Goal: Task Accomplishment & Management: Use online tool/utility

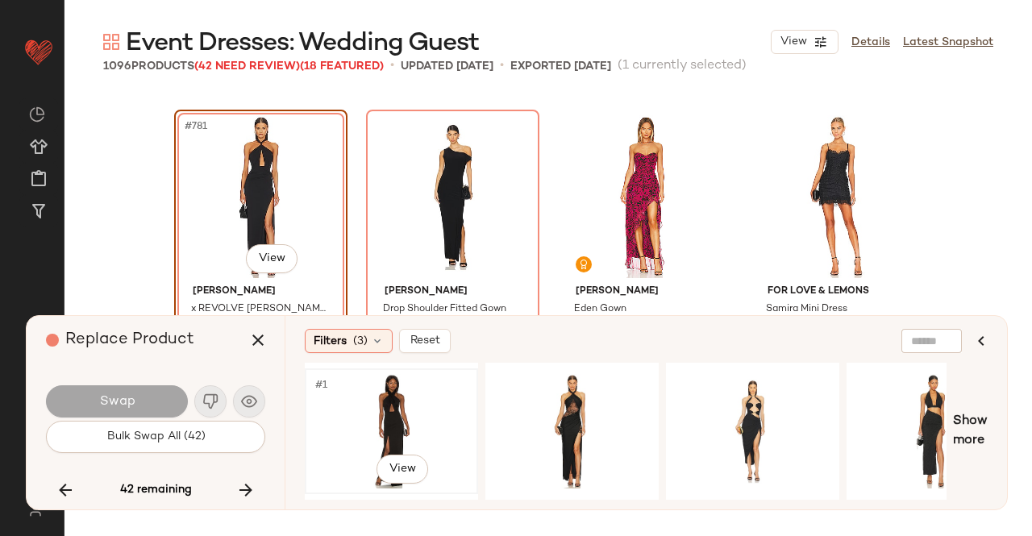
click at [363, 411] on div "#1 View" at bounding box center [391, 431] width 162 height 114
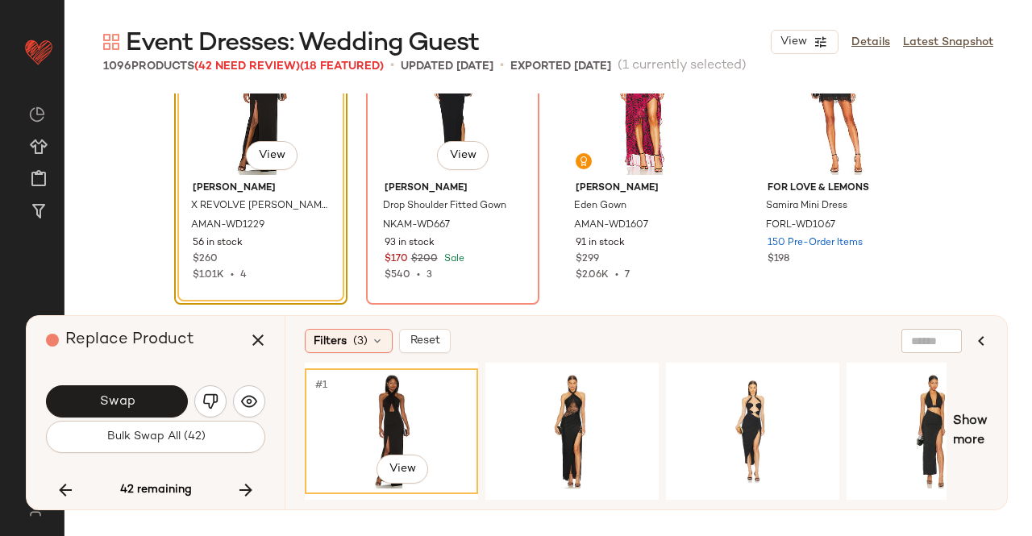
scroll to position [60822, 0]
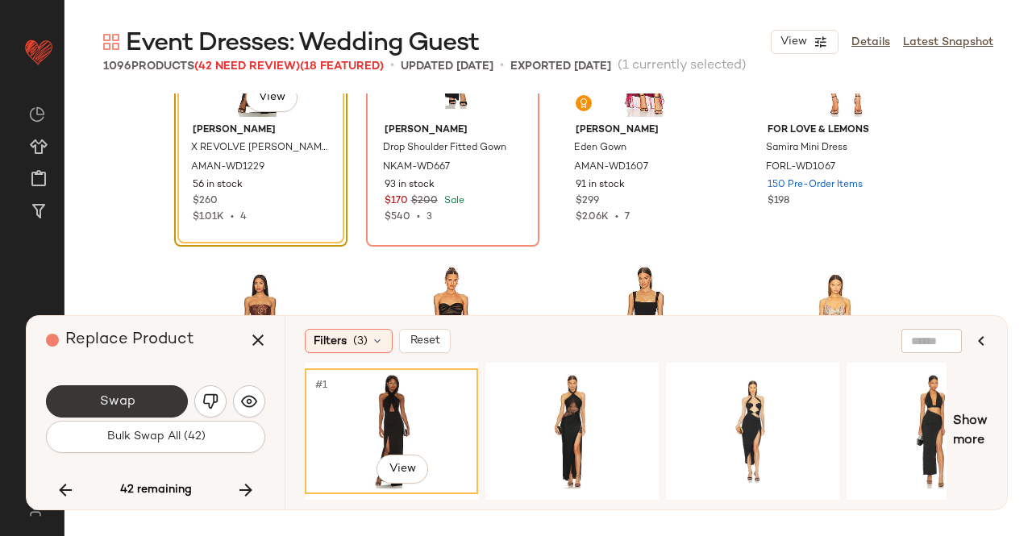
click at [121, 404] on span "Swap" at bounding box center [116, 401] width 36 height 15
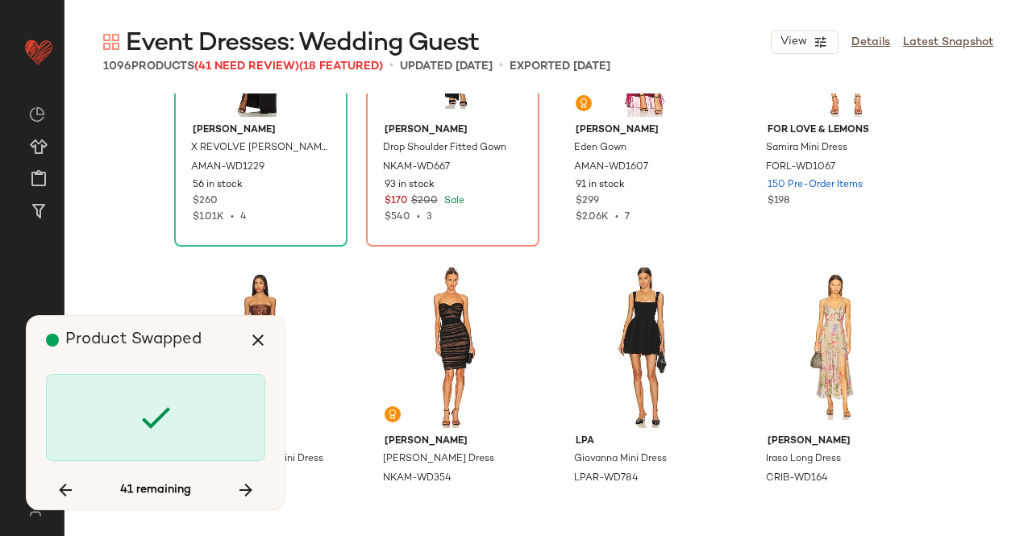
scroll to position [60661, 0]
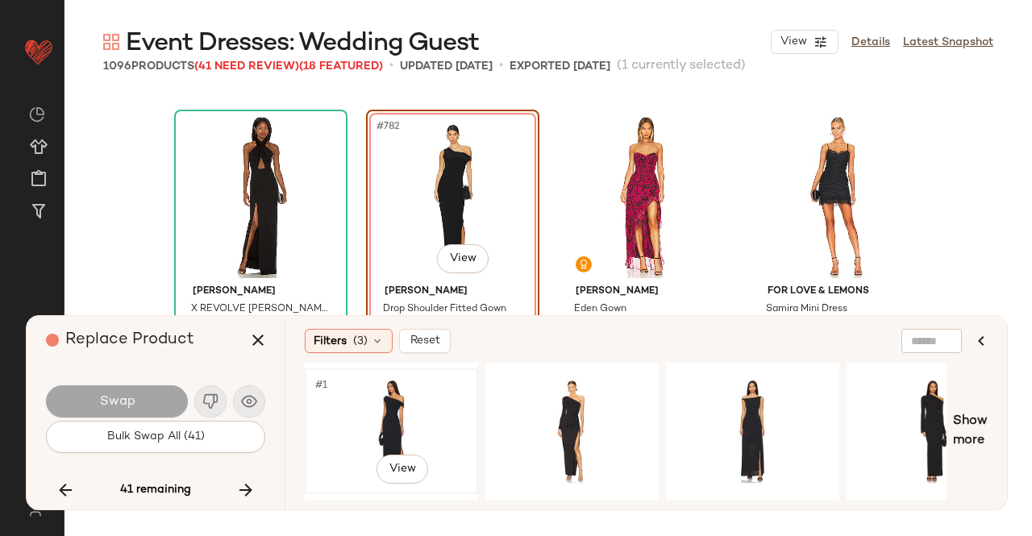
click at [435, 409] on div "#1 View" at bounding box center [391, 431] width 162 height 114
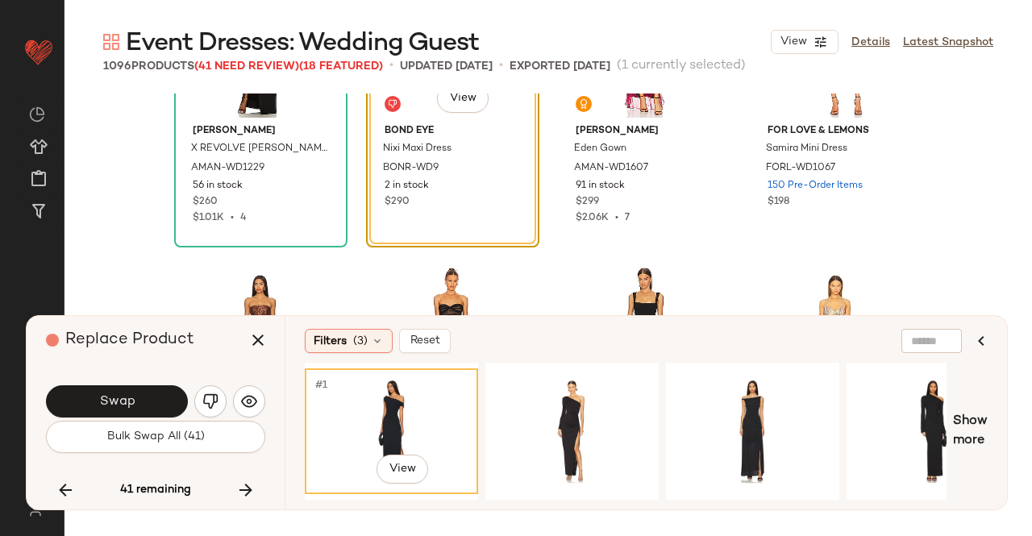
scroll to position [60822, 0]
click at [585, 414] on div "#1 View" at bounding box center [572, 431] width 162 height 114
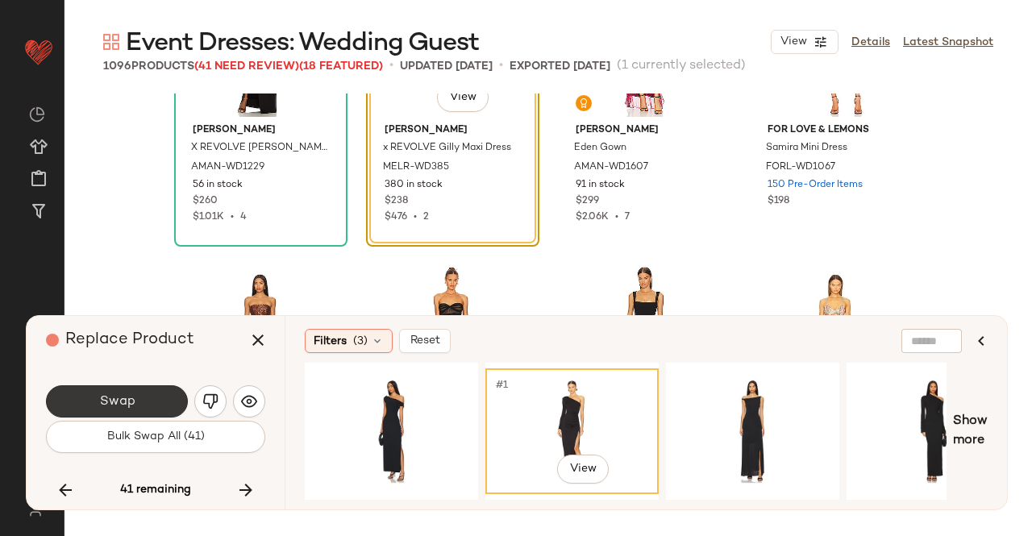
click at [131, 388] on button "Swap" at bounding box center [117, 401] width 142 height 32
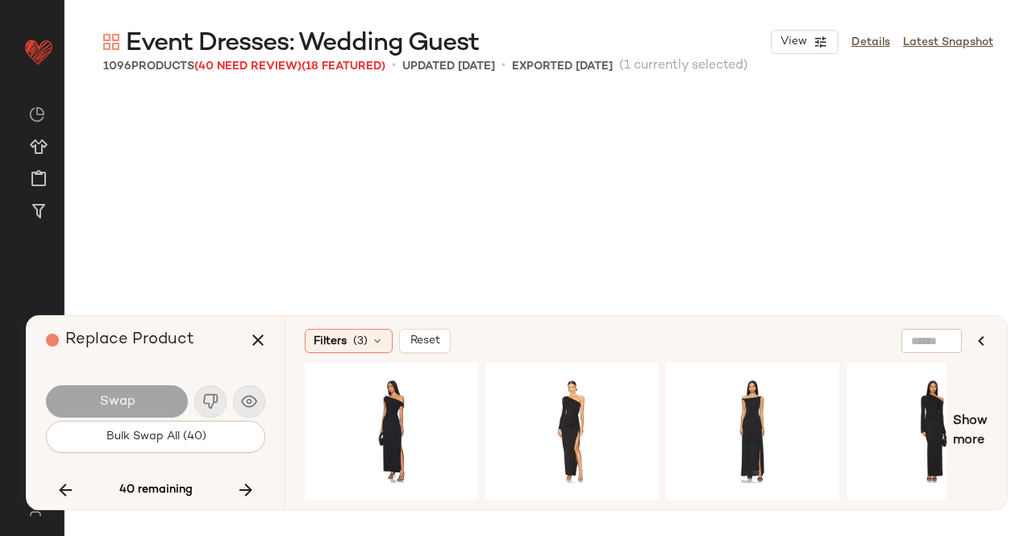
scroll to position [61905, 0]
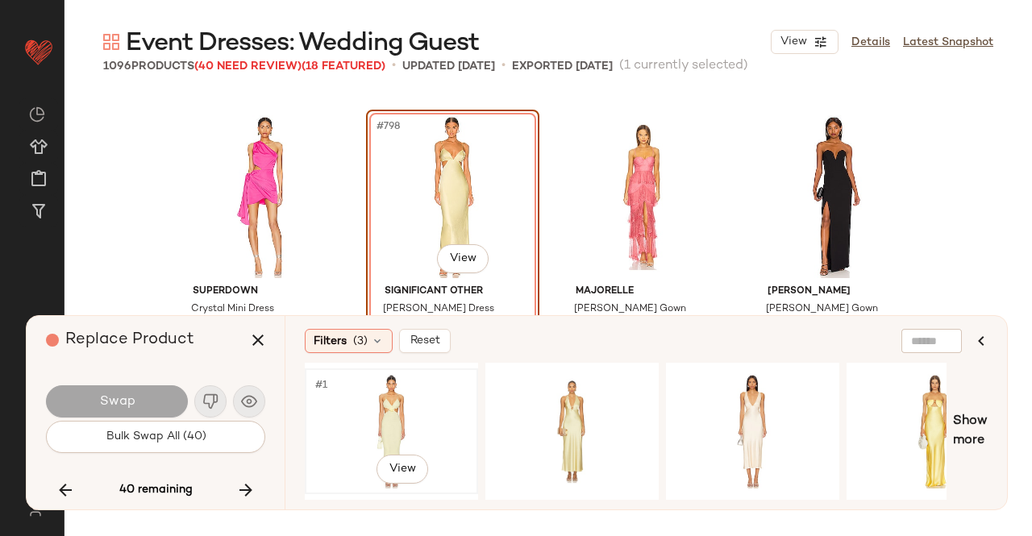
click at [384, 398] on div "#1 View" at bounding box center [391, 431] width 162 height 114
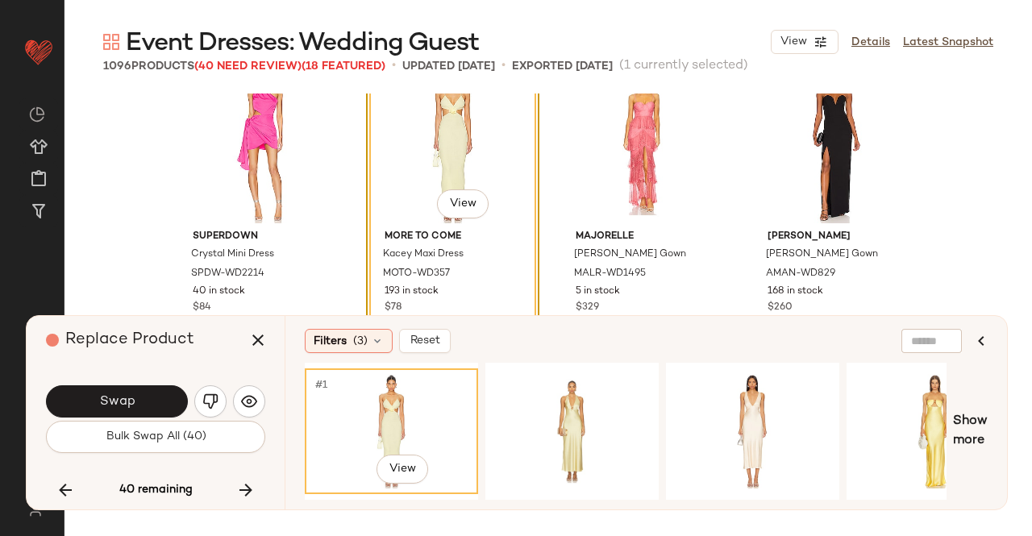
scroll to position [61986, 0]
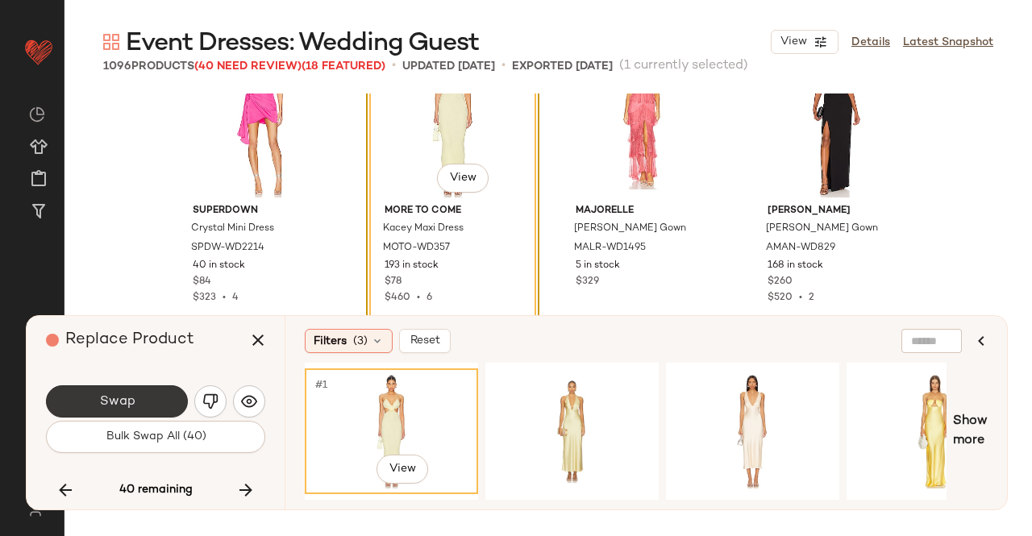
click at [118, 402] on span "Swap" at bounding box center [116, 401] width 36 height 15
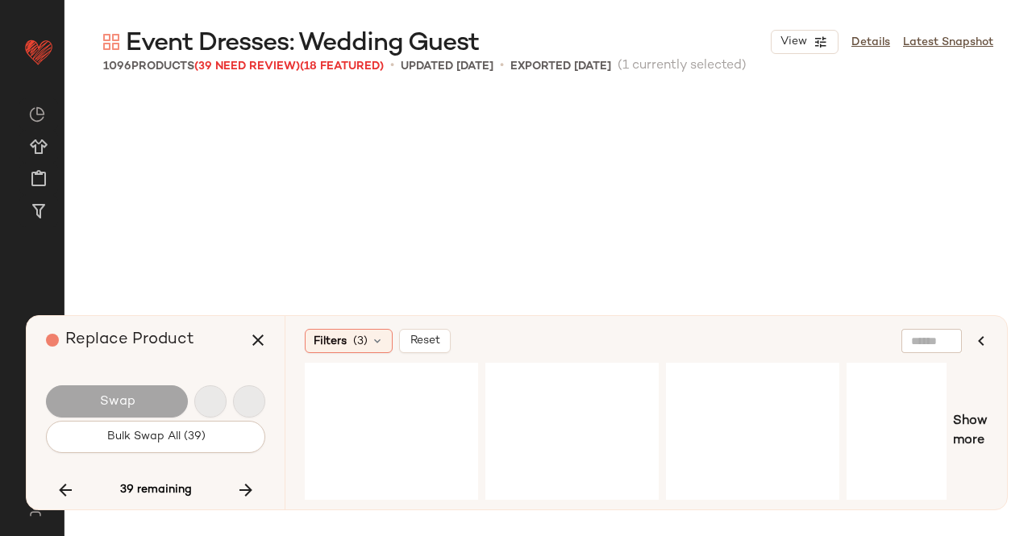
scroll to position [62839, 0]
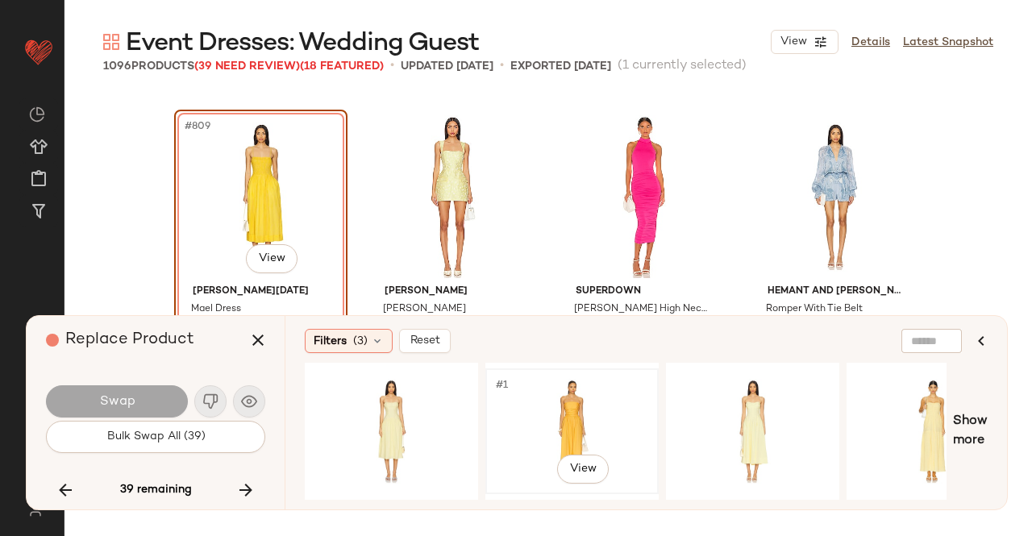
click at [601, 404] on div "#1 View" at bounding box center [572, 431] width 162 height 114
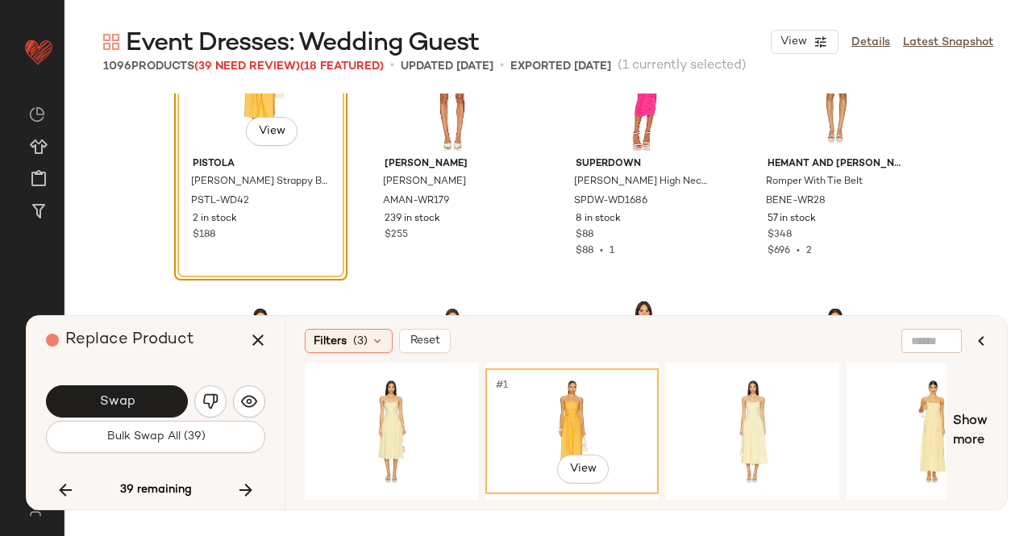
scroll to position [63000, 0]
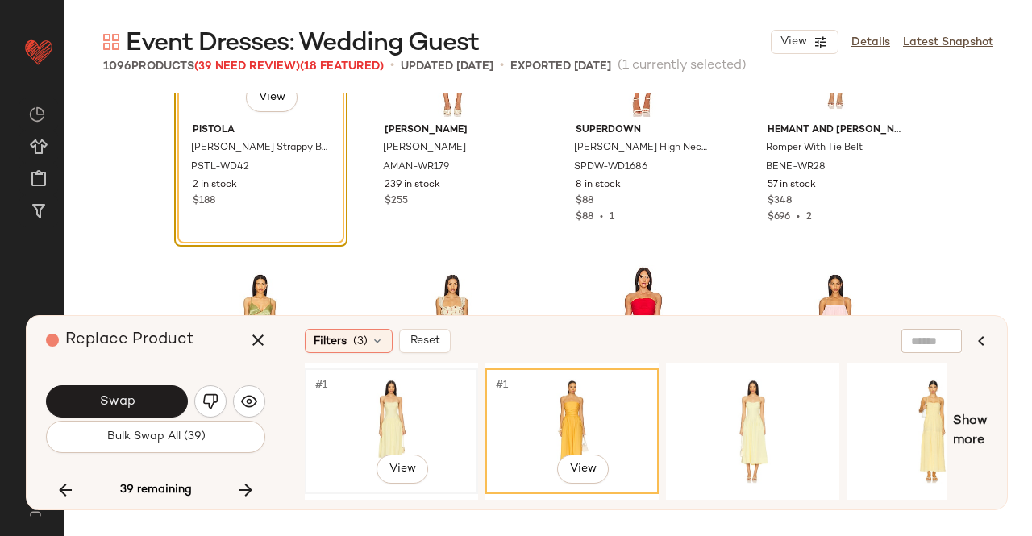
click at [417, 434] on div "#1 View" at bounding box center [391, 431] width 162 height 114
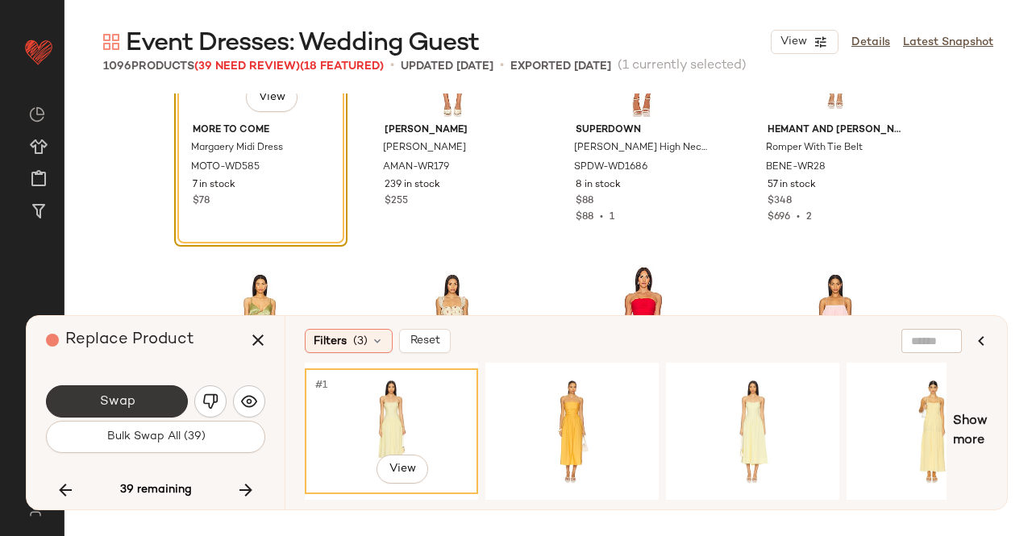
click at [131, 392] on button "Swap" at bounding box center [117, 401] width 142 height 32
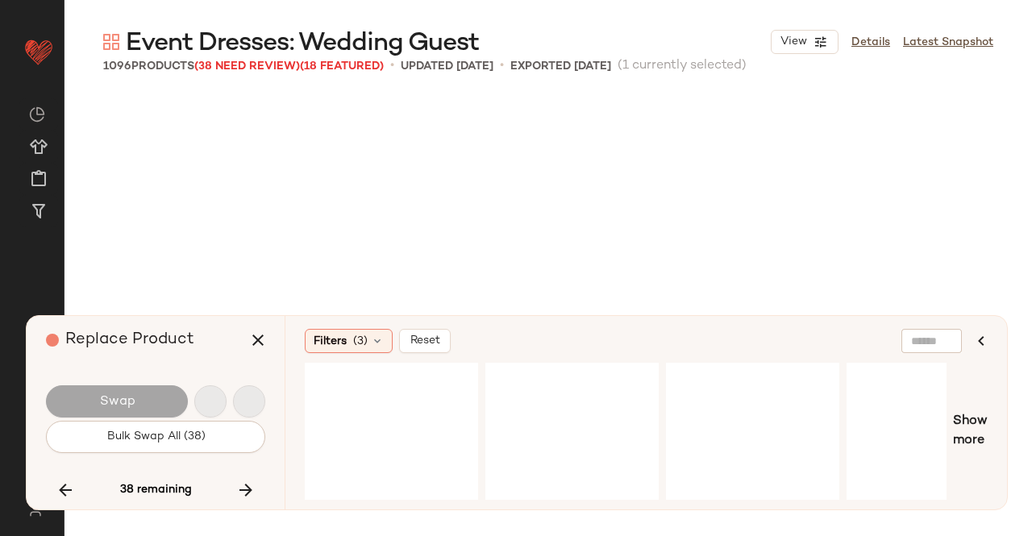
scroll to position [63461, 0]
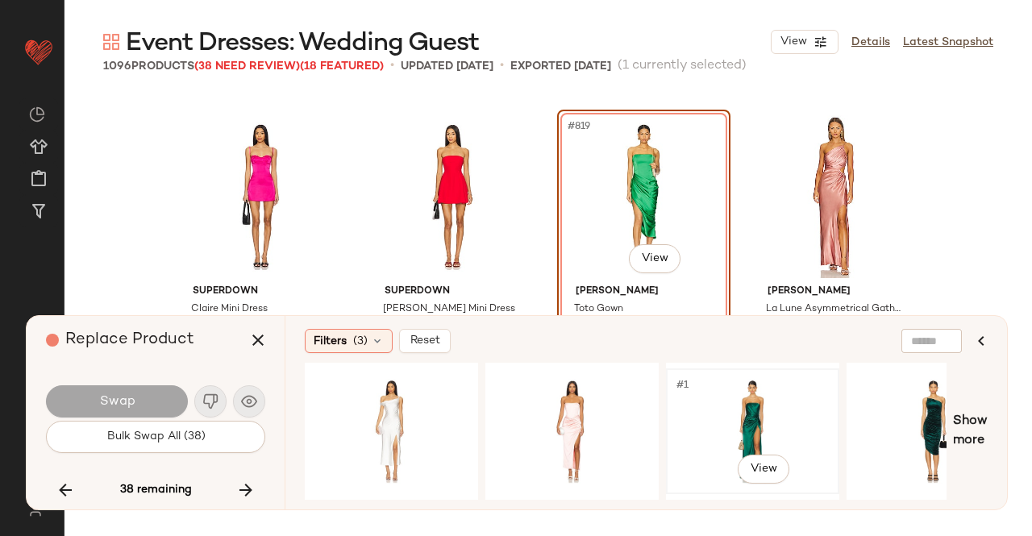
click at [767, 417] on div "#1 View" at bounding box center [752, 431] width 162 height 114
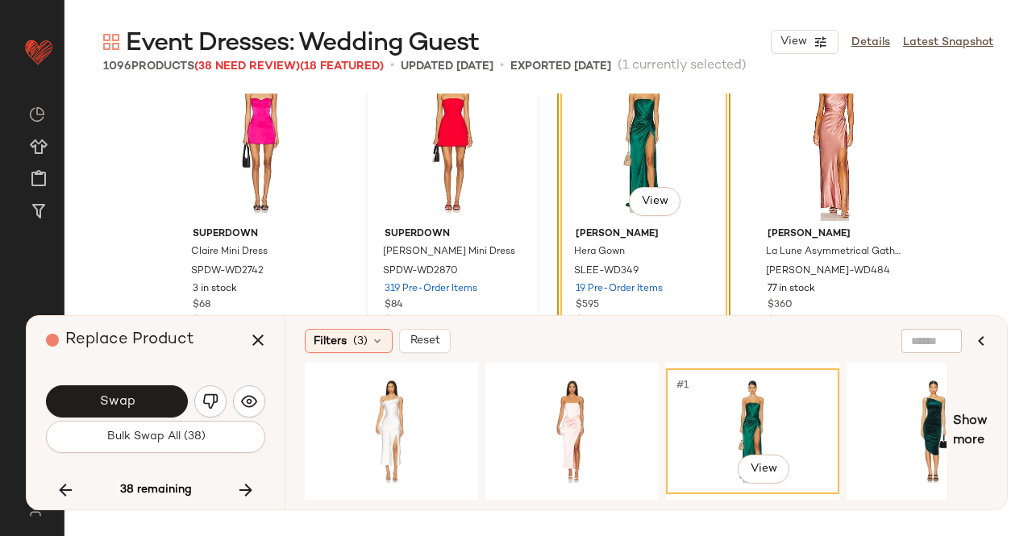
scroll to position [63622, 0]
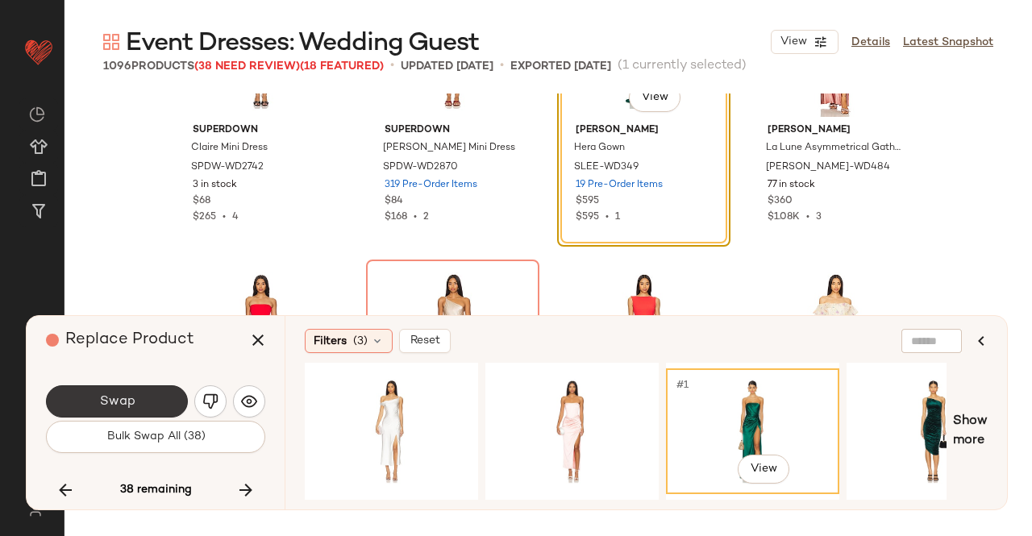
click at [146, 405] on button "Swap" at bounding box center [117, 401] width 142 height 32
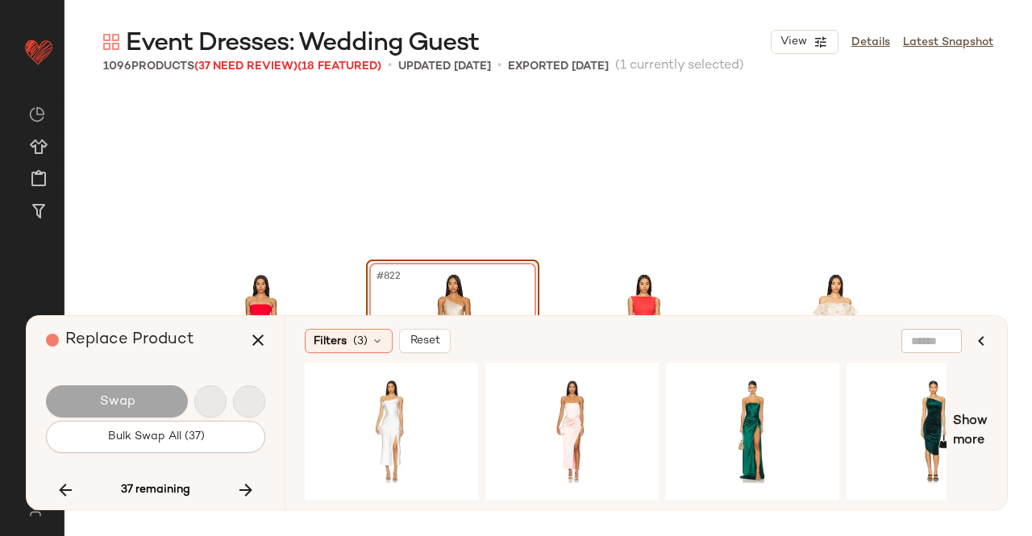
scroll to position [63772, 0]
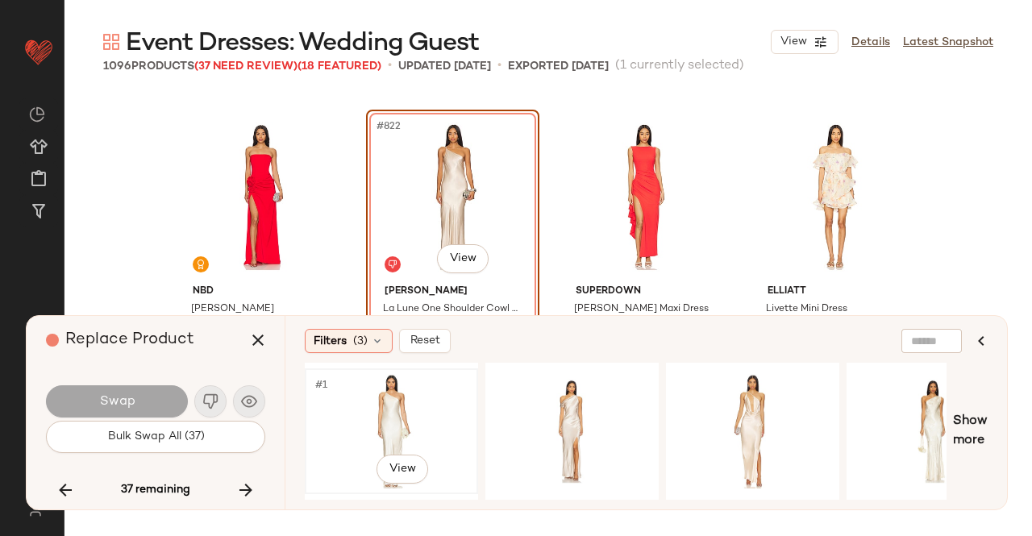
click at [422, 421] on div "#1 View" at bounding box center [391, 431] width 162 height 114
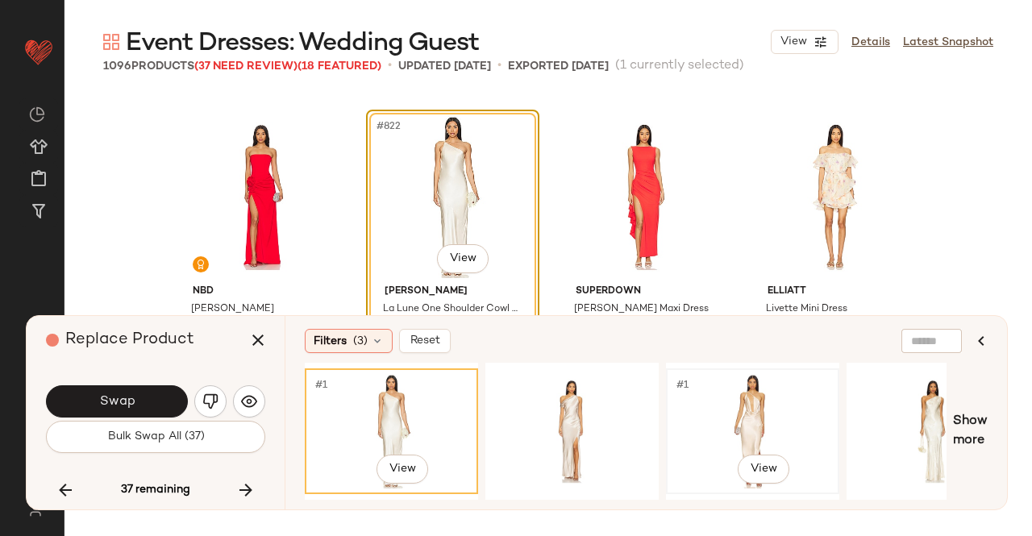
click at [768, 404] on div "#1 View" at bounding box center [752, 431] width 162 height 114
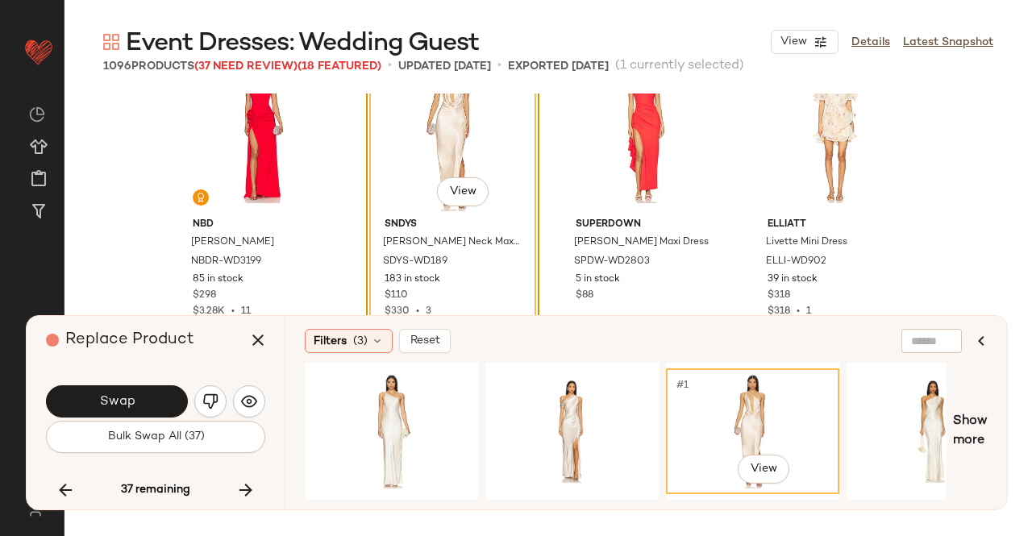
scroll to position [63933, 0]
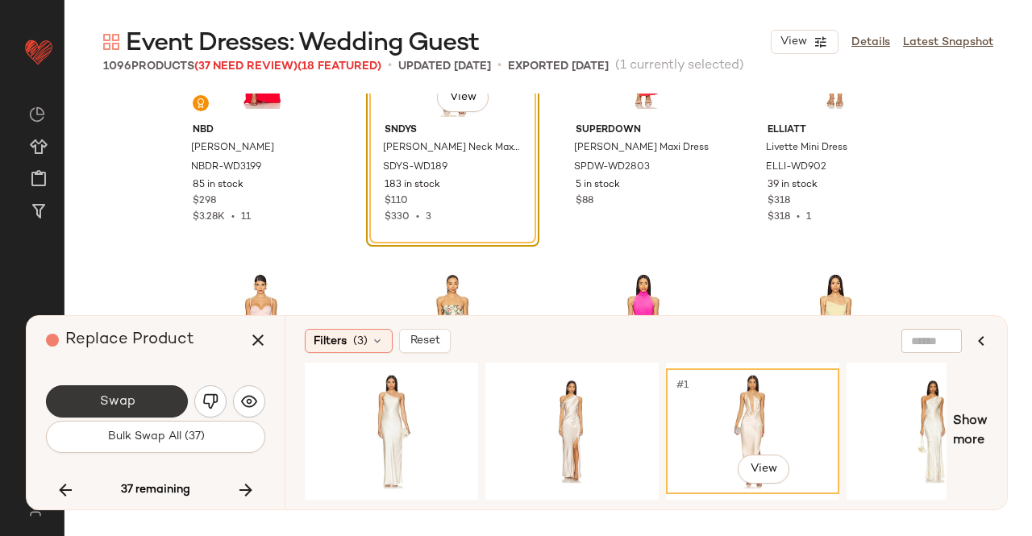
click at [146, 403] on button "Swap" at bounding box center [117, 401] width 142 height 32
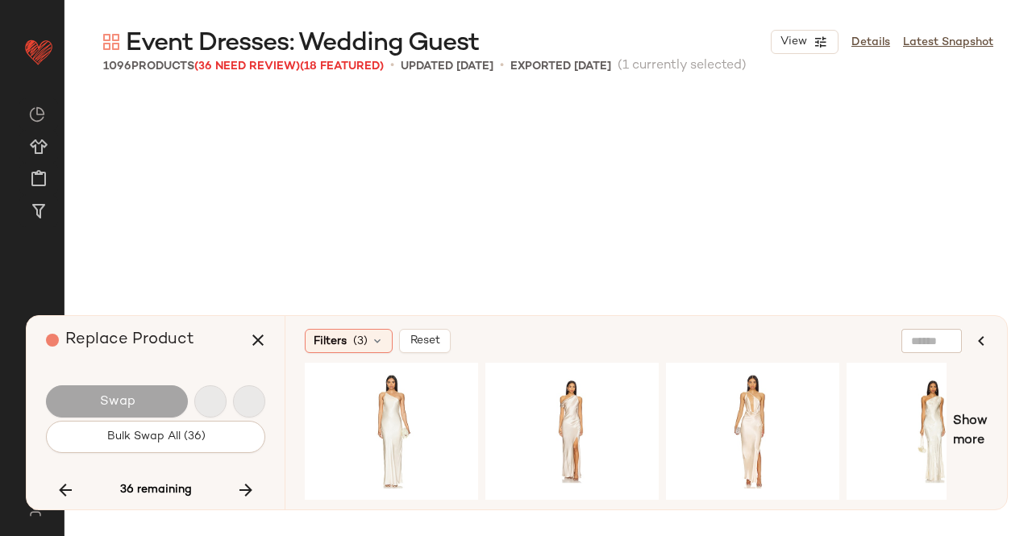
scroll to position [64394, 0]
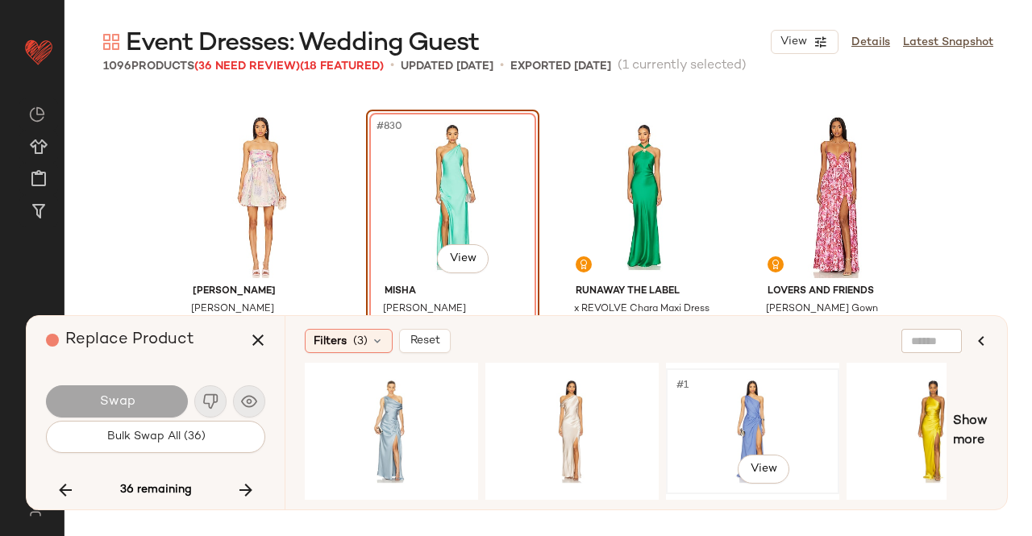
click at [729, 409] on div "#1 View" at bounding box center [752, 431] width 162 height 114
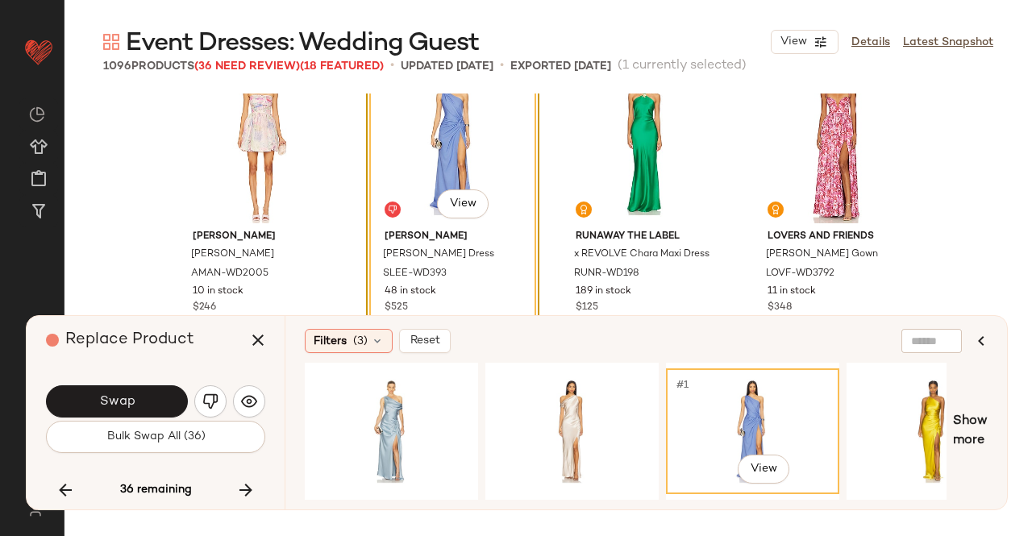
scroll to position [64475, 0]
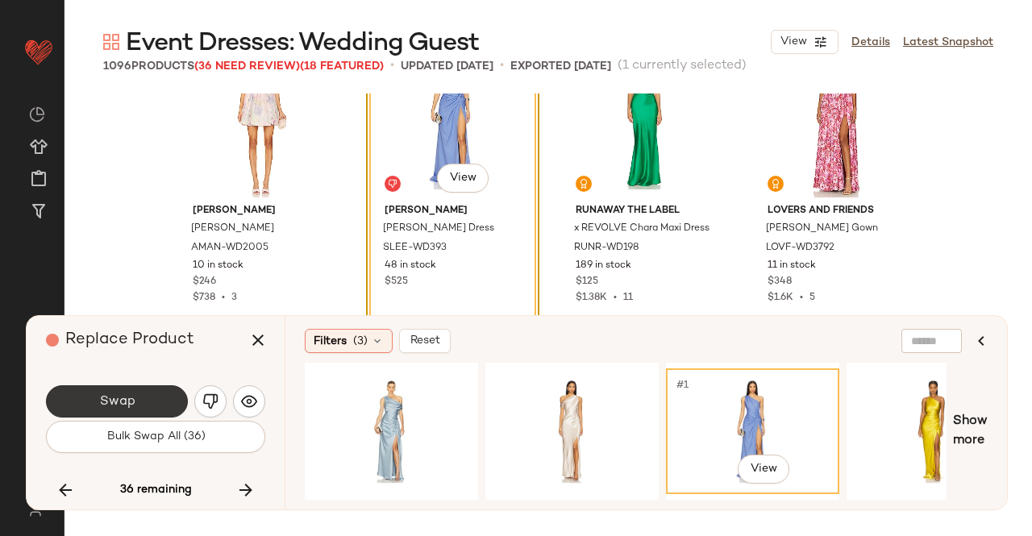
click at [143, 402] on button "Swap" at bounding box center [117, 401] width 142 height 32
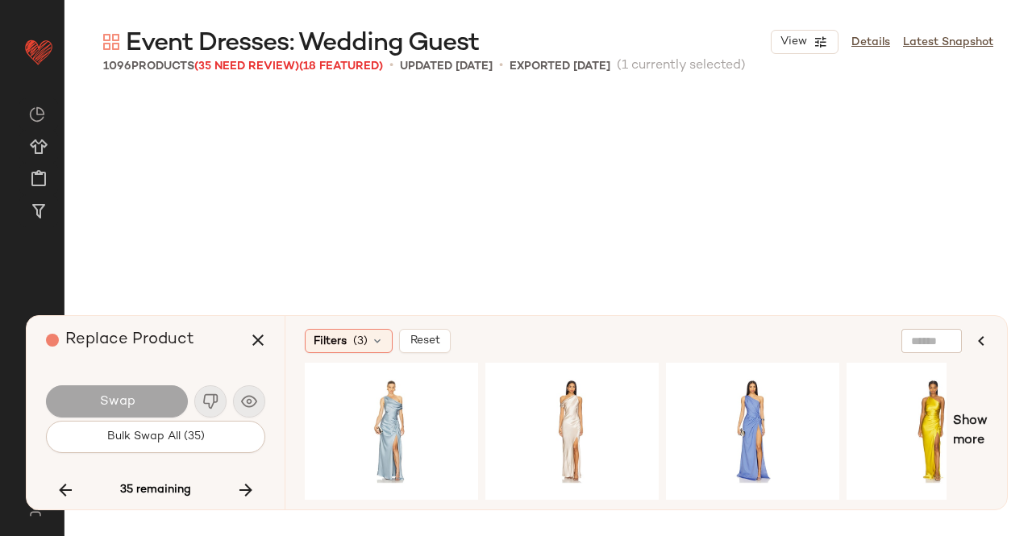
scroll to position [64705, 0]
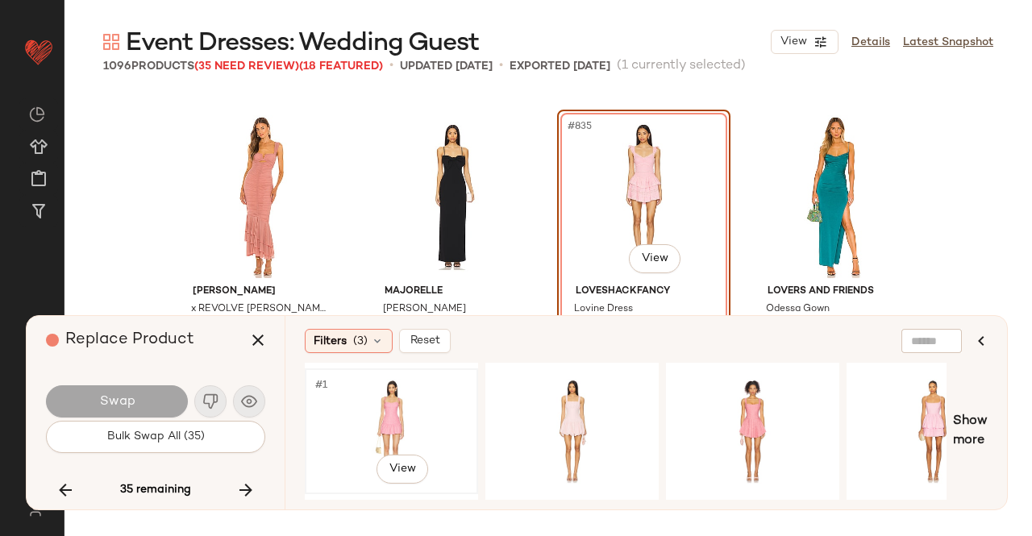
click at [377, 420] on div "#1 View" at bounding box center [391, 431] width 162 height 114
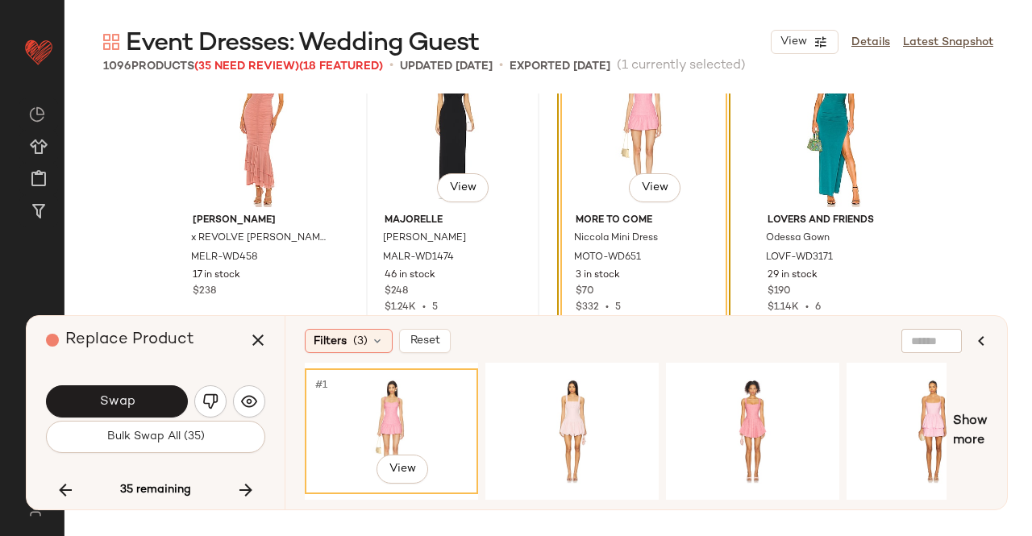
scroll to position [64866, 0]
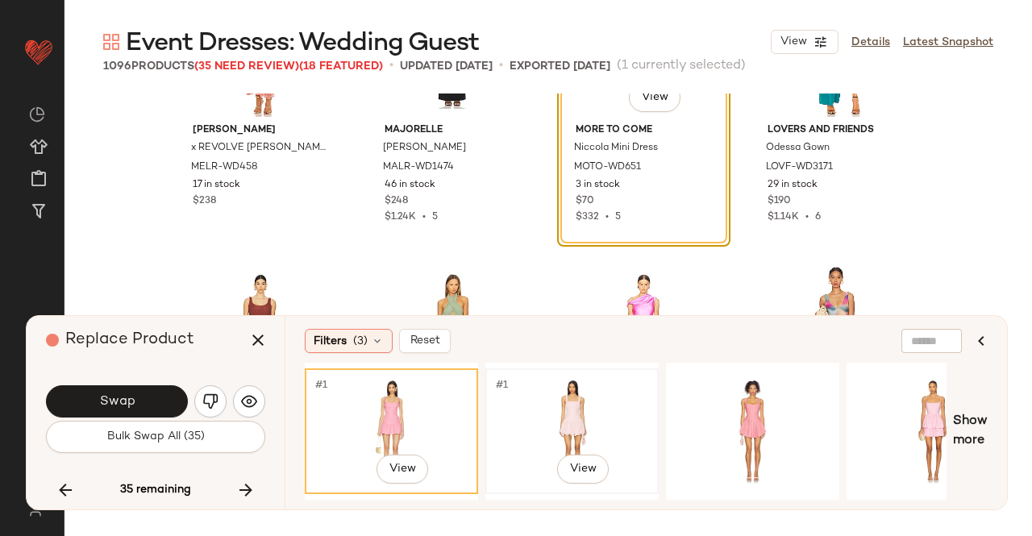
click at [573, 404] on div "#1 View" at bounding box center [572, 431] width 162 height 114
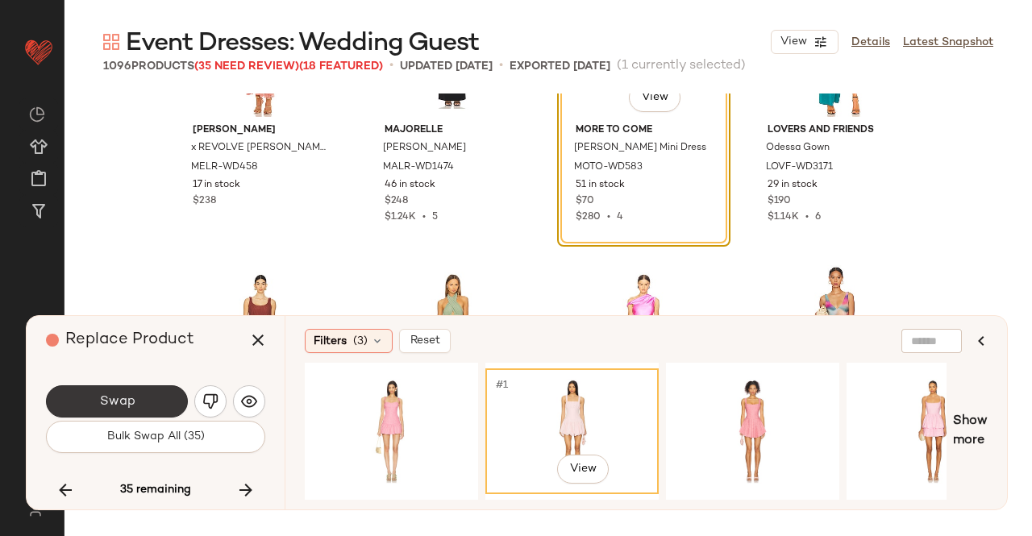
click at [143, 396] on button "Swap" at bounding box center [117, 401] width 142 height 32
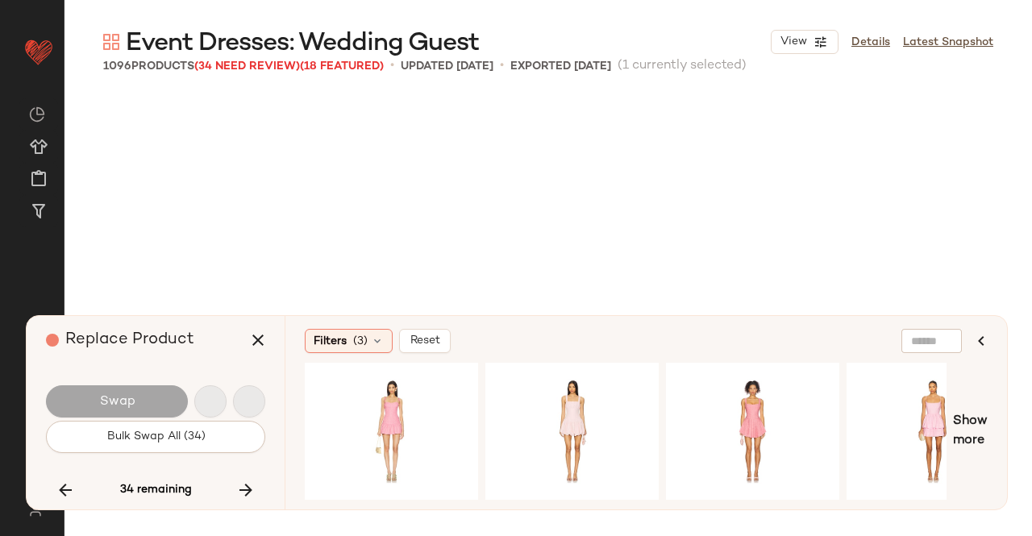
scroll to position [65638, 0]
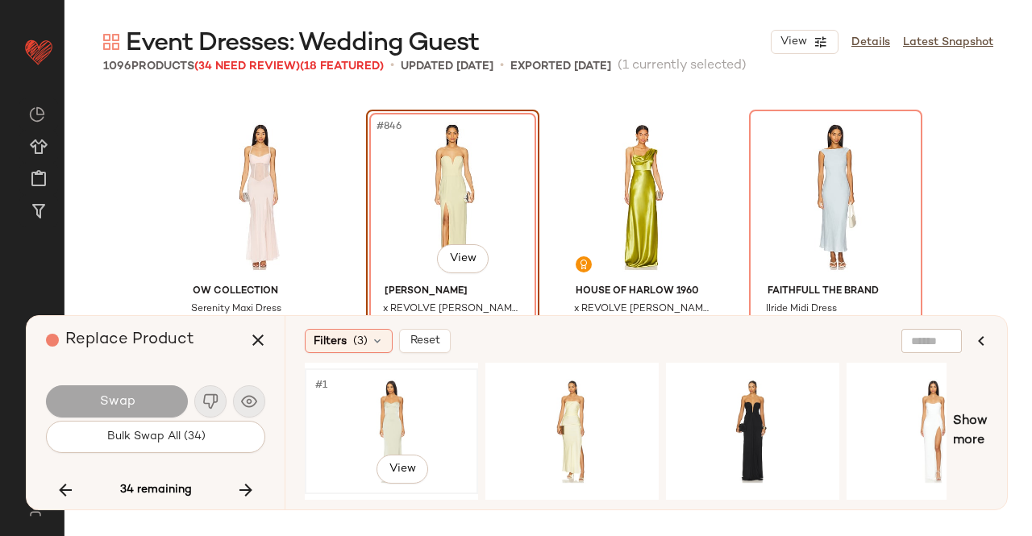
click at [377, 404] on div "#1 View" at bounding box center [391, 431] width 162 height 114
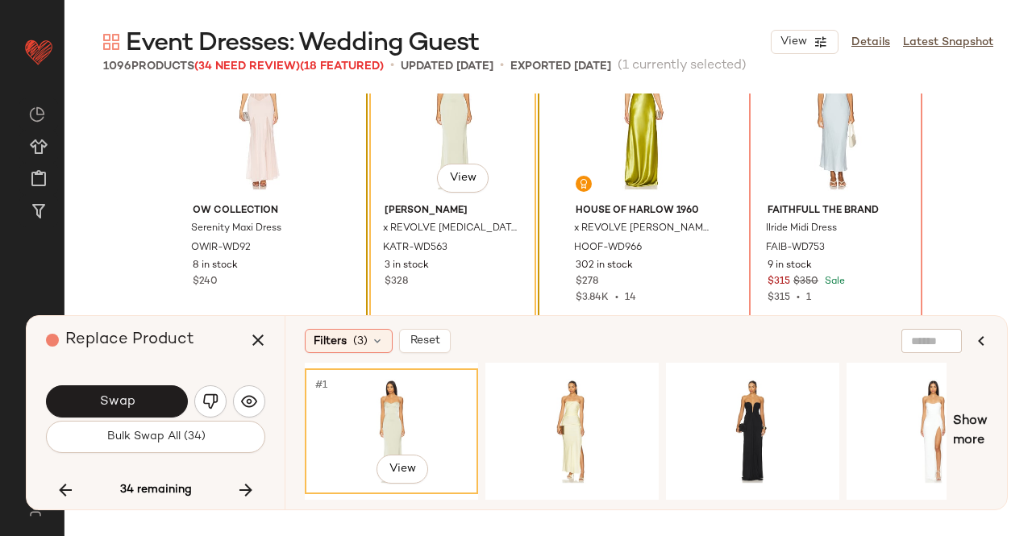
scroll to position [65799, 0]
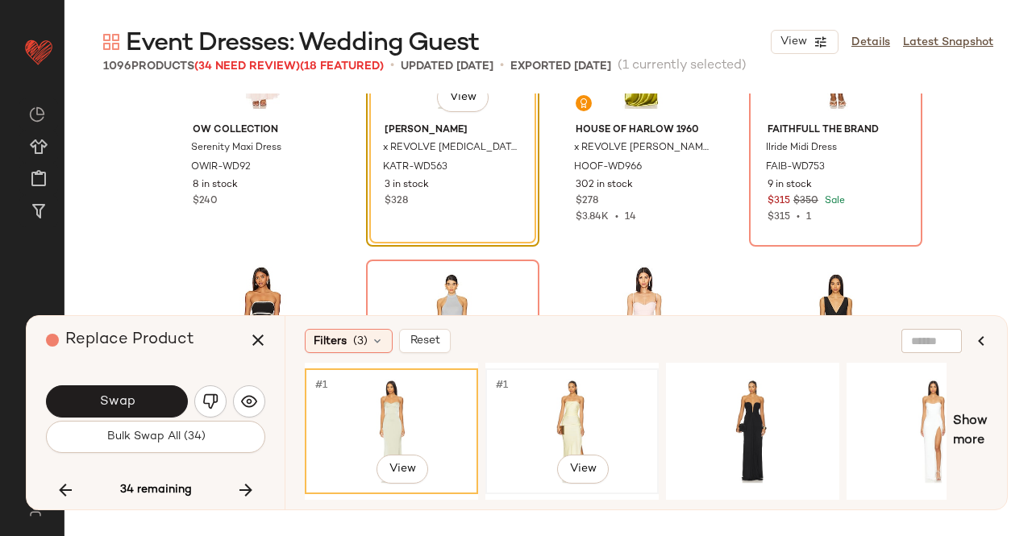
click at [572, 415] on div "#1 View" at bounding box center [572, 431] width 162 height 114
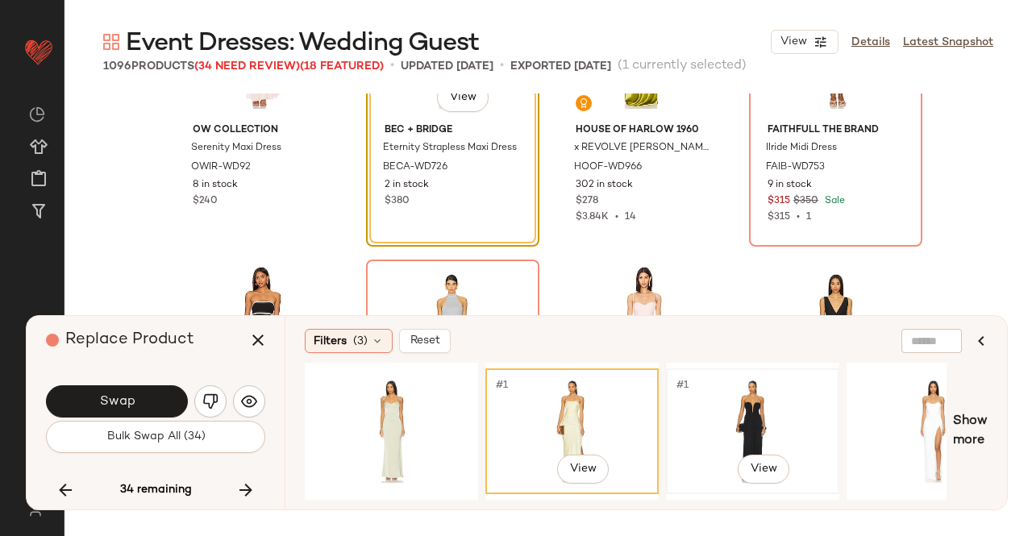
click at [770, 423] on div "#1 View" at bounding box center [752, 431] width 162 height 114
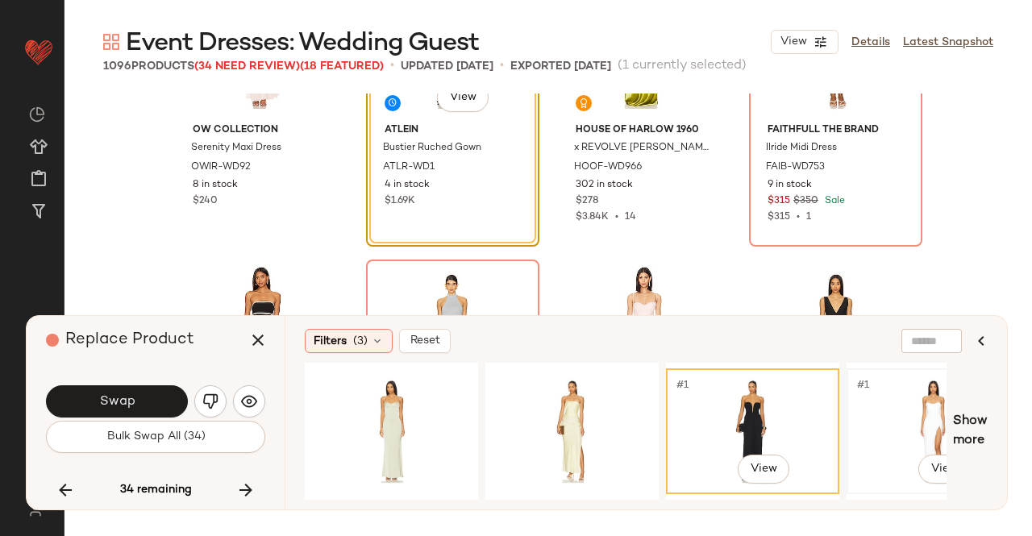
click at [920, 434] on div "#1 View" at bounding box center [933, 431] width 162 height 114
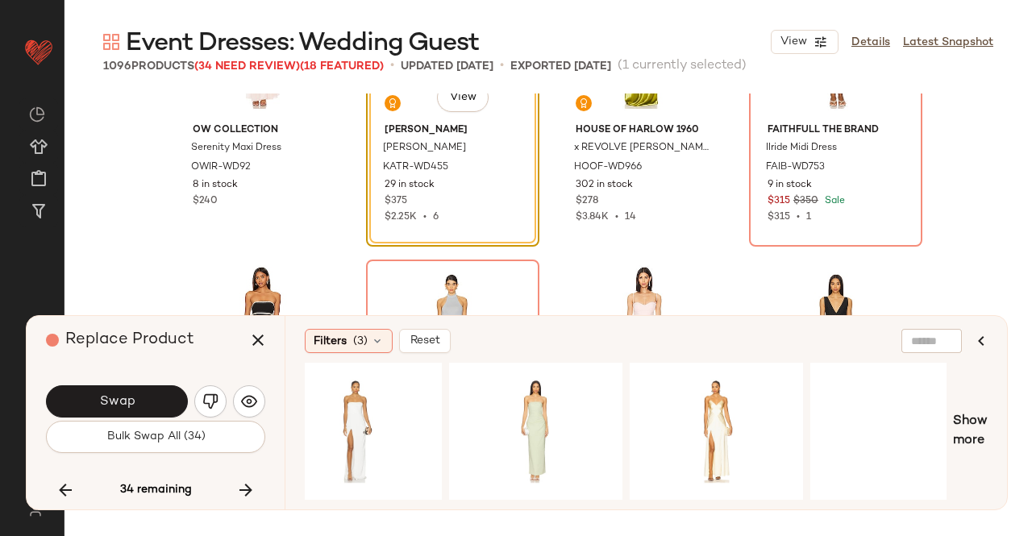
scroll to position [0, 817]
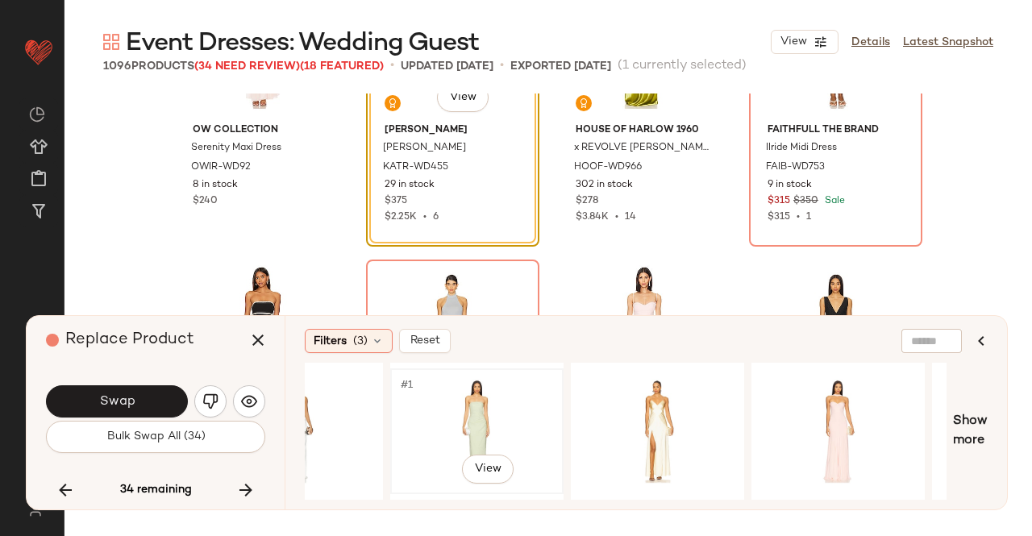
click at [467, 399] on div "#1 View" at bounding box center [477, 431] width 162 height 114
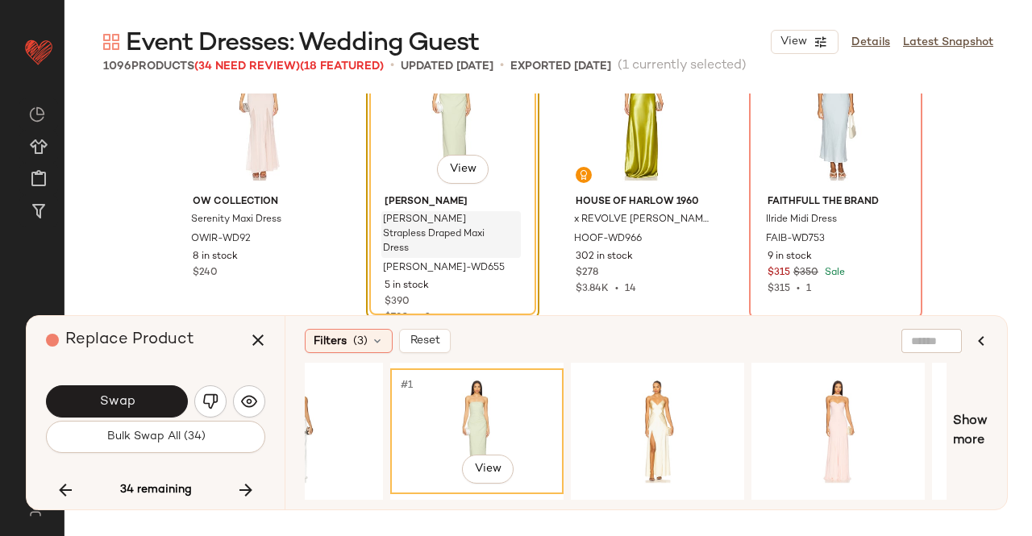
scroll to position [65638, 0]
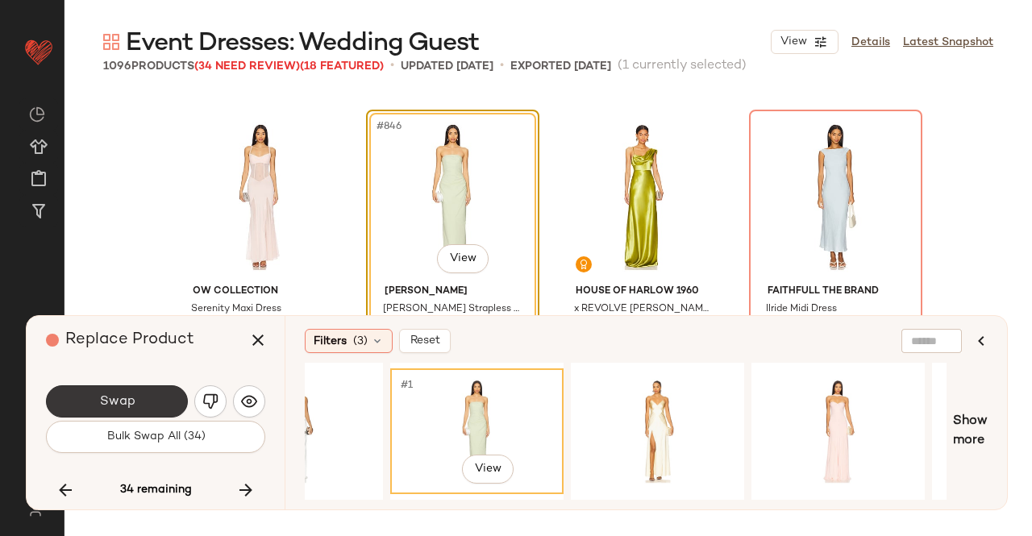
click at [143, 398] on button "Swap" at bounding box center [117, 401] width 142 height 32
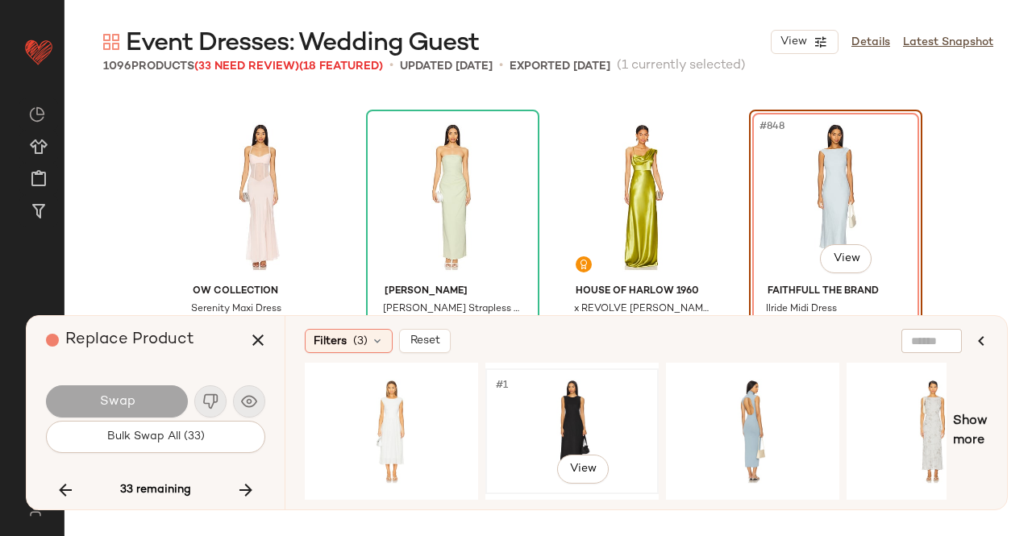
drag, startPoint x: 546, startPoint y: 417, endPoint x: 535, endPoint y: 417, distance: 10.5
click at [547, 417] on div "#1 View" at bounding box center [572, 431] width 162 height 114
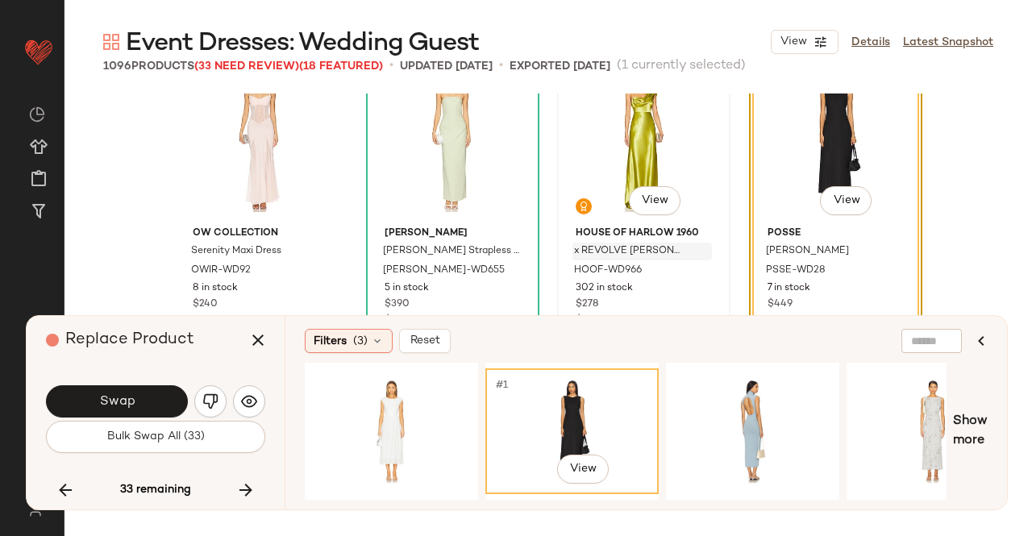
scroll to position [65799, 0]
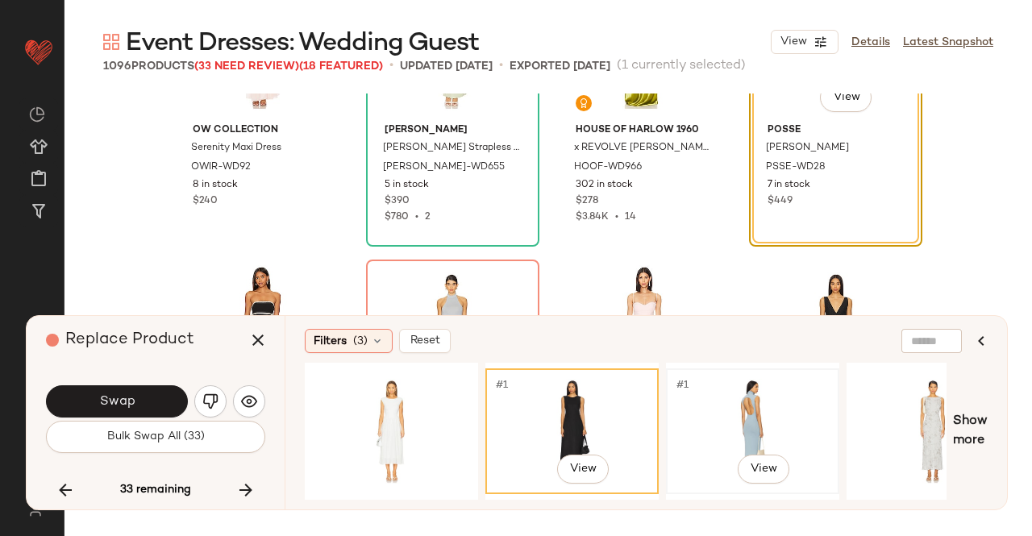
click at [783, 426] on div "#1 View" at bounding box center [752, 431] width 162 height 114
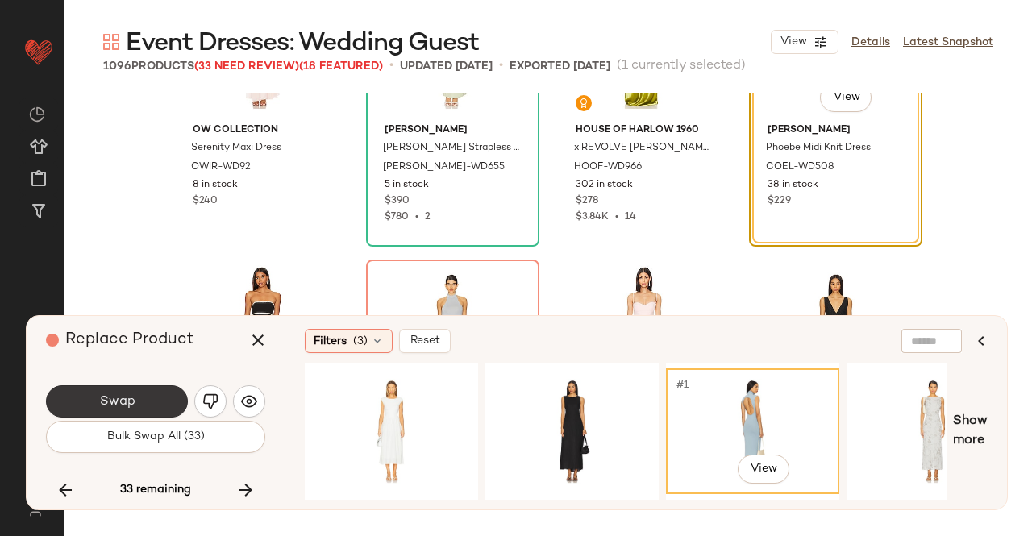
click at [147, 396] on button "Swap" at bounding box center [117, 401] width 142 height 32
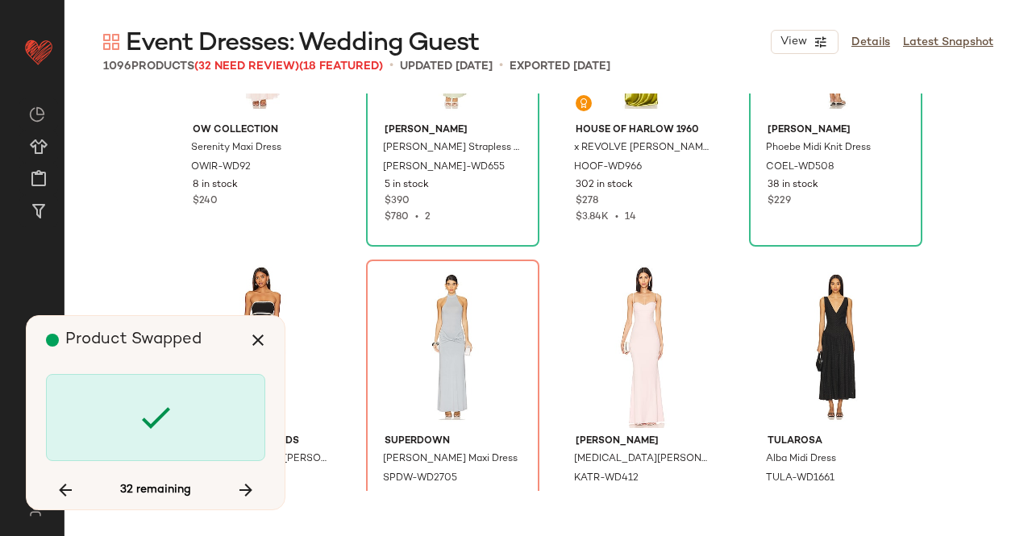
scroll to position [65949, 0]
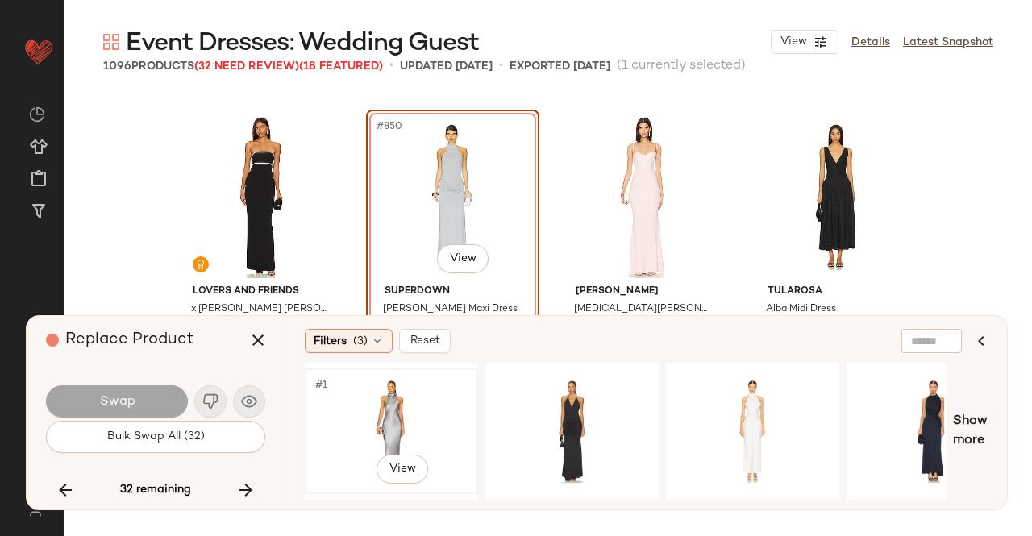
drag, startPoint x: 422, startPoint y: 430, endPoint x: 417, endPoint y: 414, distance: 17.1
click at [421, 429] on div "#1 View" at bounding box center [391, 431] width 162 height 114
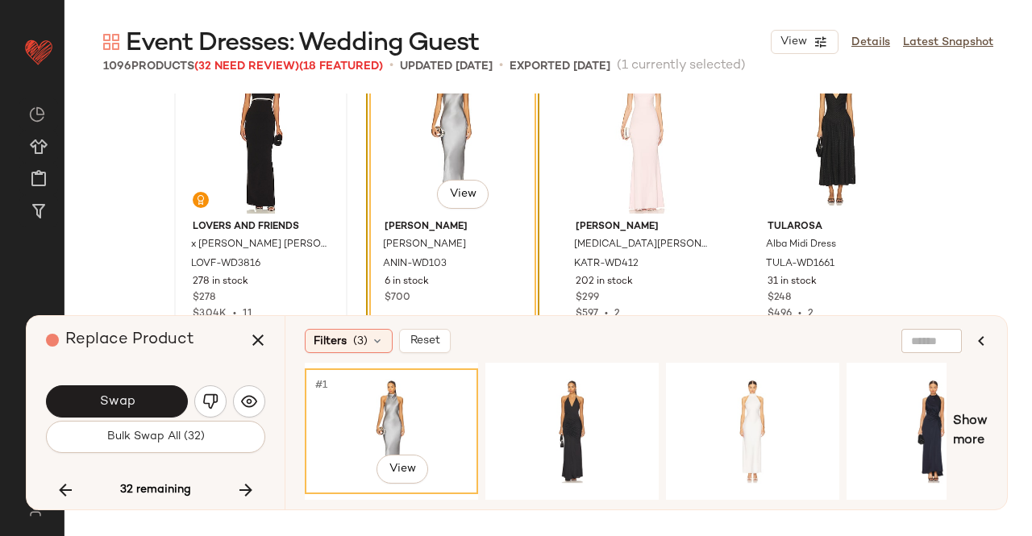
scroll to position [66030, 0]
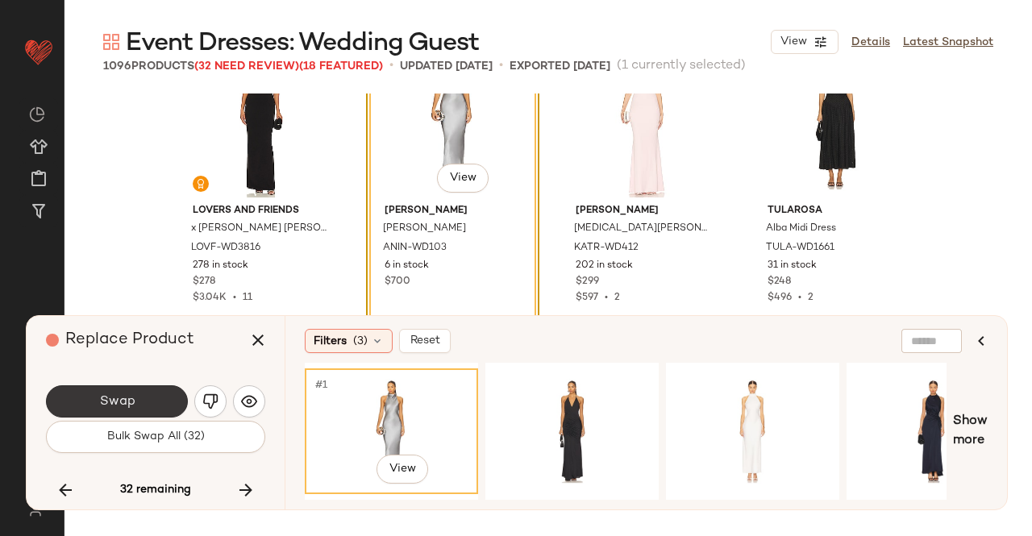
click at [108, 402] on span "Swap" at bounding box center [116, 401] width 36 height 15
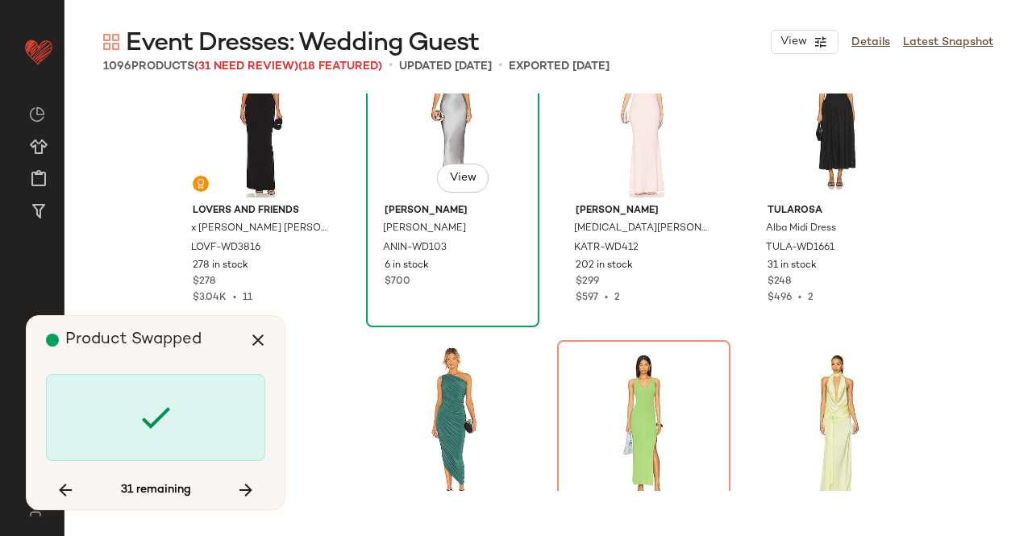
scroll to position [66260, 0]
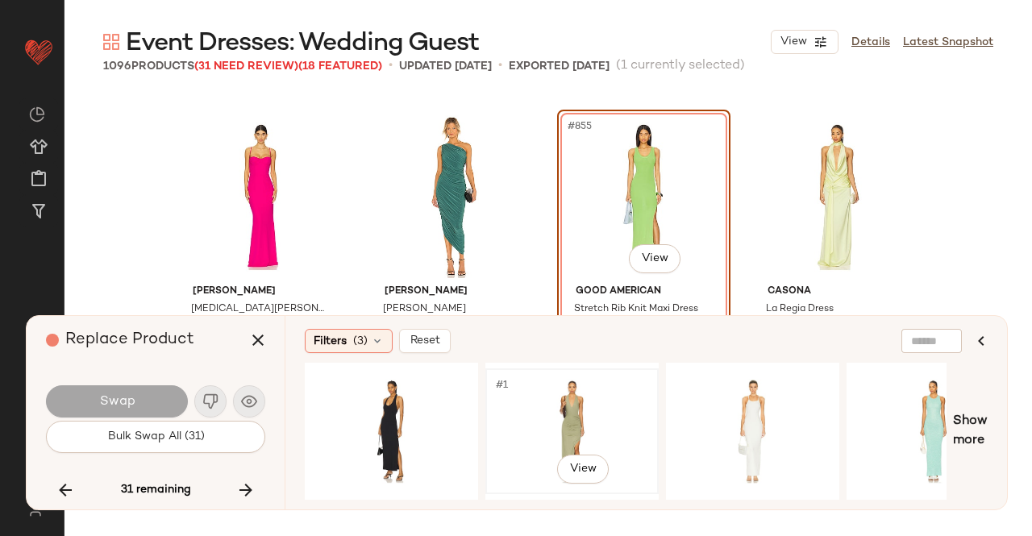
click at [556, 402] on div "#1 View" at bounding box center [572, 431] width 162 height 114
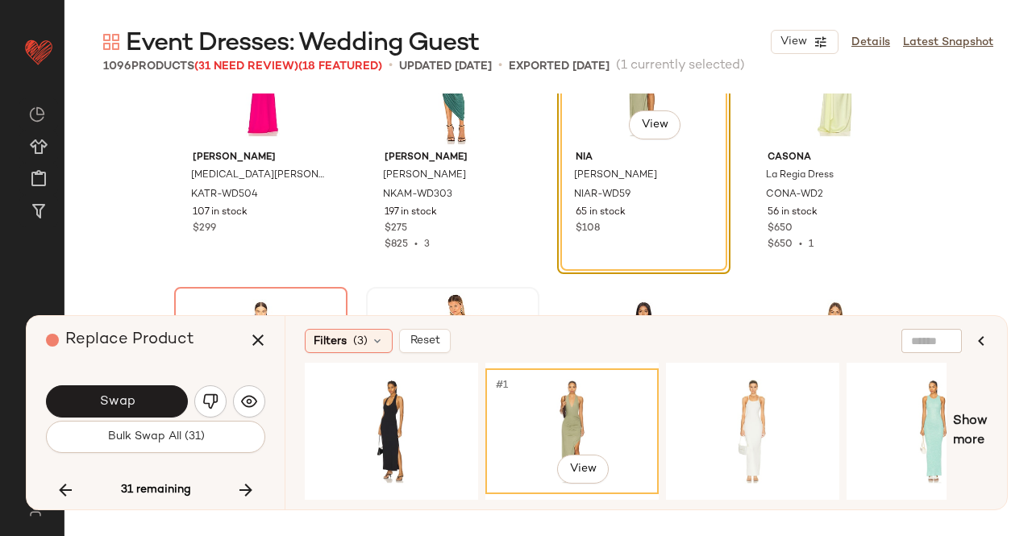
scroll to position [66422, 0]
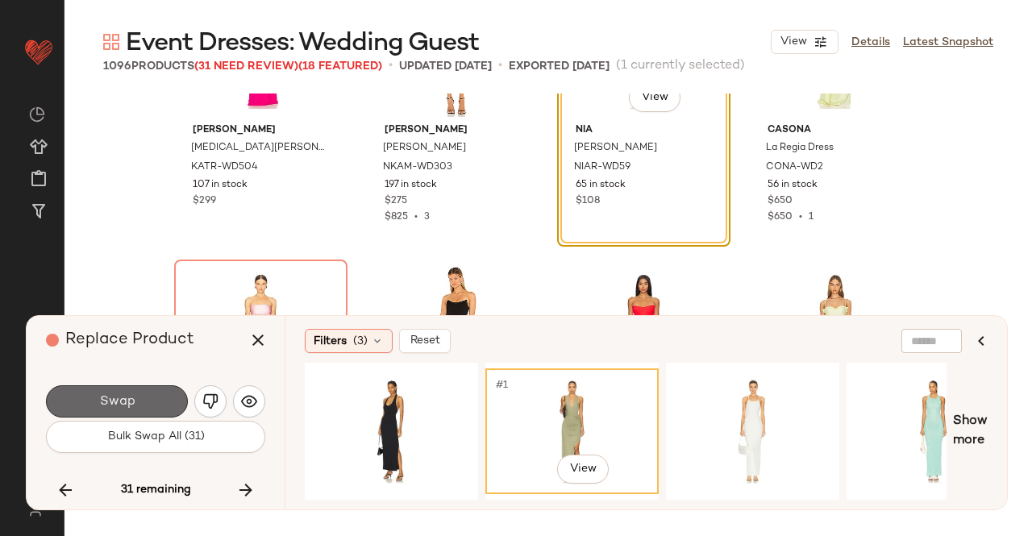
click at [130, 395] on span "Swap" at bounding box center [116, 401] width 36 height 15
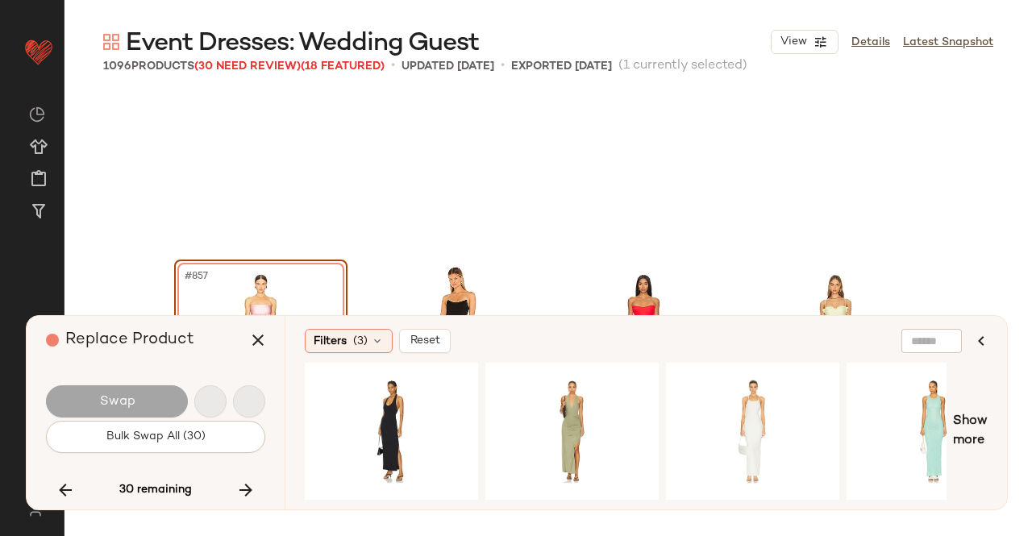
scroll to position [66572, 0]
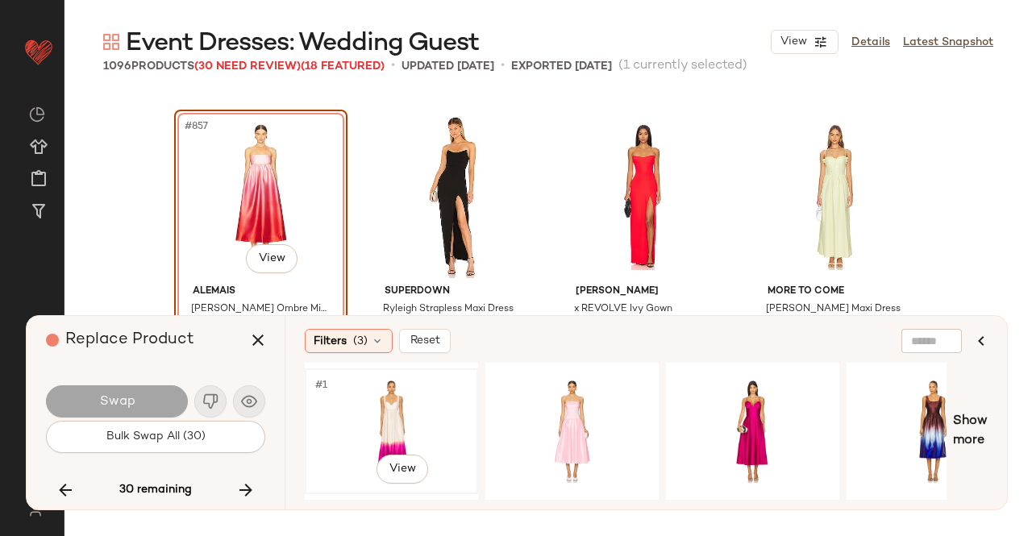
click at [406, 420] on div "#1 View" at bounding box center [391, 431] width 162 height 114
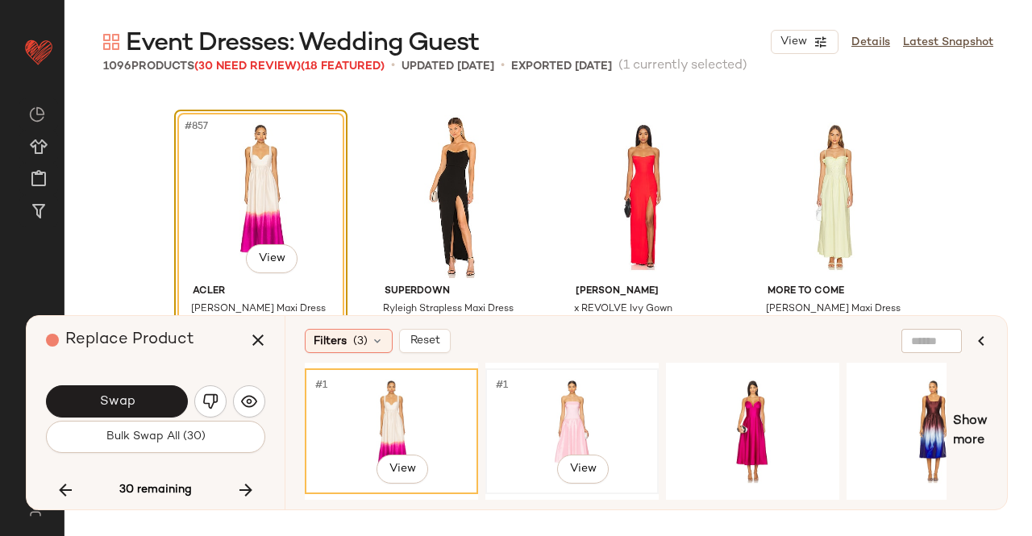
click at [563, 434] on div "#1 View" at bounding box center [572, 431] width 162 height 114
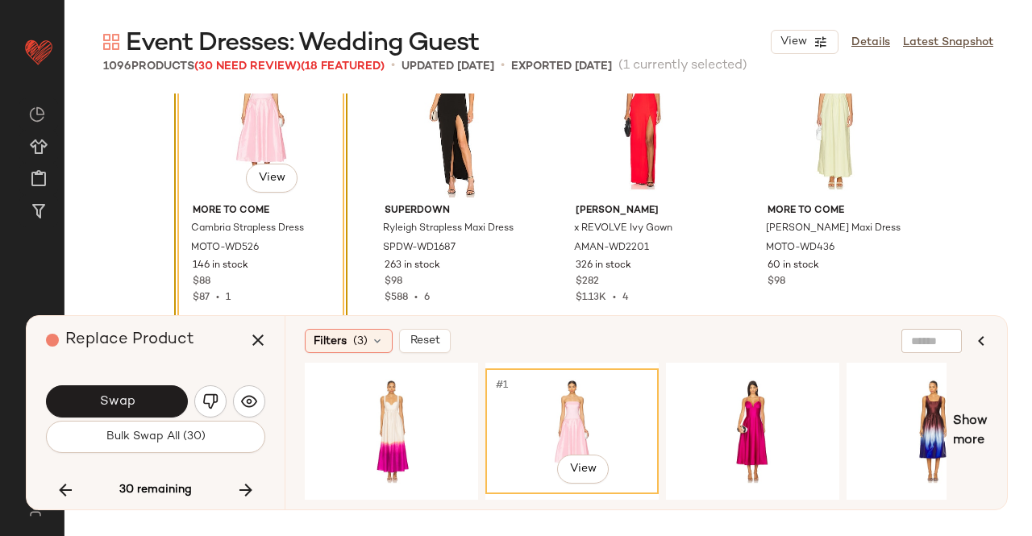
scroll to position [66733, 0]
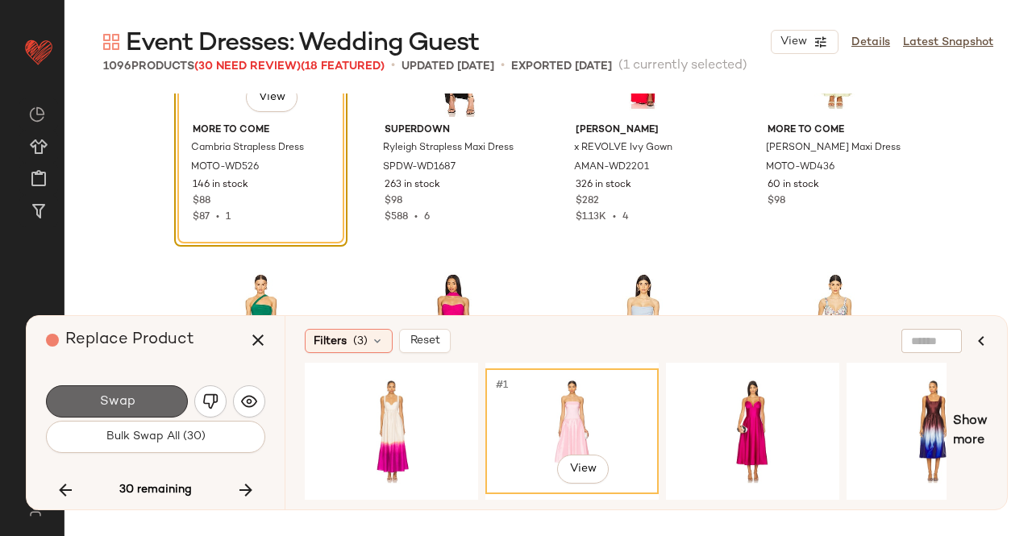
click at [147, 409] on button "Swap" at bounding box center [117, 401] width 142 height 32
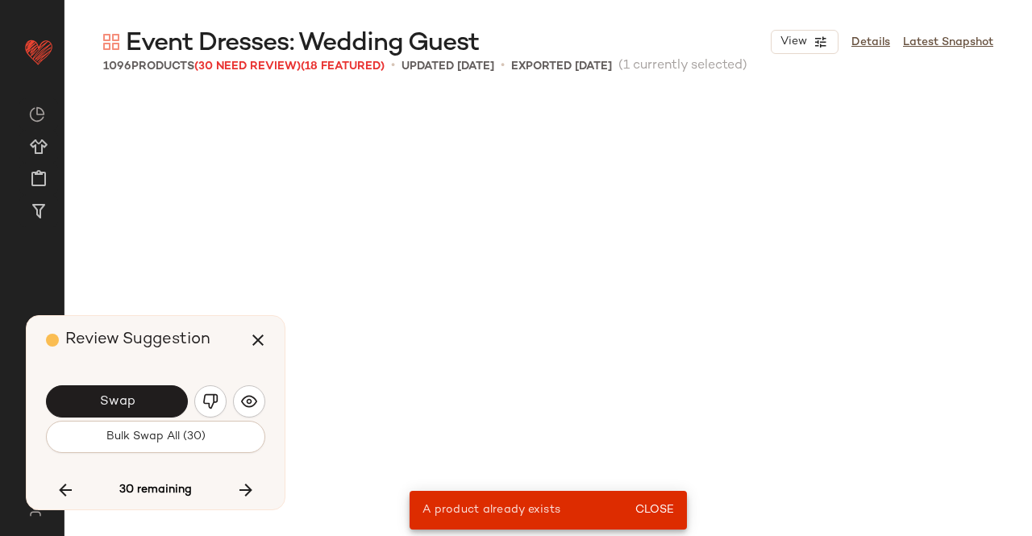
scroll to position [26131, 0]
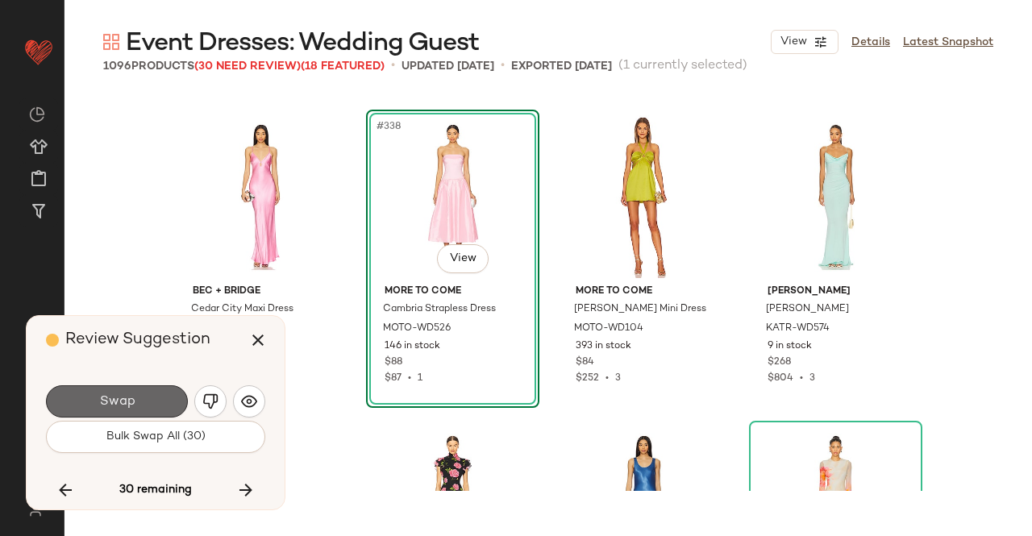
click at [166, 391] on button "Swap" at bounding box center [117, 401] width 142 height 32
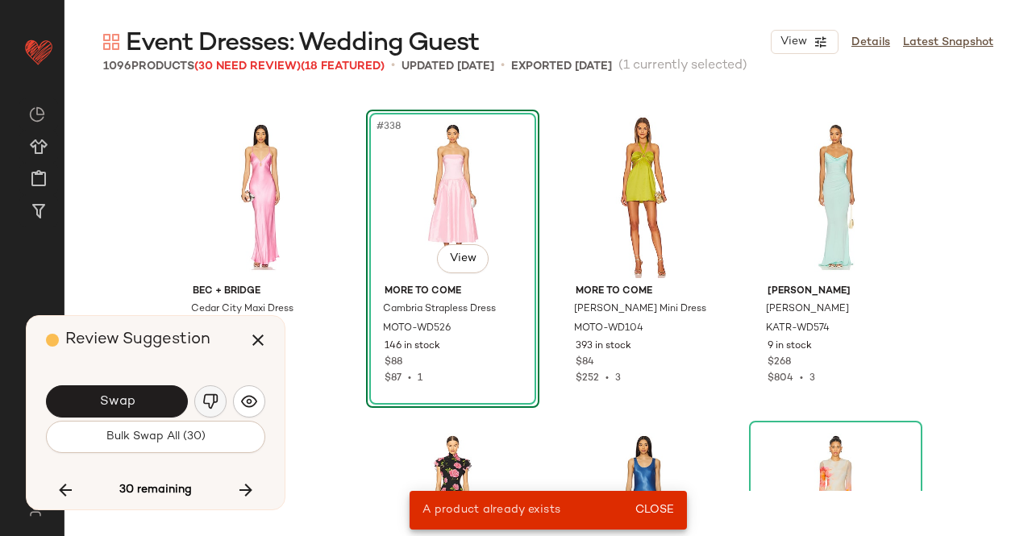
click at [194, 396] on button "button" at bounding box center [210, 401] width 32 height 32
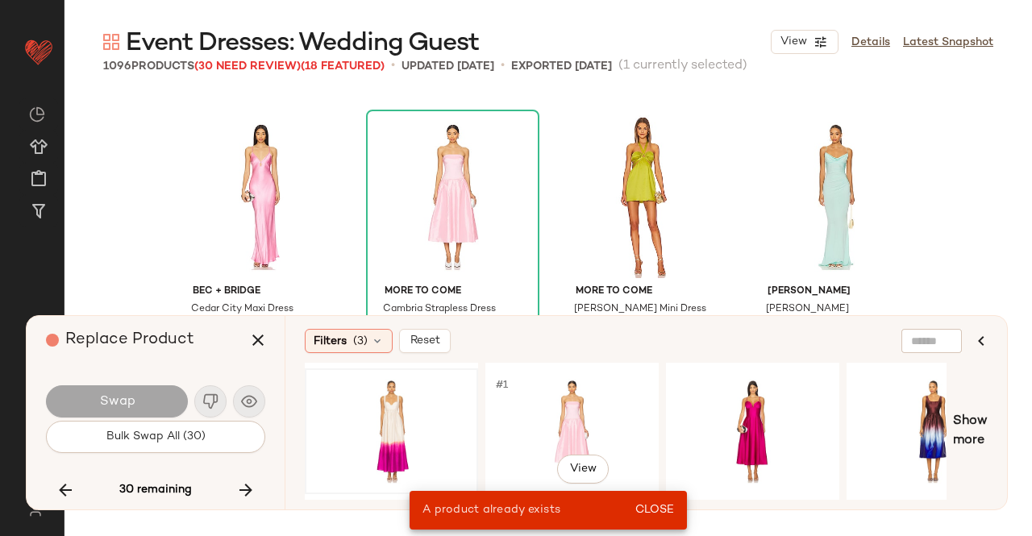
click at [397, 430] on div at bounding box center [391, 431] width 162 height 114
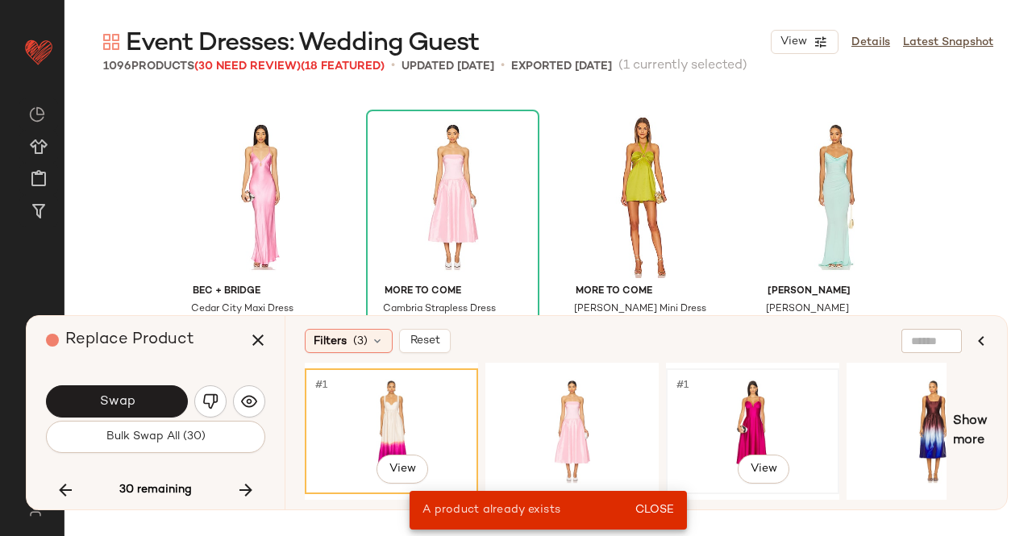
click at [751, 421] on div "#1 View" at bounding box center [752, 431] width 162 height 114
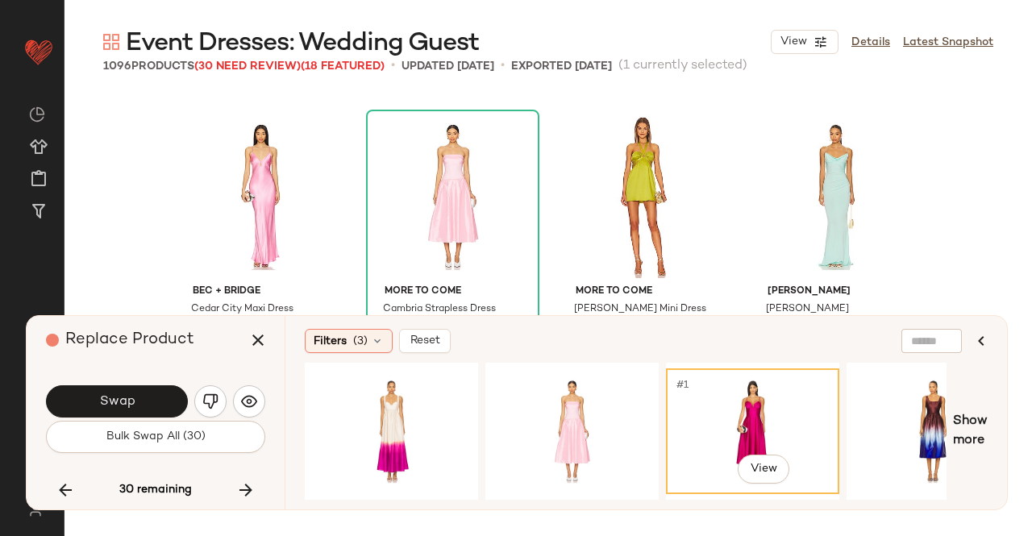
scroll to position [26292, 0]
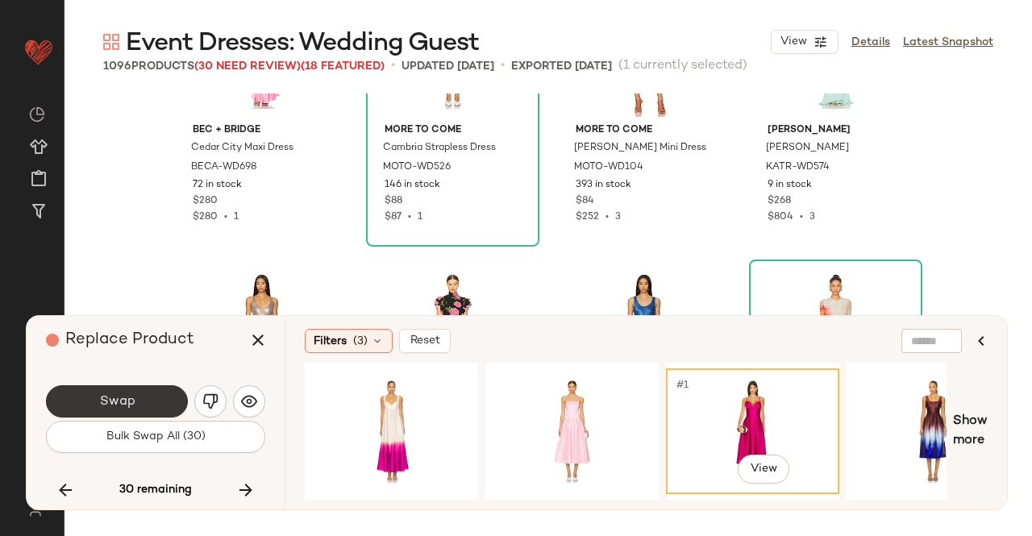
click at [153, 397] on button "Swap" at bounding box center [117, 401] width 142 height 32
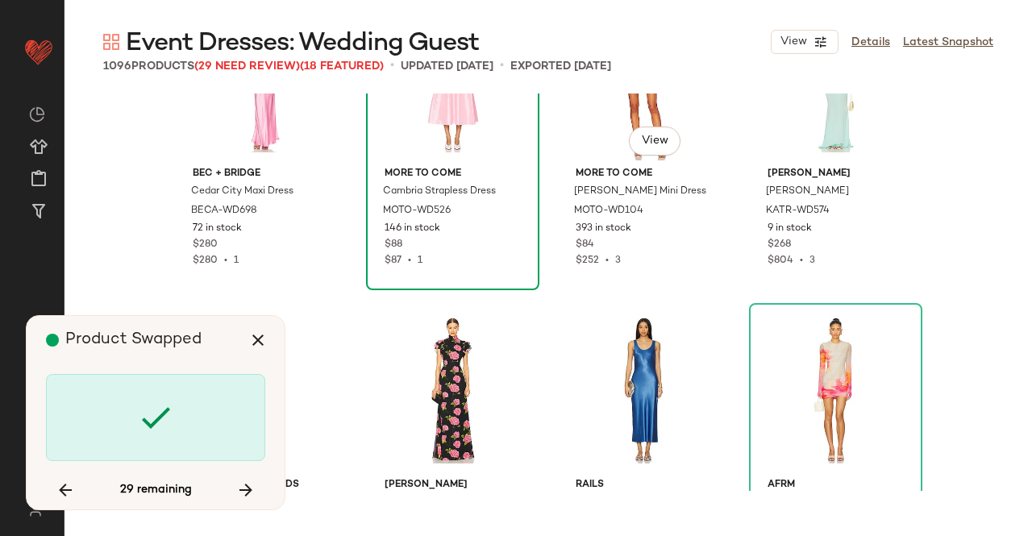
scroll to position [26211, 0]
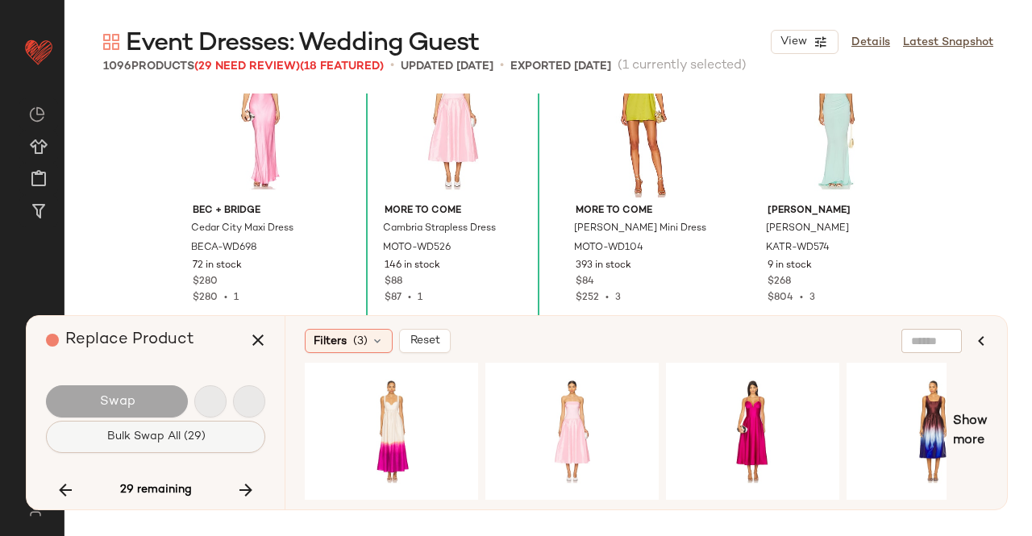
scroll to position [67194, 0]
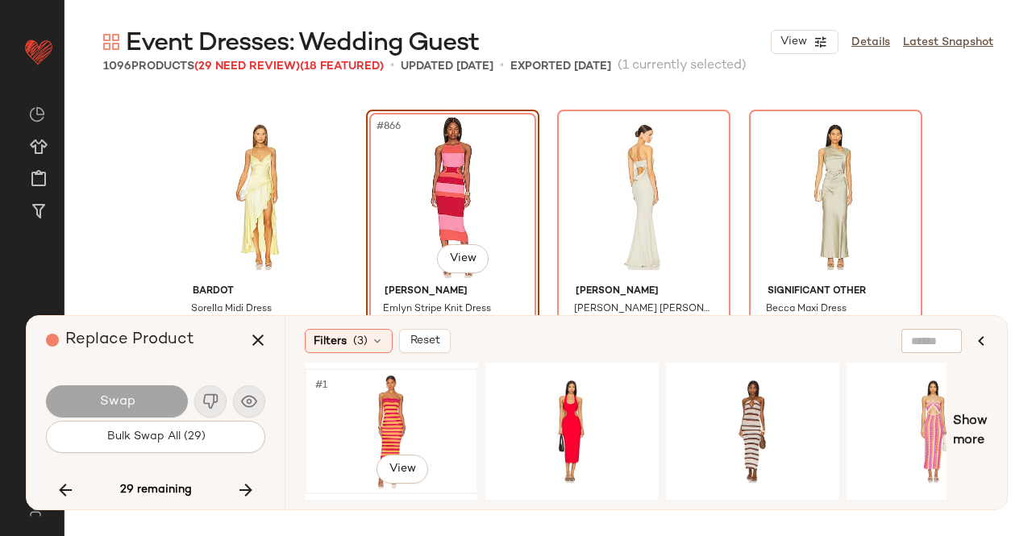
click at [420, 415] on div "#1 View" at bounding box center [391, 431] width 162 height 114
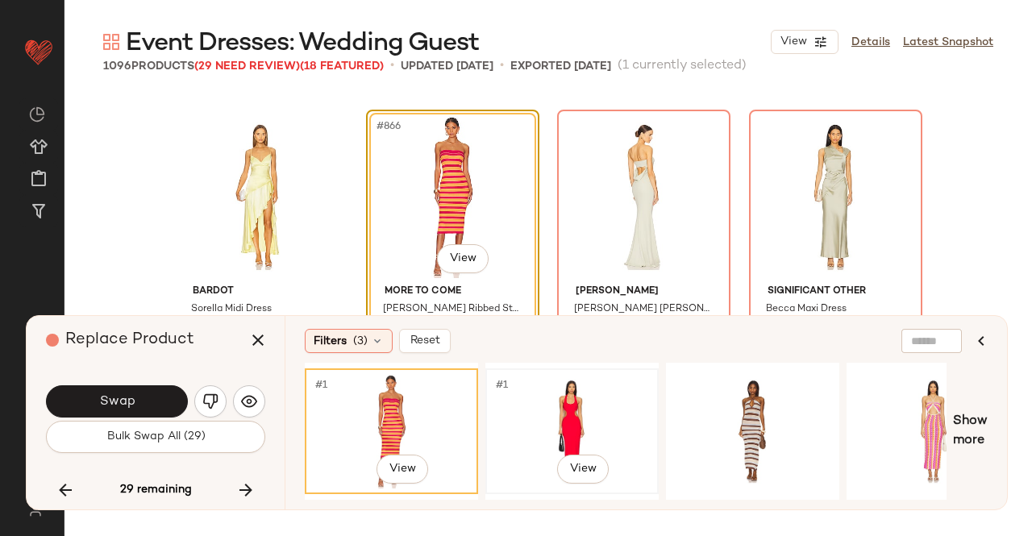
click at [563, 413] on div "#1 View" at bounding box center [572, 431] width 162 height 114
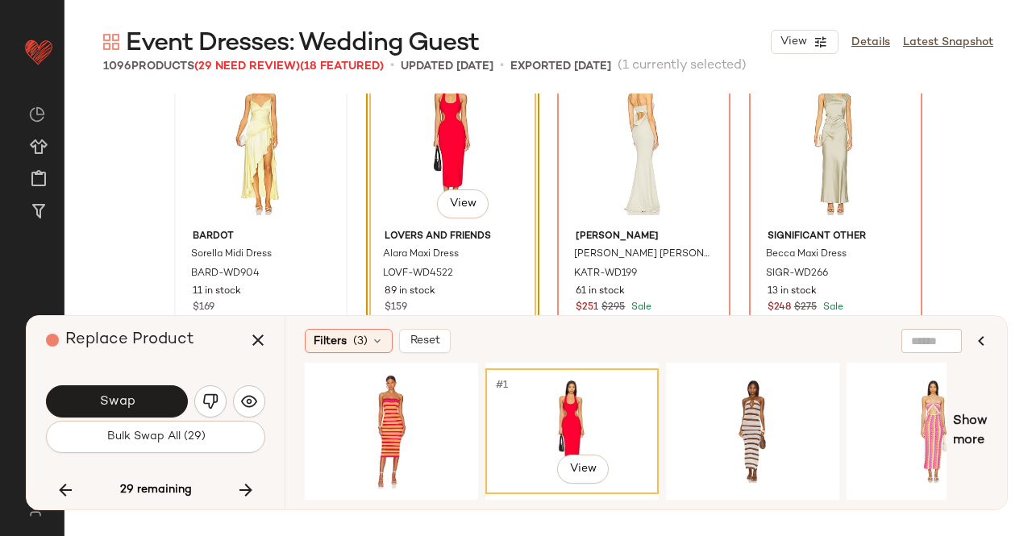
scroll to position [67274, 0]
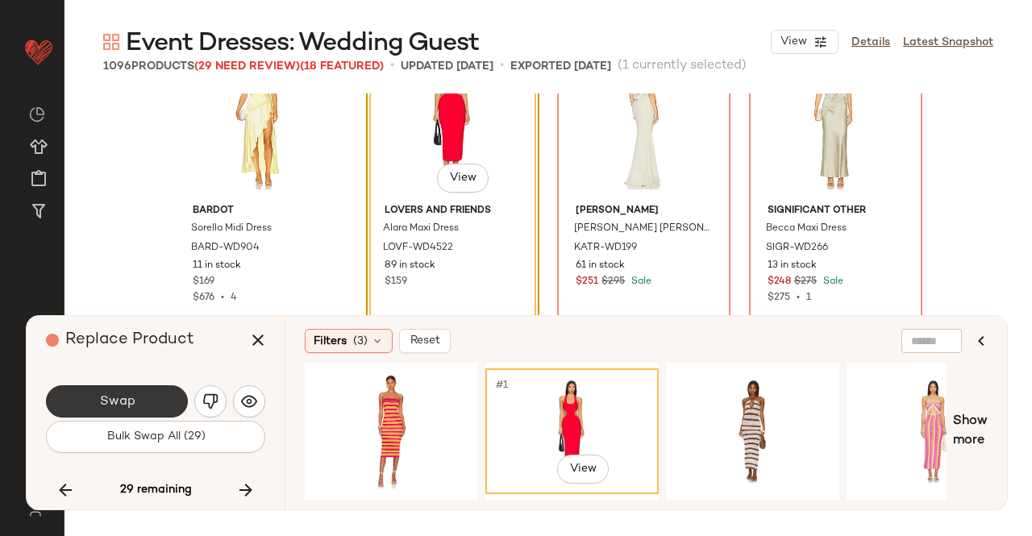
click at [168, 397] on button "Swap" at bounding box center [117, 401] width 142 height 32
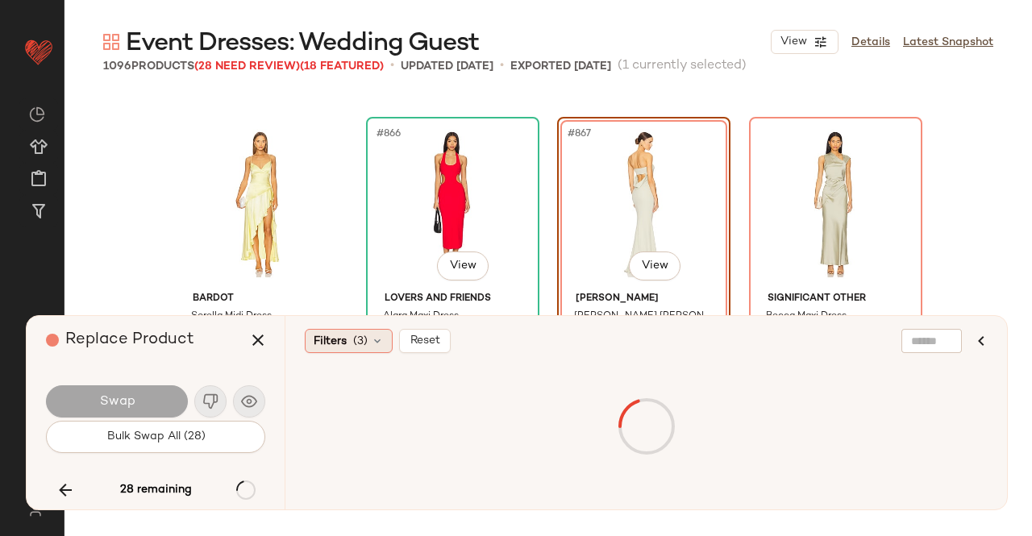
scroll to position [67194, 0]
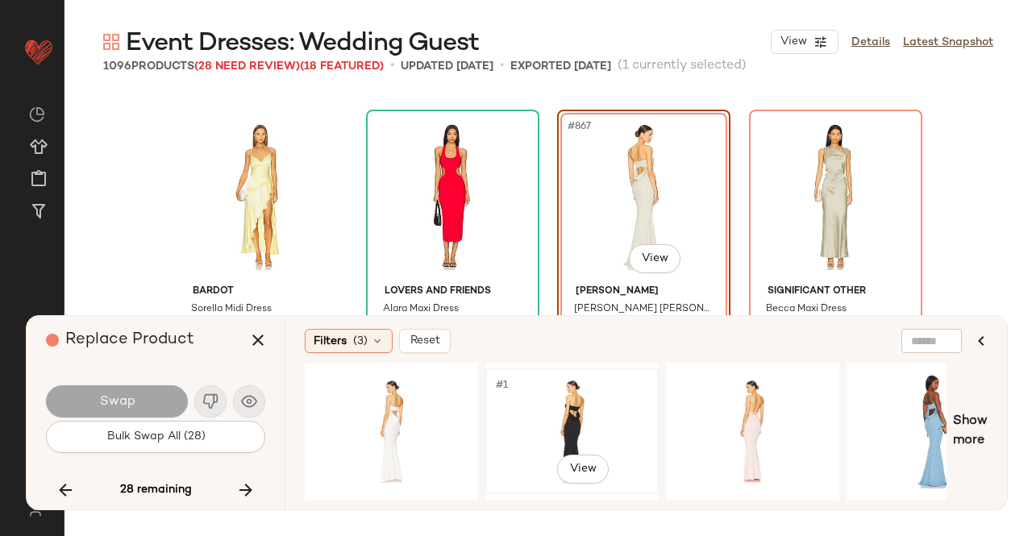
click at [611, 417] on div "#1 View" at bounding box center [572, 431] width 162 height 114
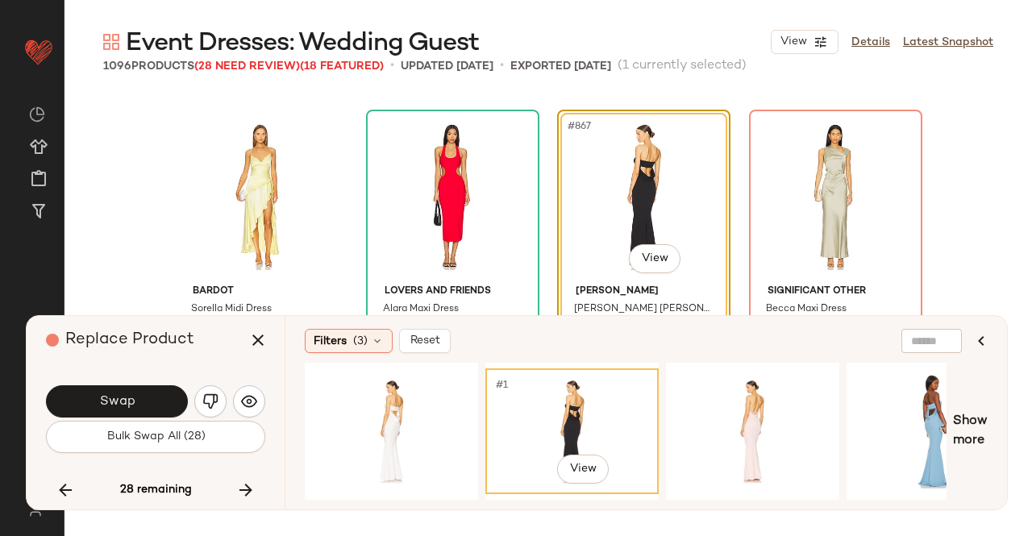
scroll to position [67274, 0]
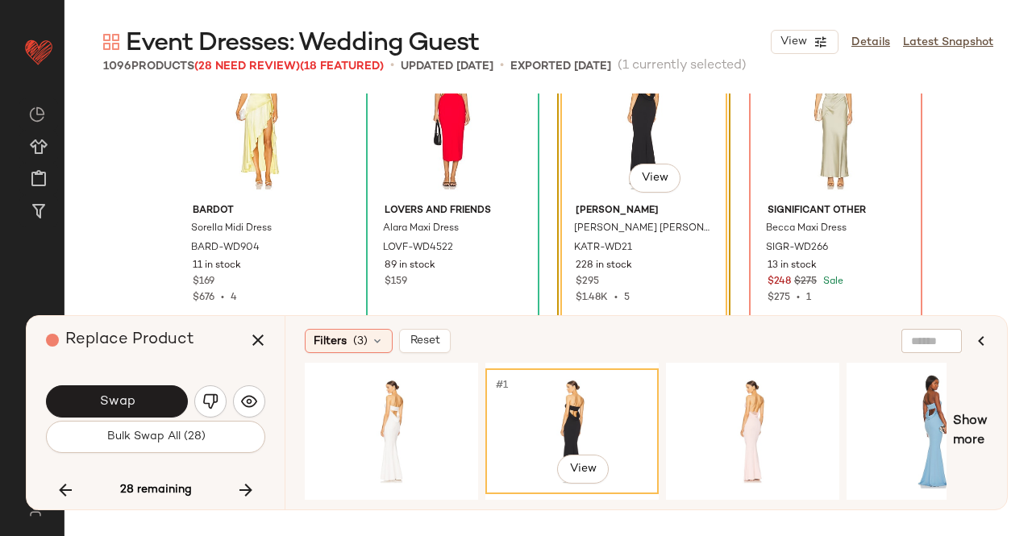
click at [129, 401] on span "Swap" at bounding box center [116, 401] width 36 height 15
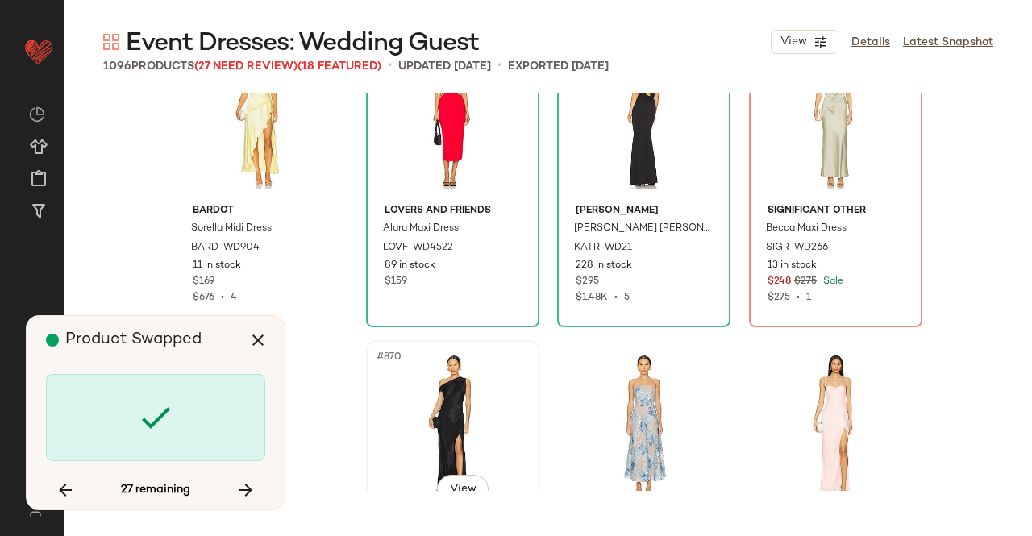
scroll to position [67194, 0]
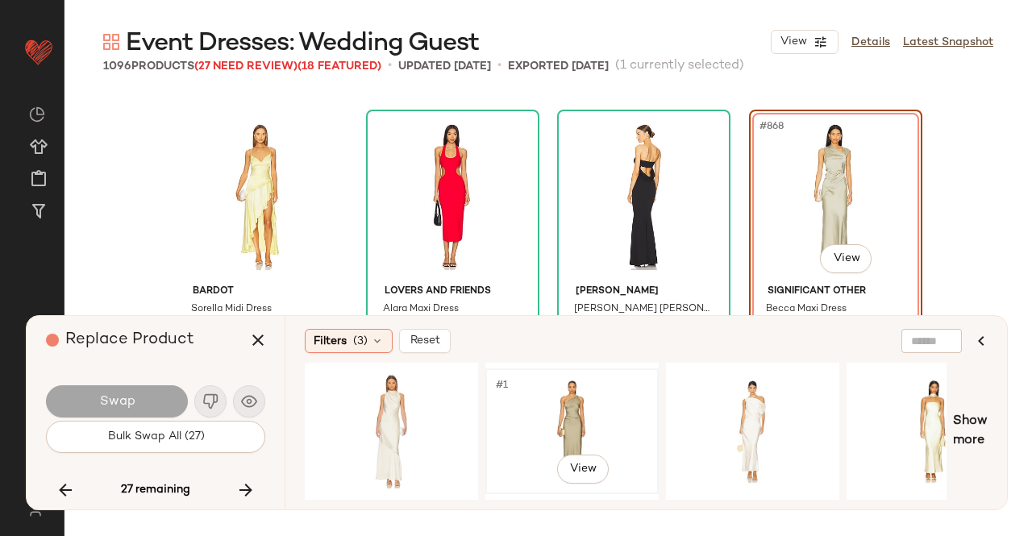
click at [568, 394] on div "#1 View" at bounding box center [572, 431] width 162 height 114
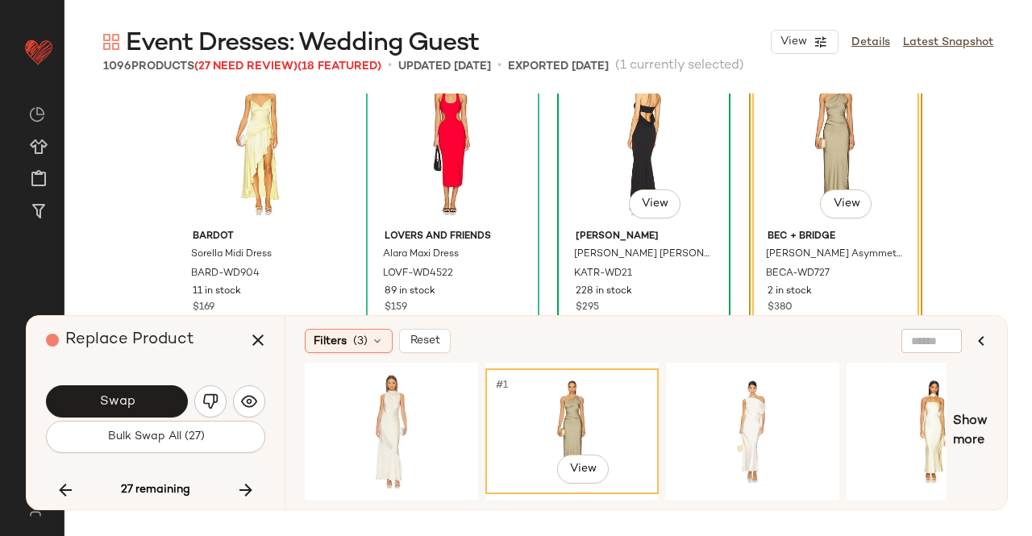
scroll to position [67274, 0]
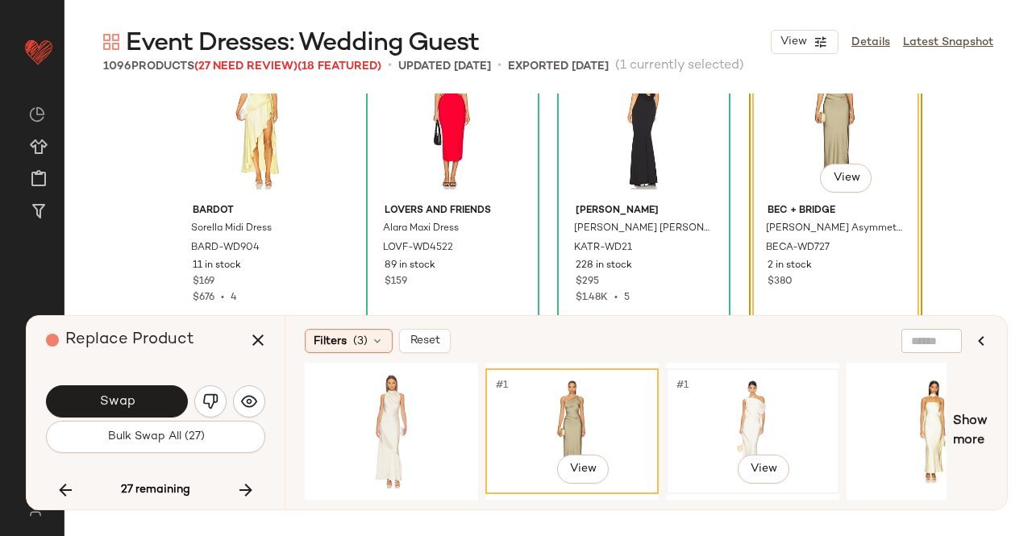
drag, startPoint x: 708, startPoint y: 380, endPoint x: 745, endPoint y: 387, distance: 37.0
click at [712, 380] on div "#1 View" at bounding box center [752, 431] width 162 height 114
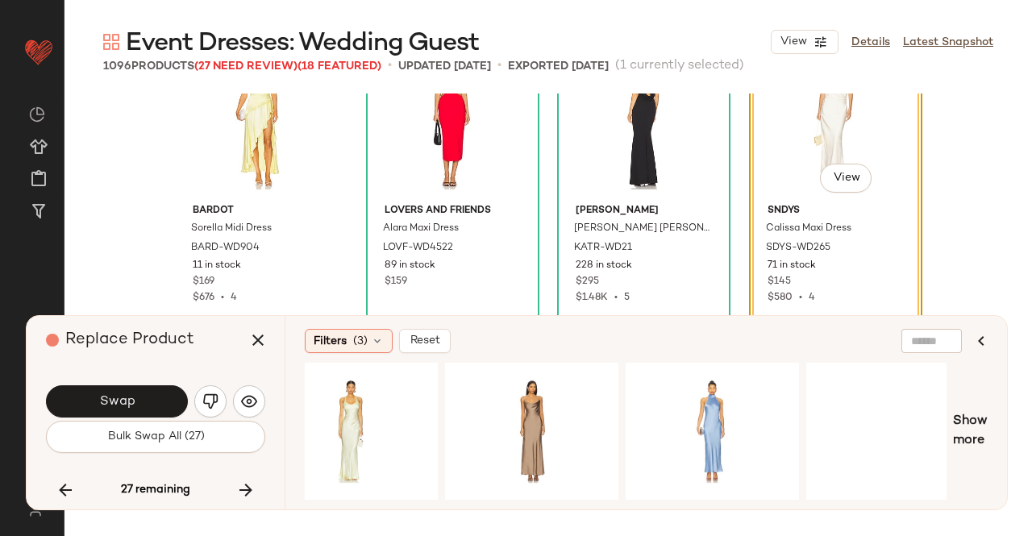
scroll to position [0, 1360]
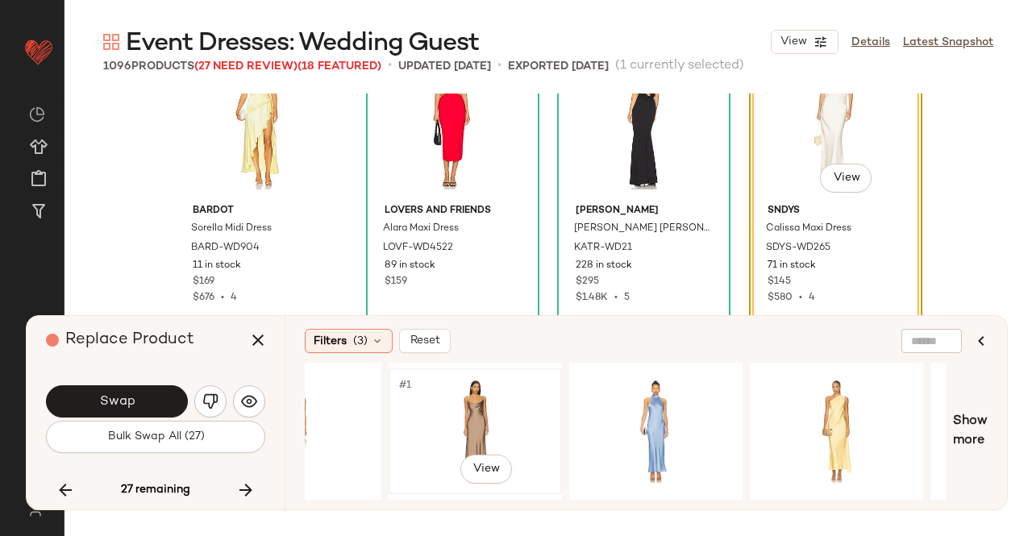
click at [477, 397] on div "#1 View" at bounding box center [475, 431] width 162 height 114
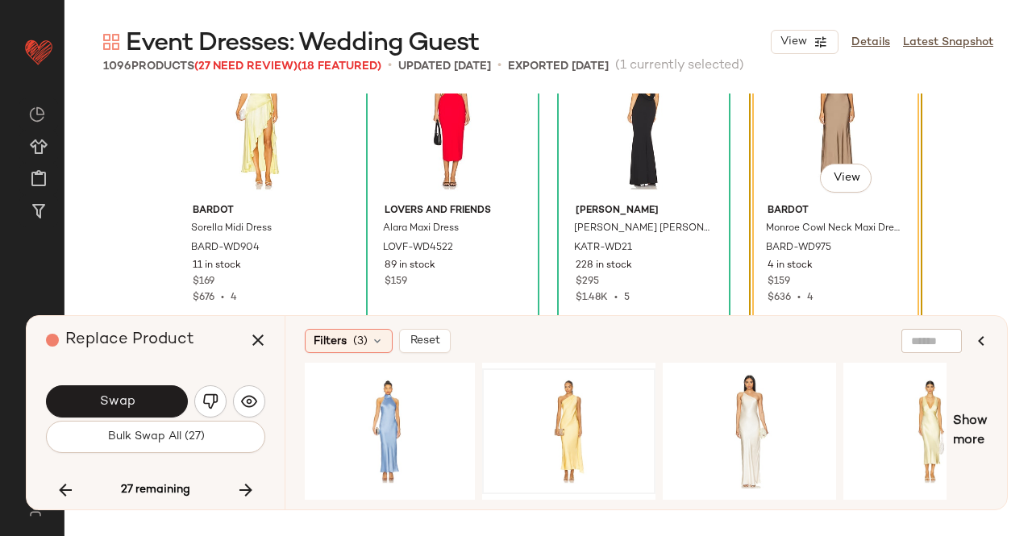
scroll to position [0, 1613]
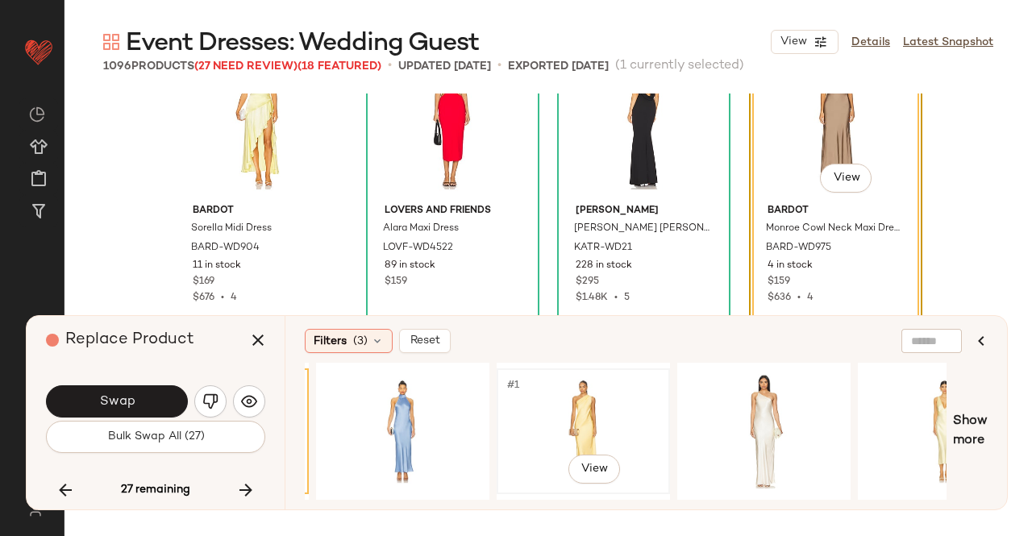
click at [523, 395] on div "#1 View" at bounding box center [583, 431] width 162 height 114
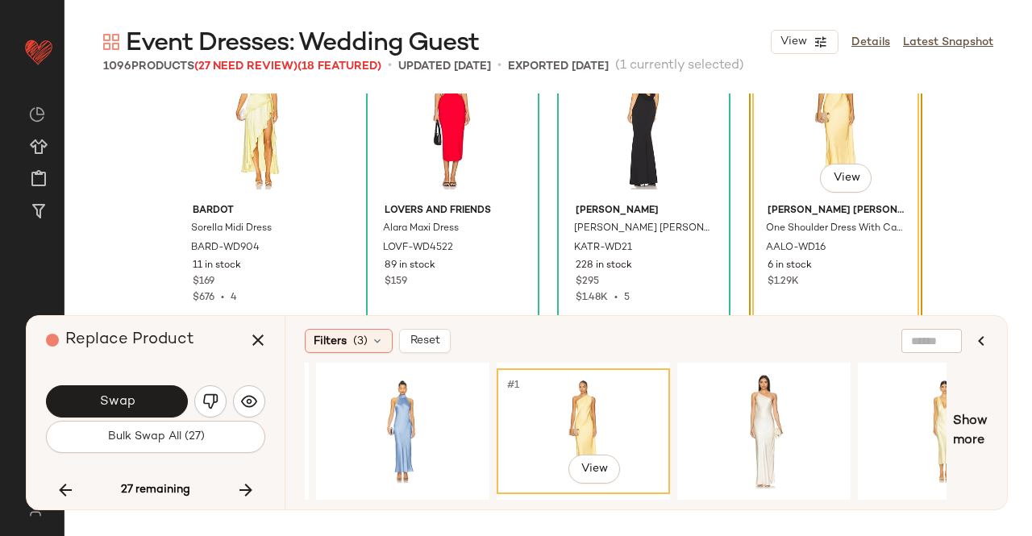
click at [152, 395] on button "Swap" at bounding box center [117, 401] width 142 height 32
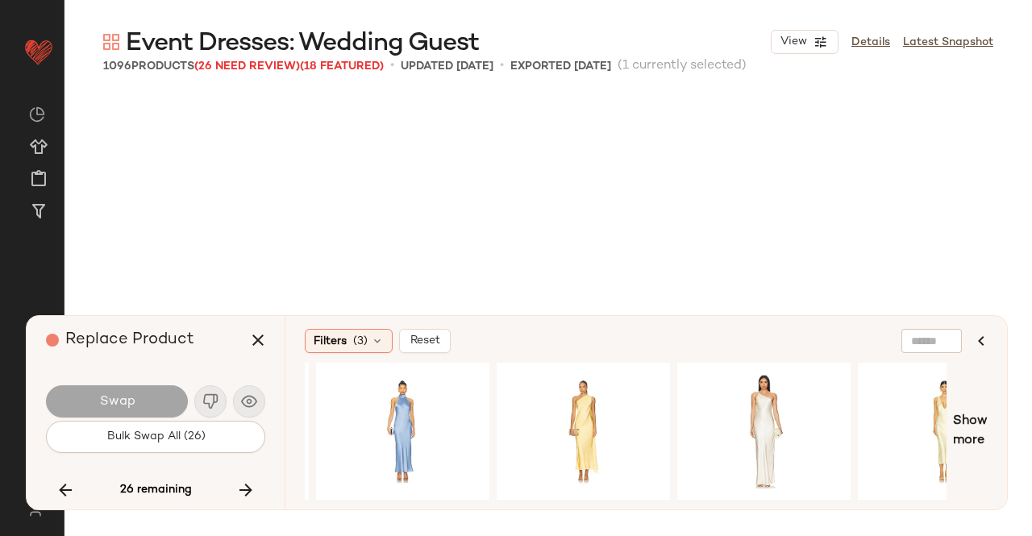
scroll to position [67816, 0]
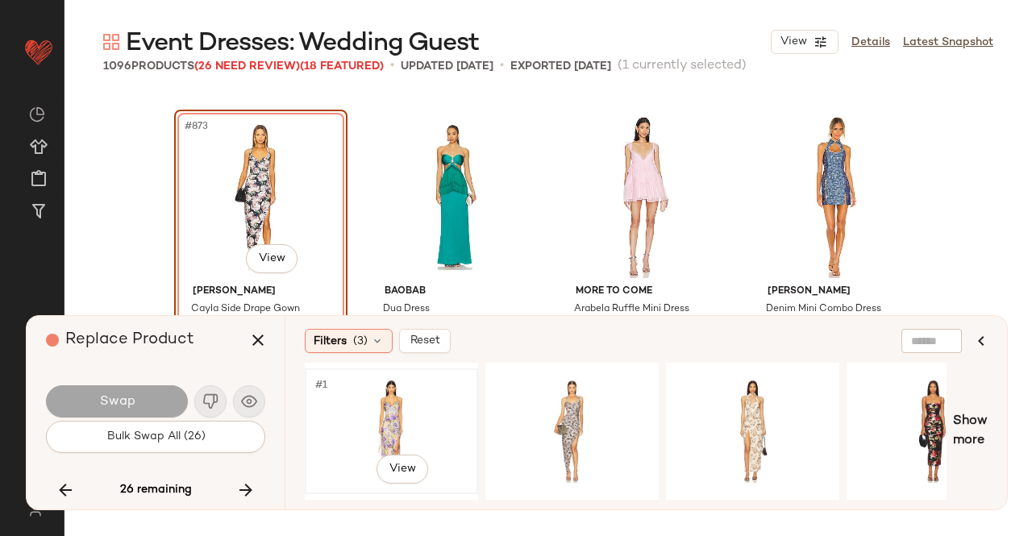
click at [384, 436] on div "#1 View" at bounding box center [391, 431] width 162 height 114
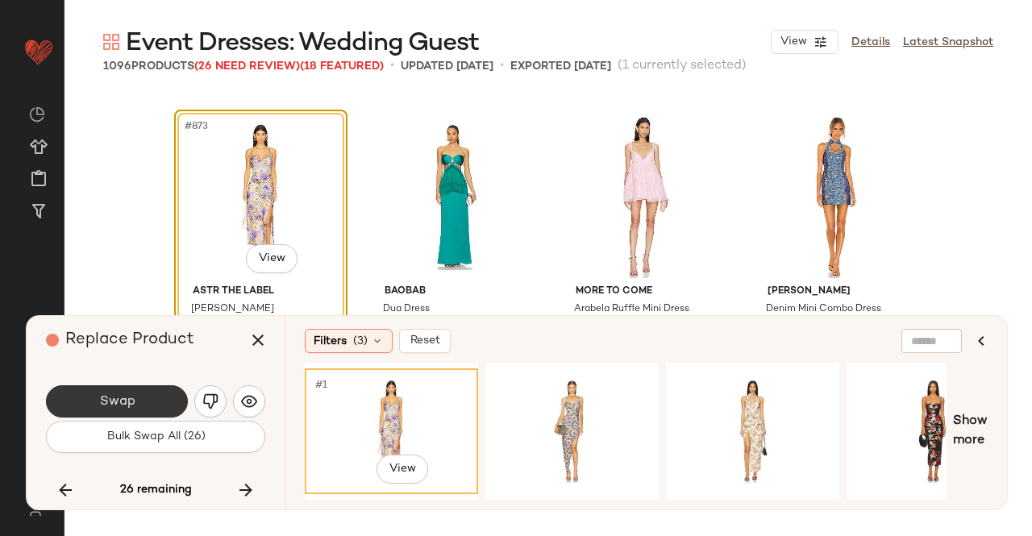
click at [142, 406] on button "Swap" at bounding box center [117, 401] width 142 height 32
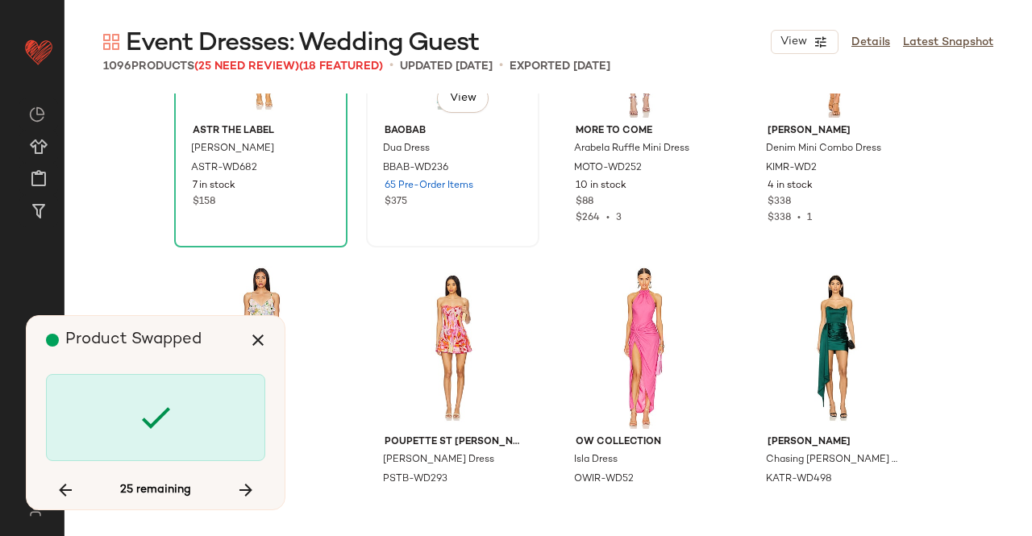
scroll to position [67977, 0]
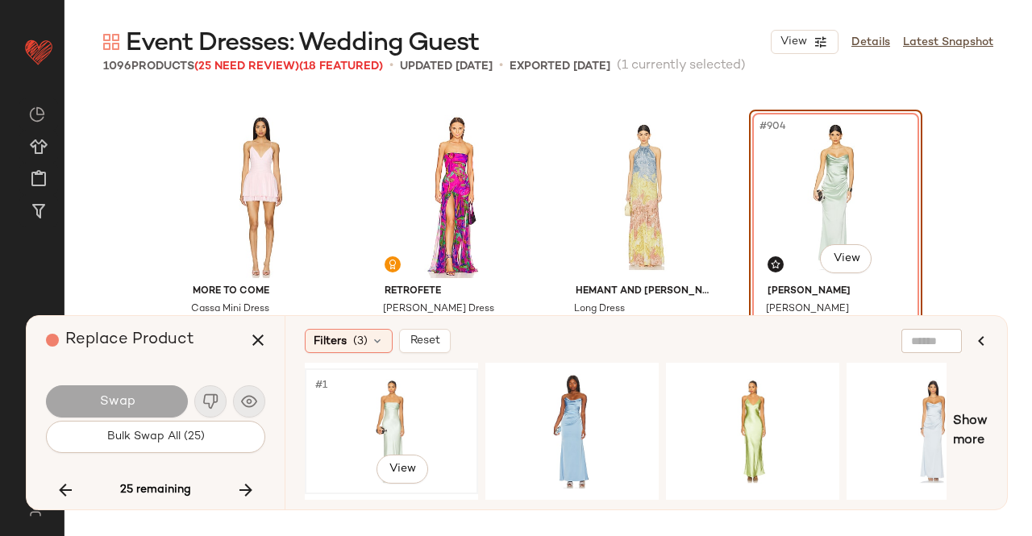
click at [380, 400] on div "#1 View" at bounding box center [391, 431] width 162 height 114
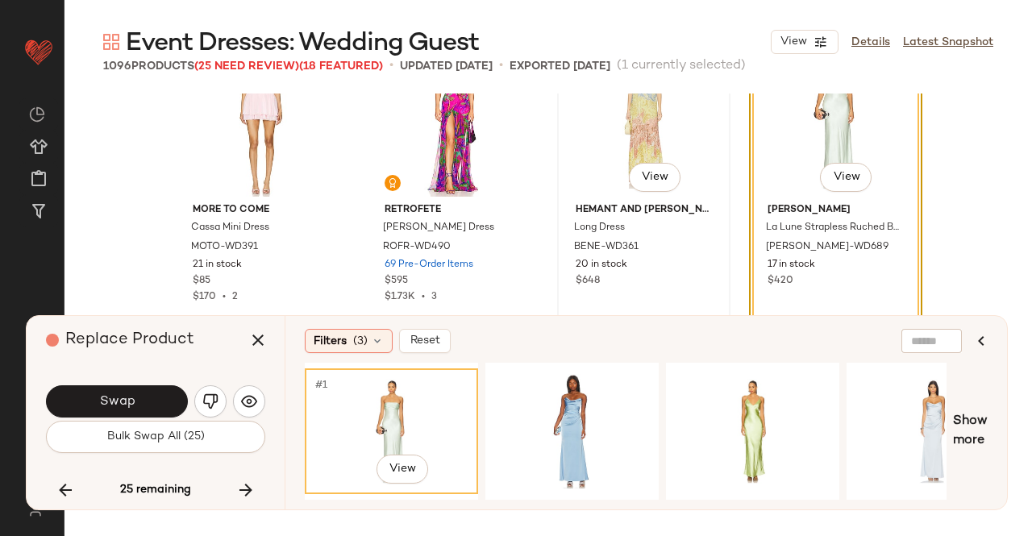
scroll to position [70155, 0]
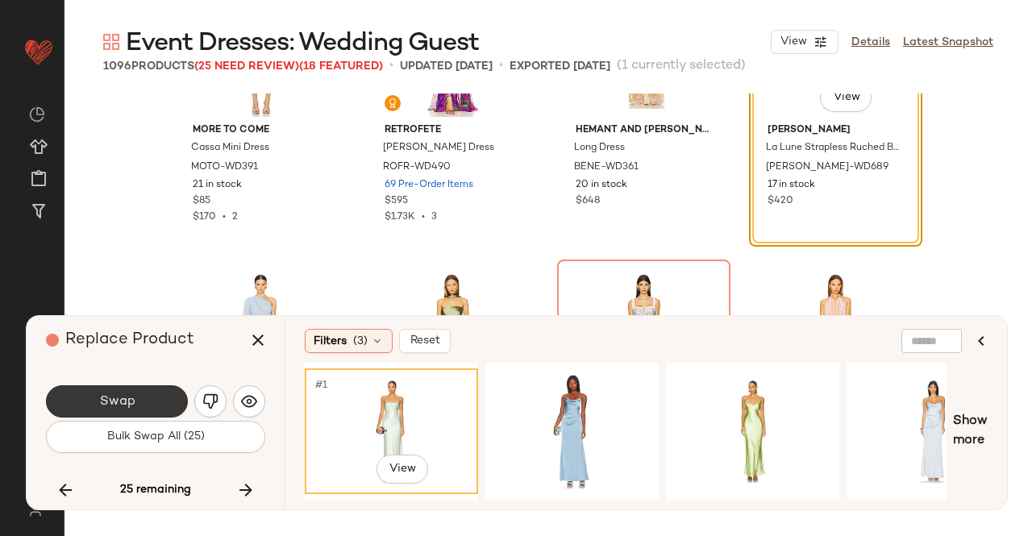
click at [120, 397] on span "Swap" at bounding box center [116, 401] width 36 height 15
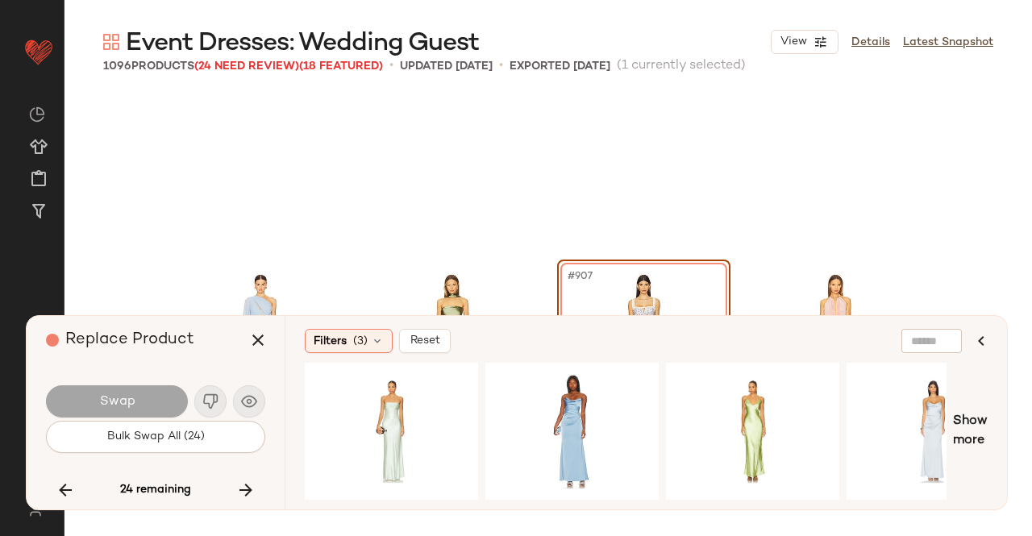
scroll to position [70304, 0]
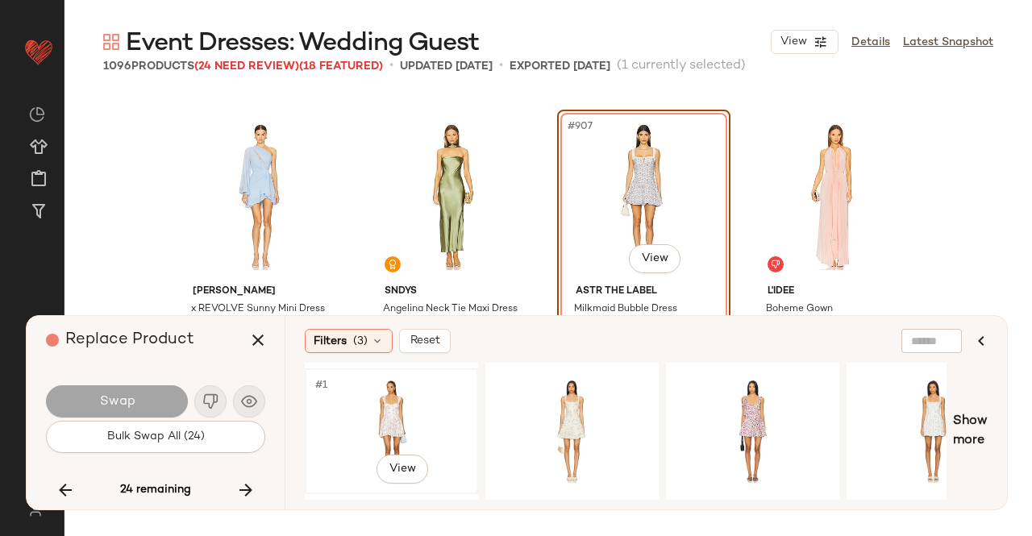
click at [420, 423] on div "#1 View" at bounding box center [391, 431] width 162 height 114
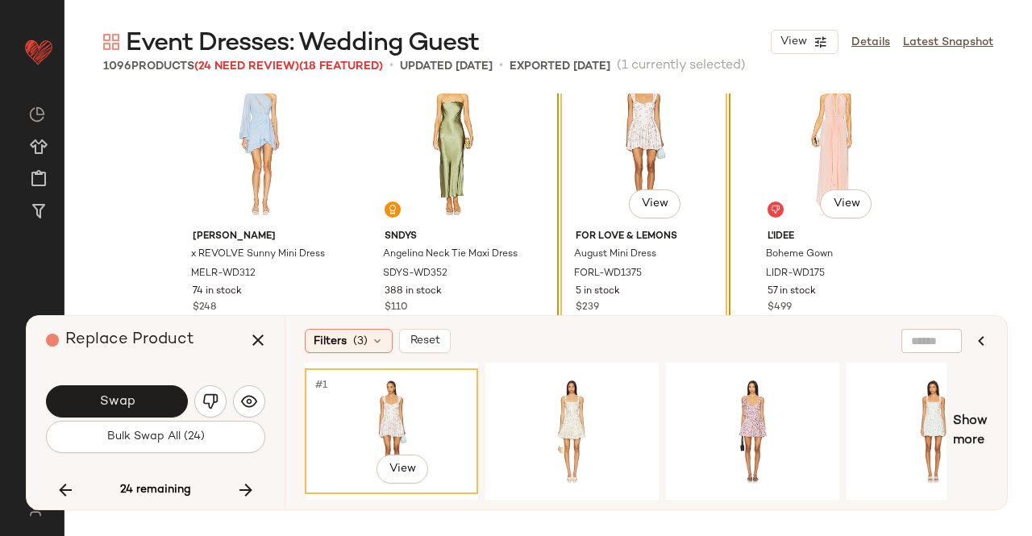
scroll to position [70385, 0]
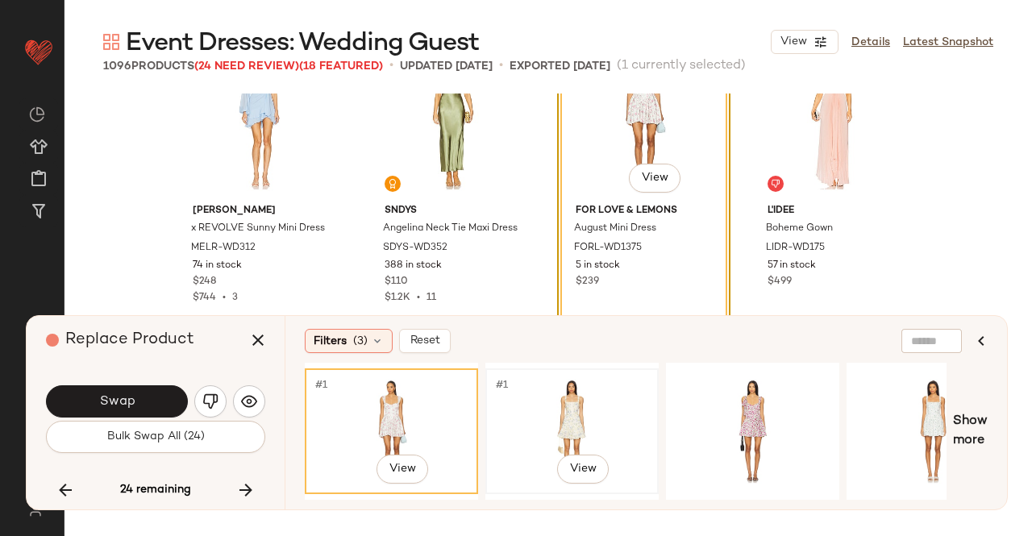
click at [553, 392] on div "#1 View" at bounding box center [572, 431] width 162 height 114
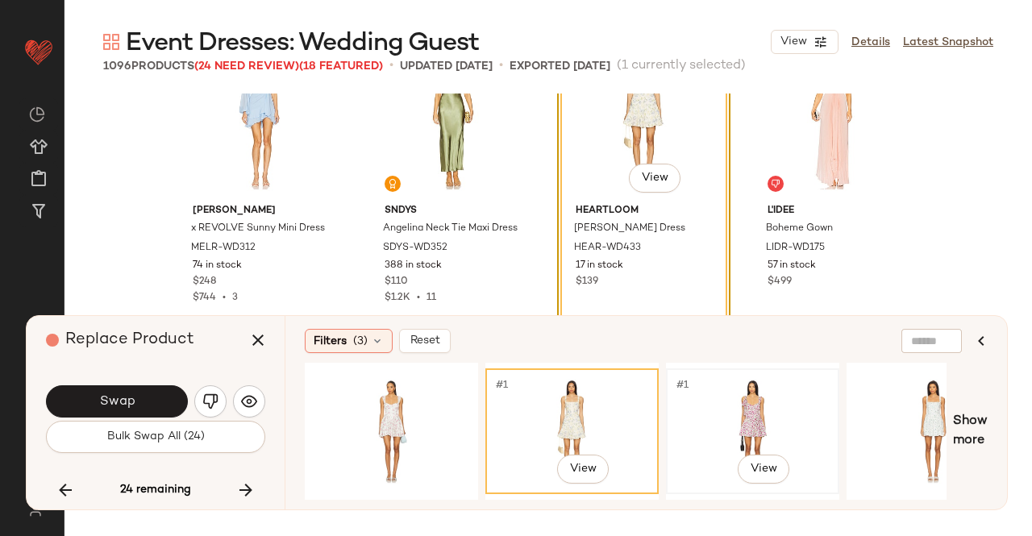
click at [752, 423] on div "#1 View" at bounding box center [752, 431] width 162 height 114
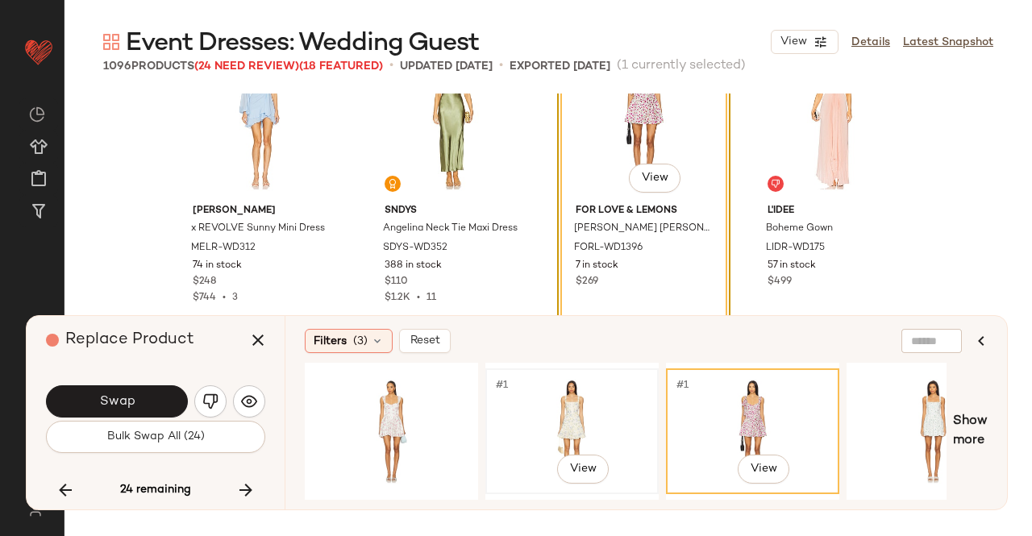
click at [606, 408] on div "#1 View" at bounding box center [572, 431] width 162 height 114
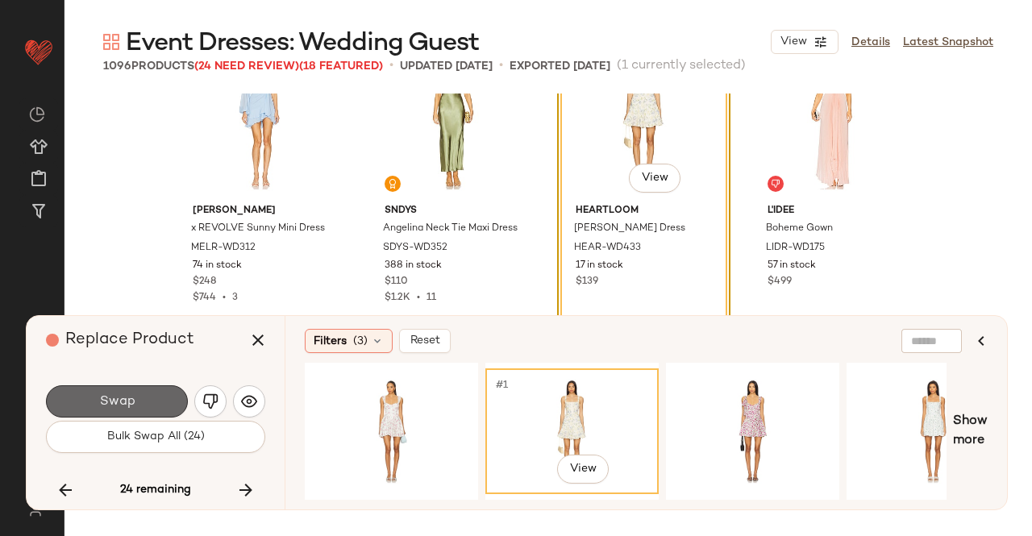
click at [107, 392] on button "Swap" at bounding box center [117, 401] width 142 height 32
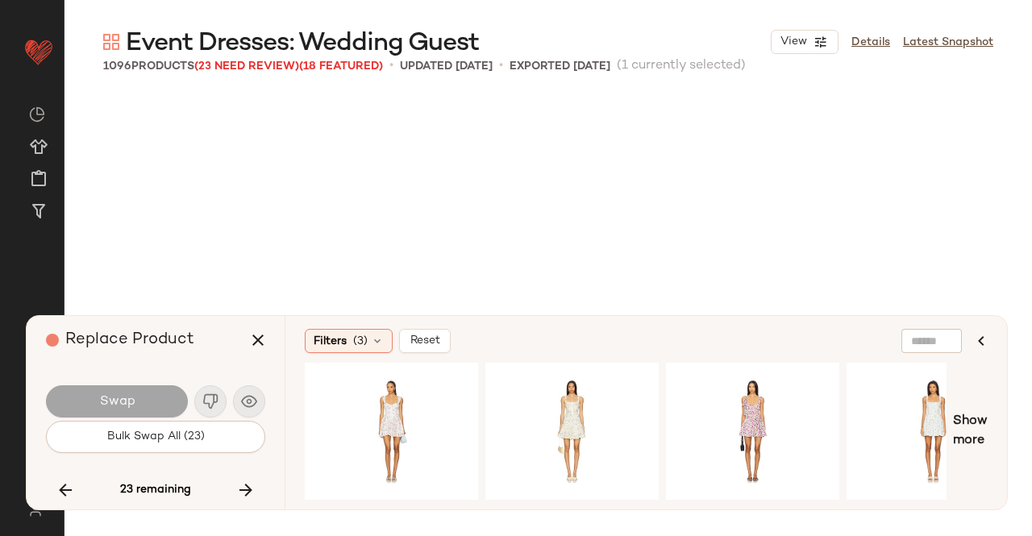
scroll to position [70616, 0]
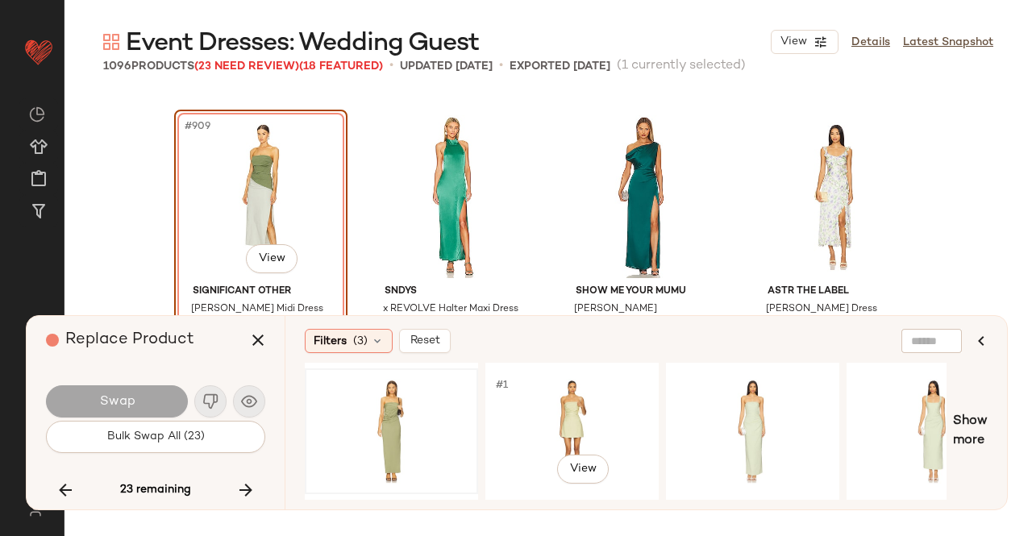
drag, startPoint x: 492, startPoint y: 411, endPoint x: 457, endPoint y: 421, distance: 36.2
click at [488, 412] on div "#1 View" at bounding box center [572, 431] width 170 height 122
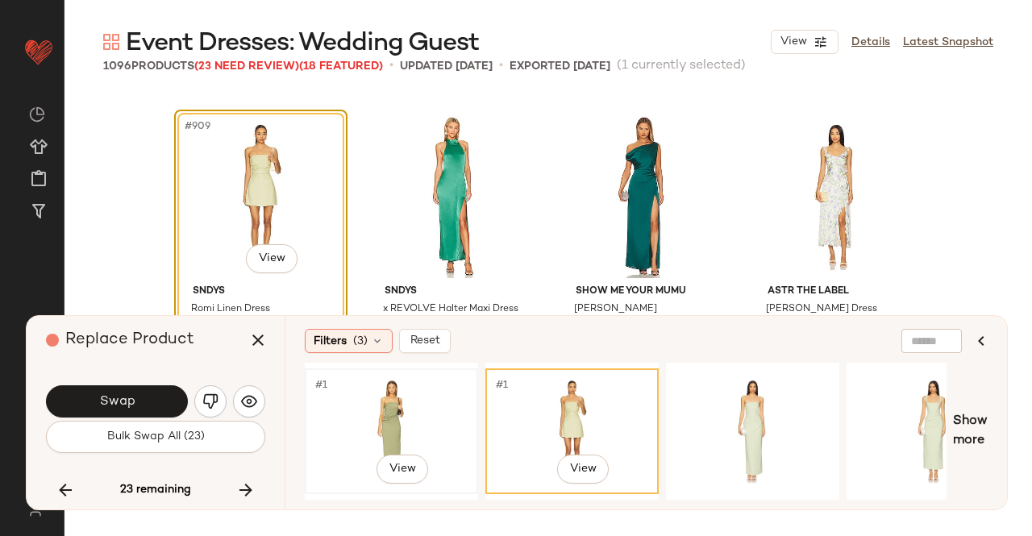
click at [435, 424] on div "#1 View" at bounding box center [391, 431] width 162 height 114
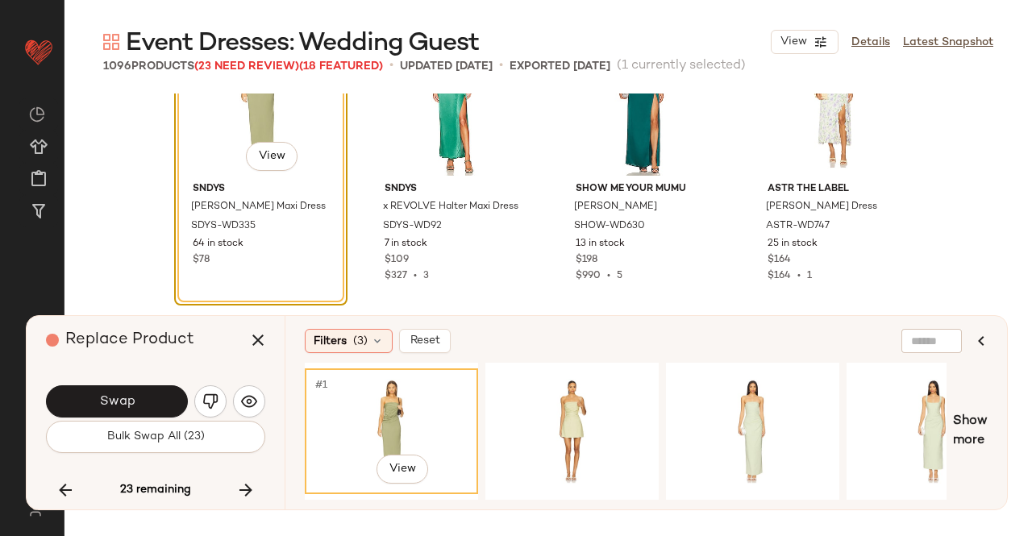
scroll to position [70777, 0]
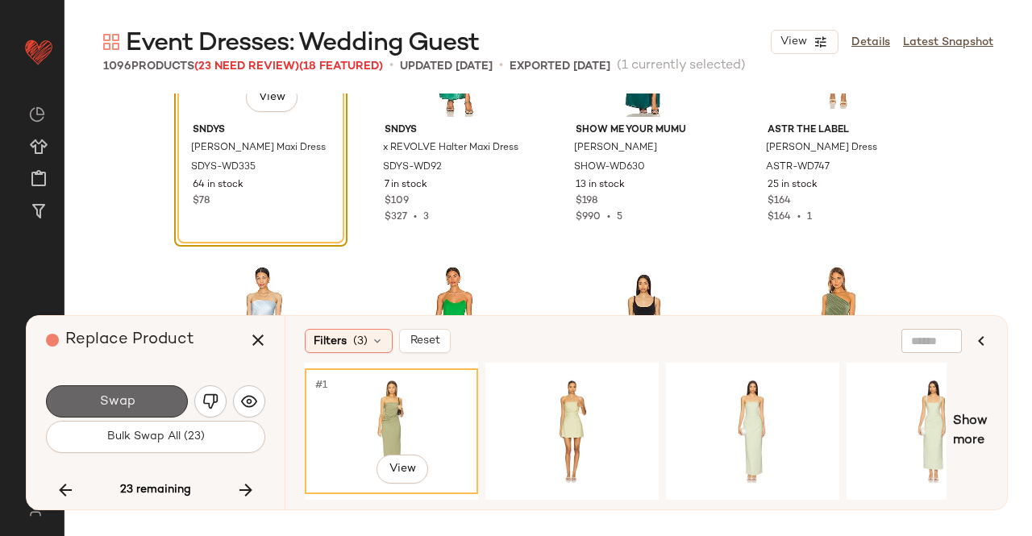
click at [126, 405] on span "Swap" at bounding box center [116, 401] width 36 height 15
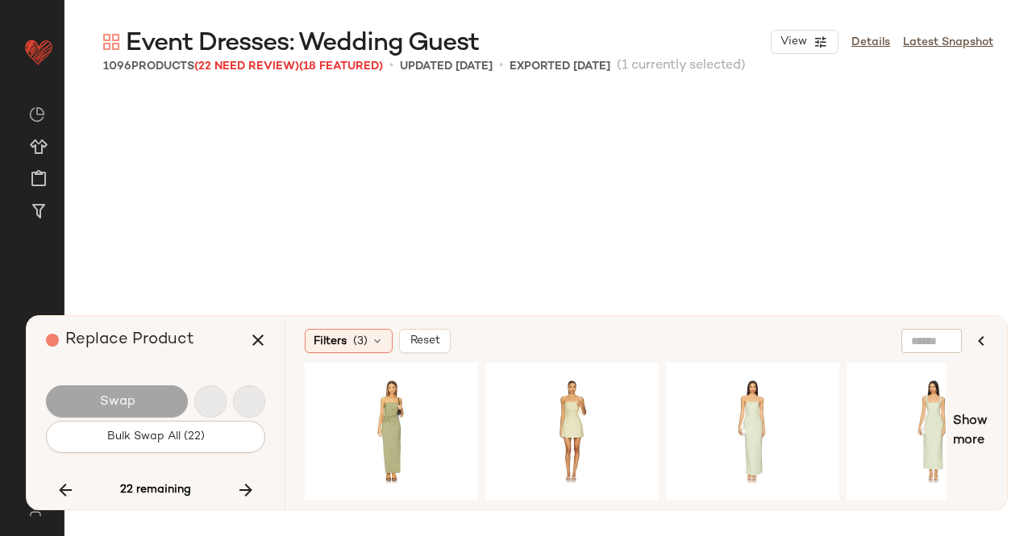
scroll to position [71238, 0]
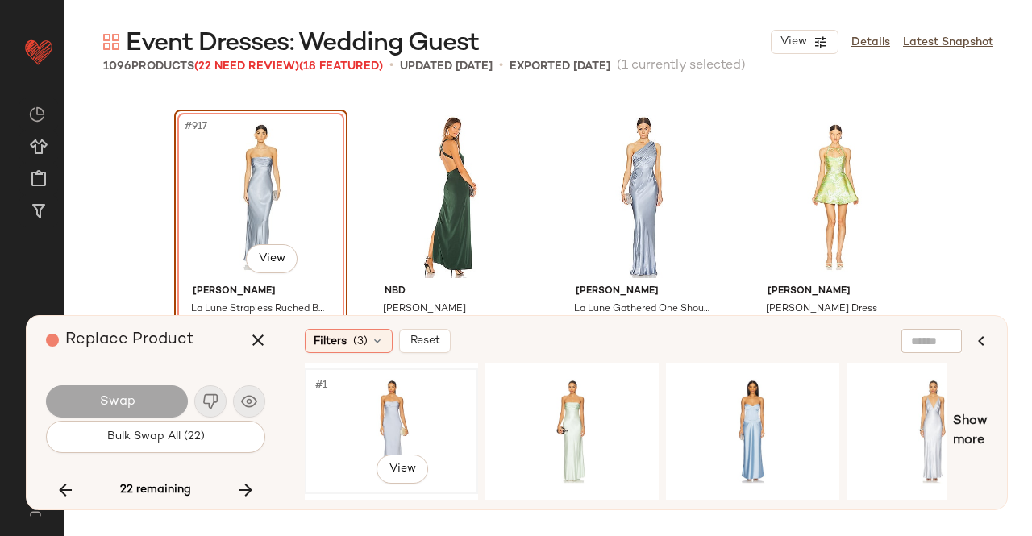
drag, startPoint x: 417, startPoint y: 404, endPoint x: 408, endPoint y: 404, distance: 9.7
click at [416, 404] on div "#1 View" at bounding box center [391, 431] width 162 height 114
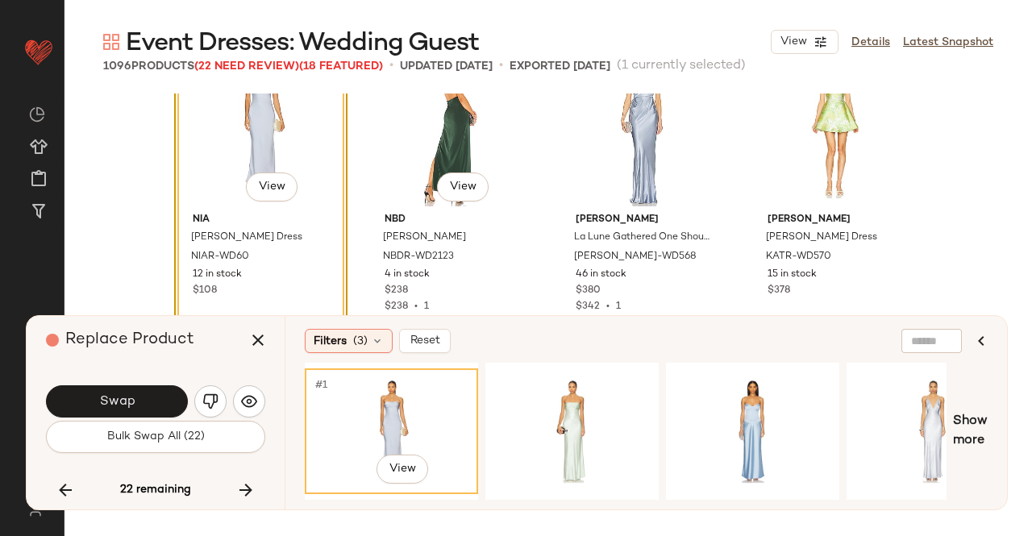
scroll to position [71399, 0]
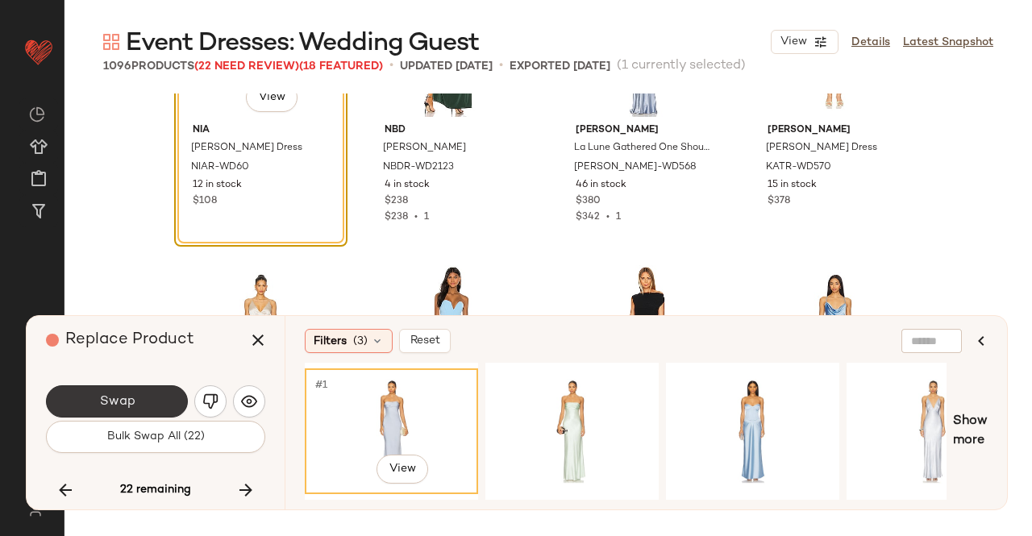
click at [137, 392] on button "Swap" at bounding box center [117, 401] width 142 height 32
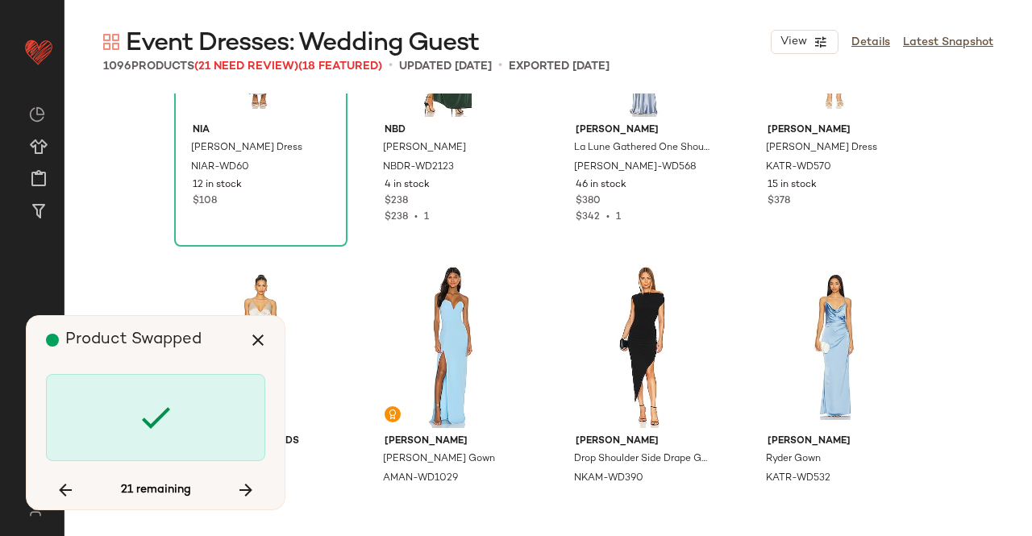
scroll to position [73726, 0]
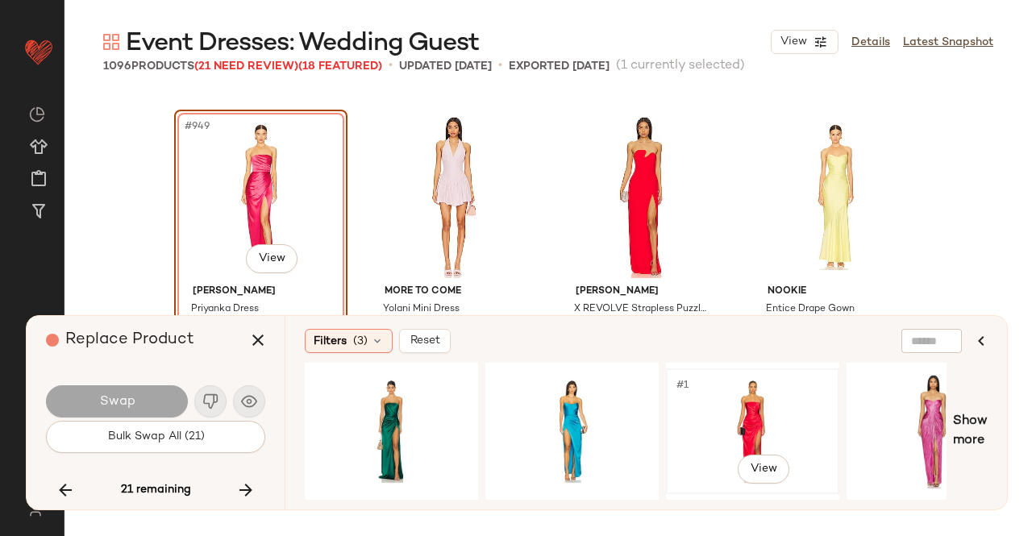
click at [771, 409] on div "#1 View" at bounding box center [752, 431] width 162 height 114
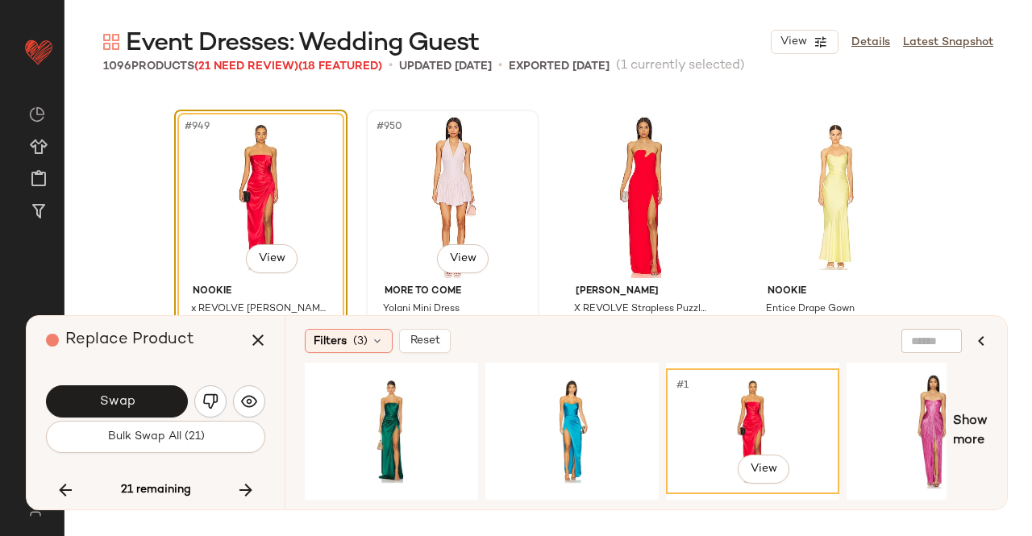
scroll to position [73888, 0]
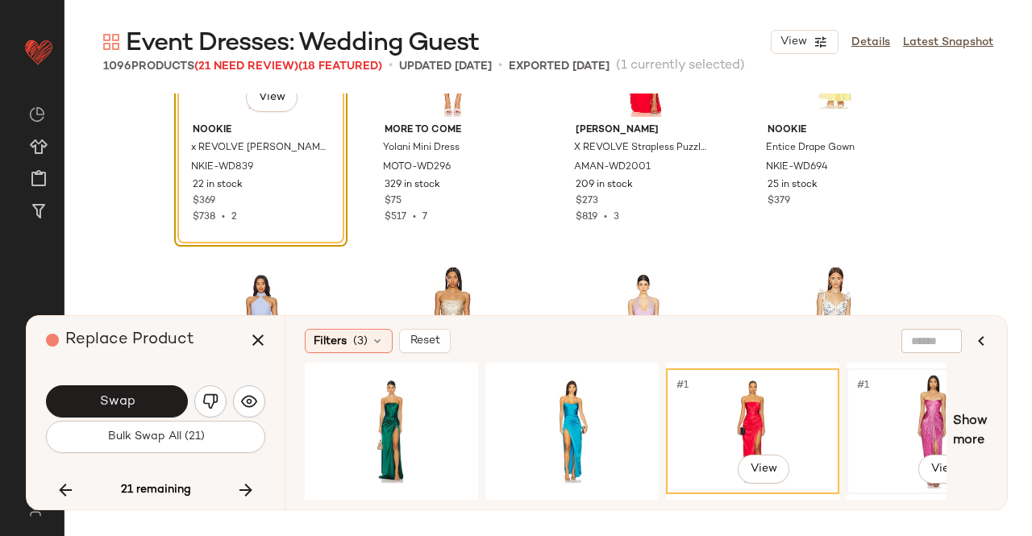
click at [924, 434] on div "#1 View" at bounding box center [933, 431] width 162 height 114
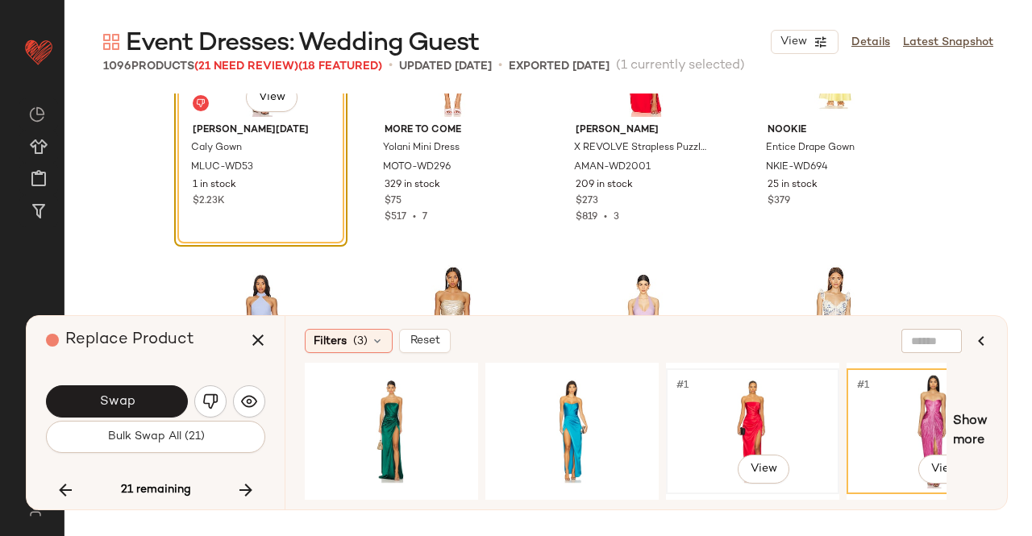
click at [722, 423] on div "#1 View" at bounding box center [752, 431] width 162 height 114
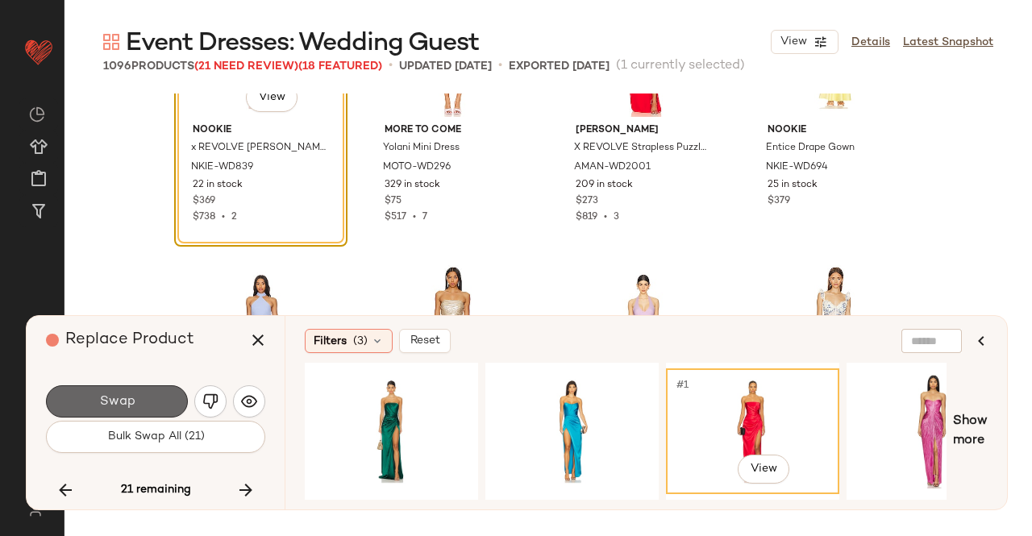
click at [121, 405] on span "Swap" at bounding box center [116, 401] width 36 height 15
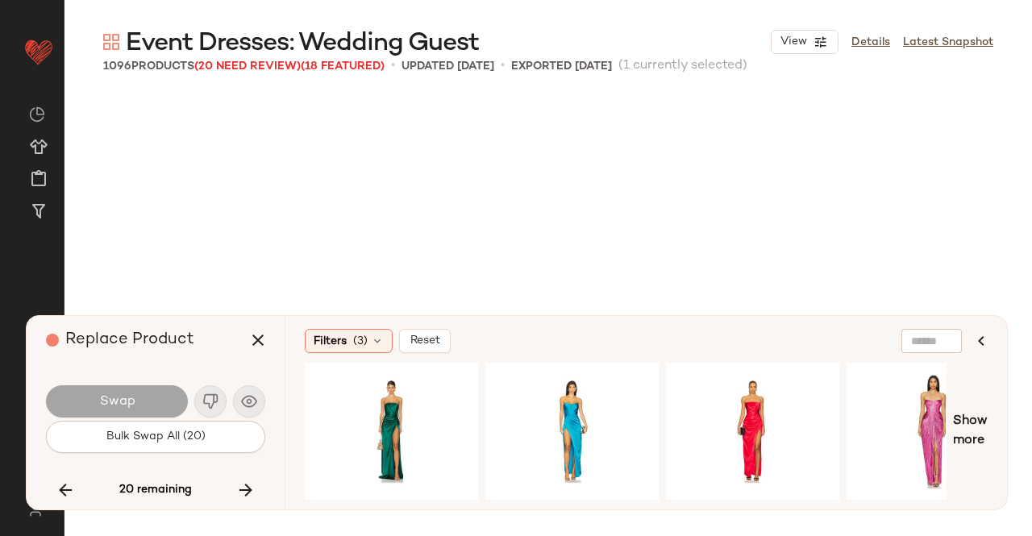
scroll to position [75593, 0]
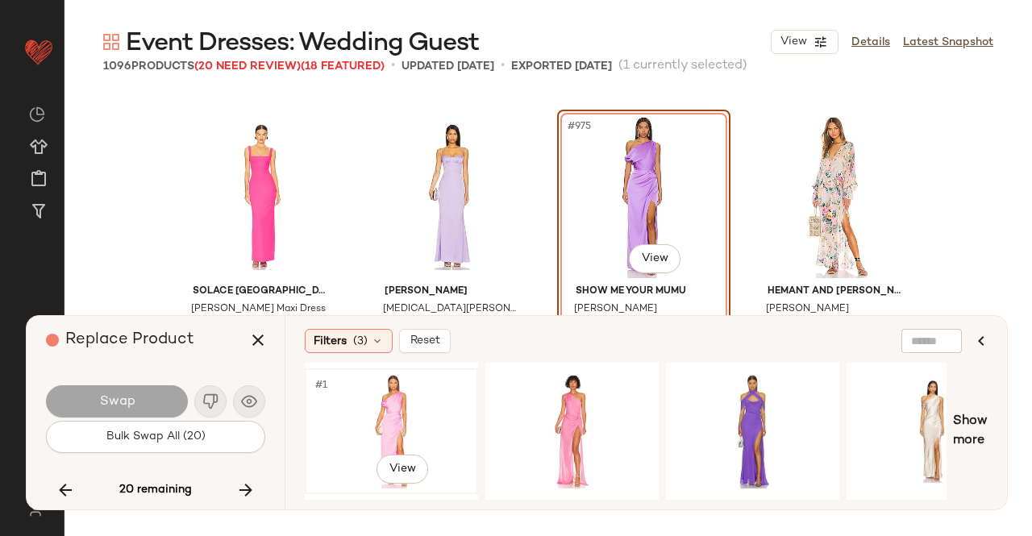
click at [432, 415] on div "#1 View" at bounding box center [391, 431] width 162 height 114
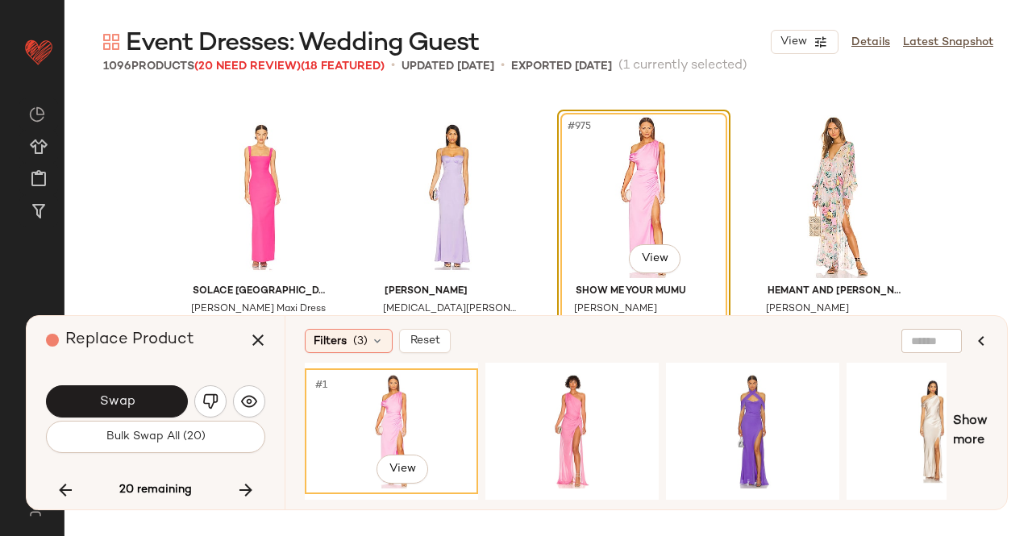
scroll to position [75673, 0]
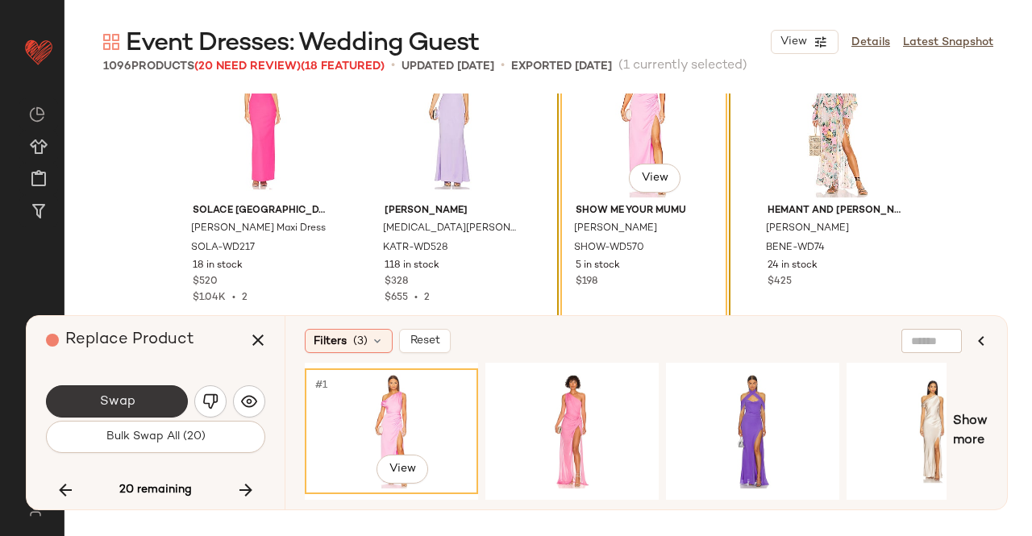
click at [141, 407] on button "Swap" at bounding box center [117, 401] width 142 height 32
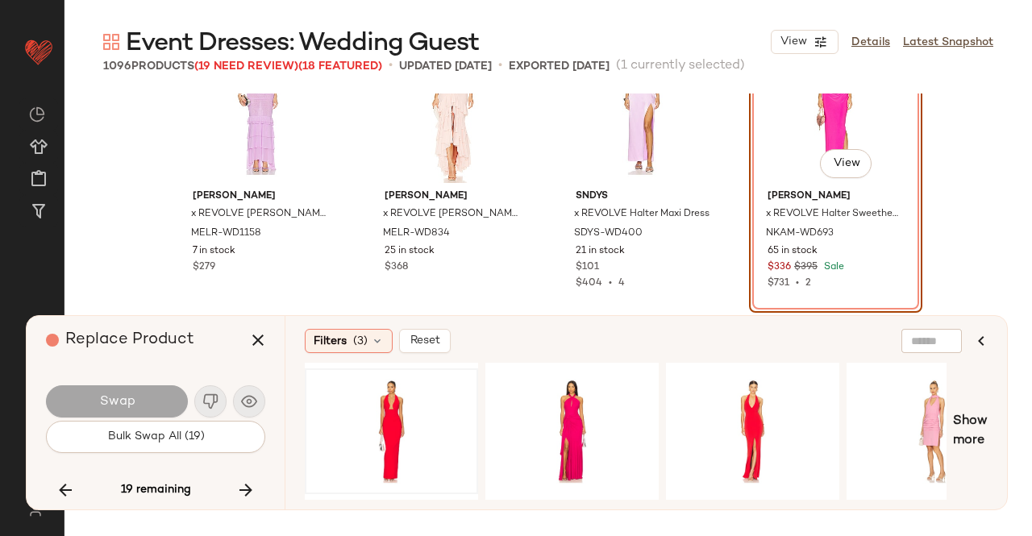
scroll to position [76607, 0]
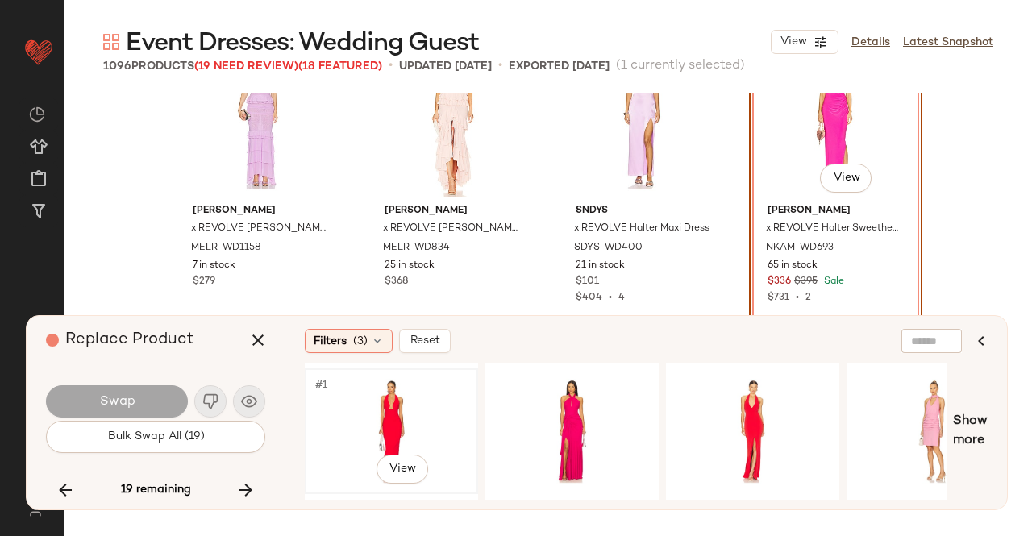
click at [419, 432] on div "#1 View" at bounding box center [391, 431] width 162 height 114
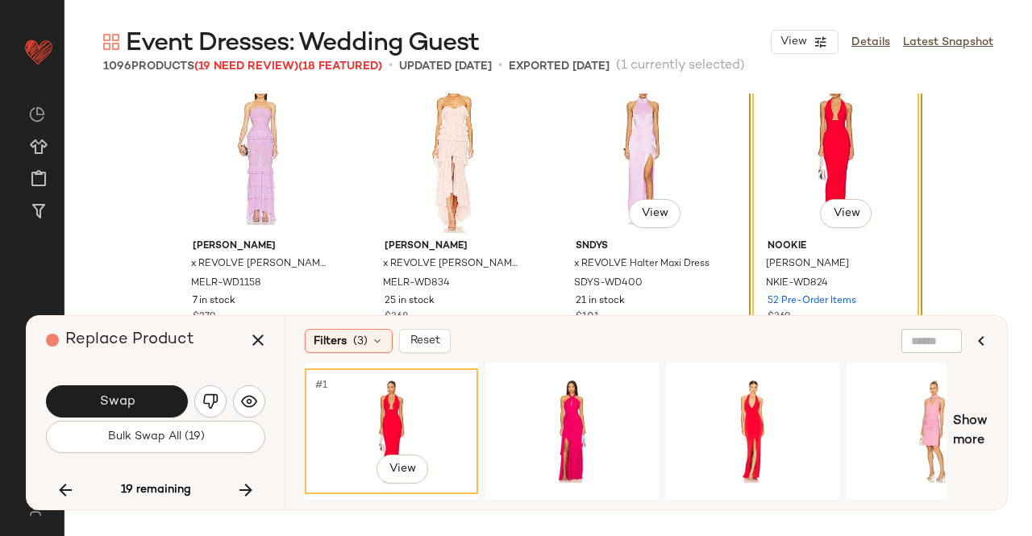
scroll to position [76526, 0]
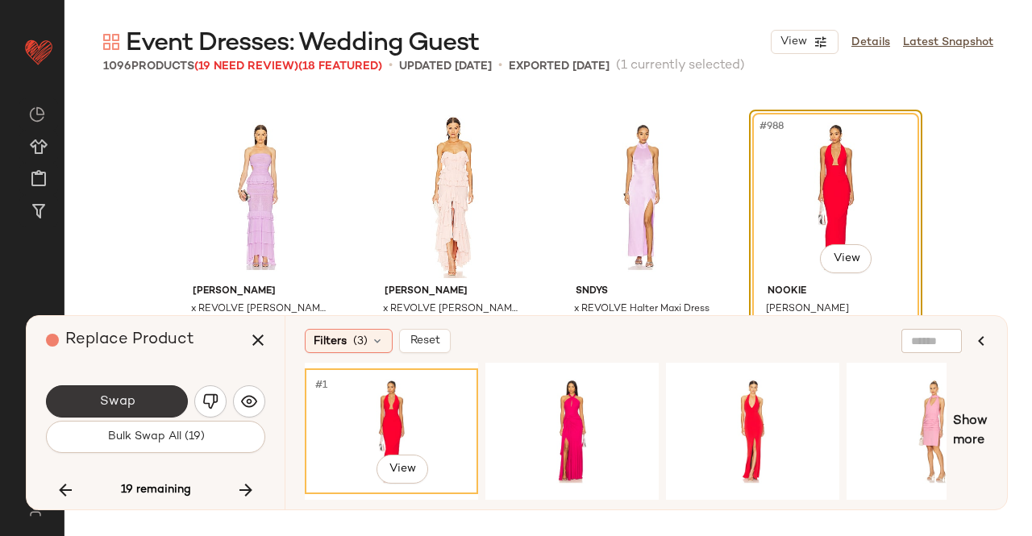
click at [108, 404] on span "Swap" at bounding box center [116, 401] width 36 height 15
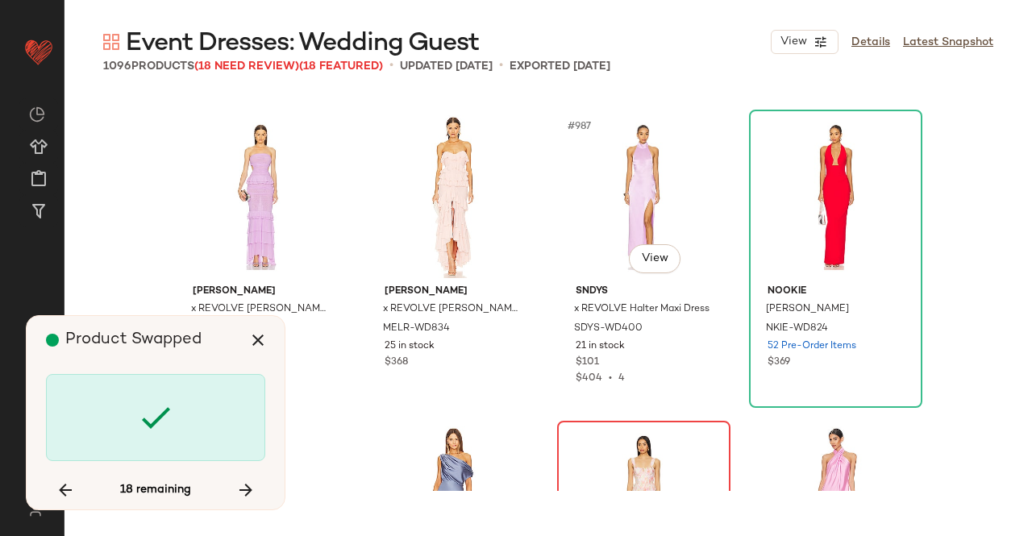
scroll to position [76837, 0]
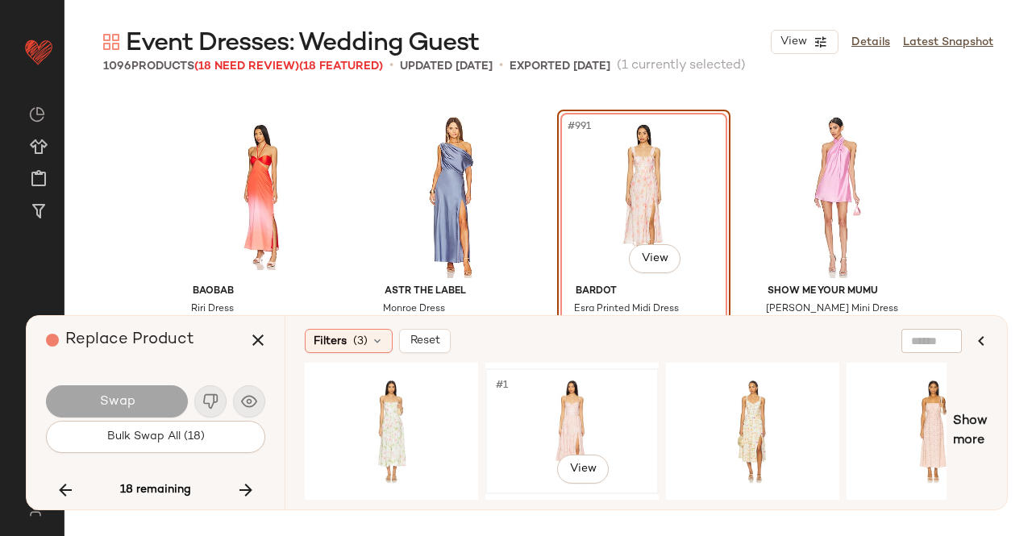
click at [593, 417] on div "#1 View" at bounding box center [572, 431] width 162 height 114
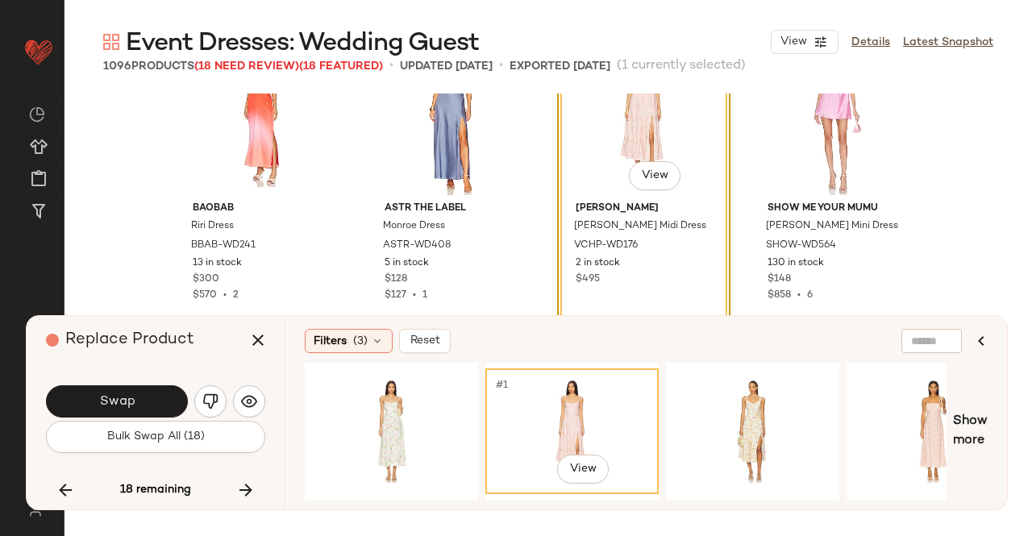
scroll to position [76998, 0]
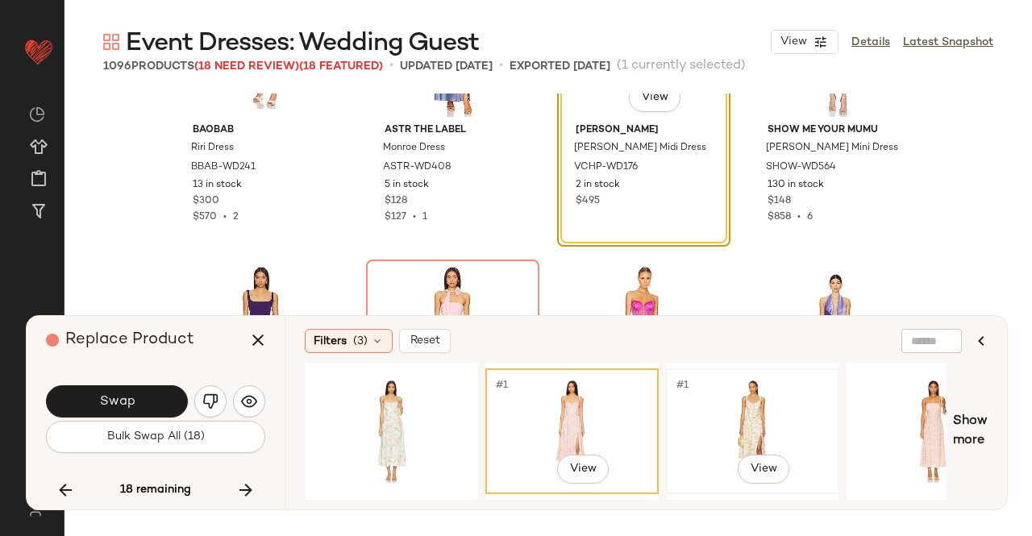
drag, startPoint x: 713, startPoint y: 421, endPoint x: 698, endPoint y: 430, distance: 17.3
click at [714, 422] on div "#1 View" at bounding box center [752, 431] width 162 height 114
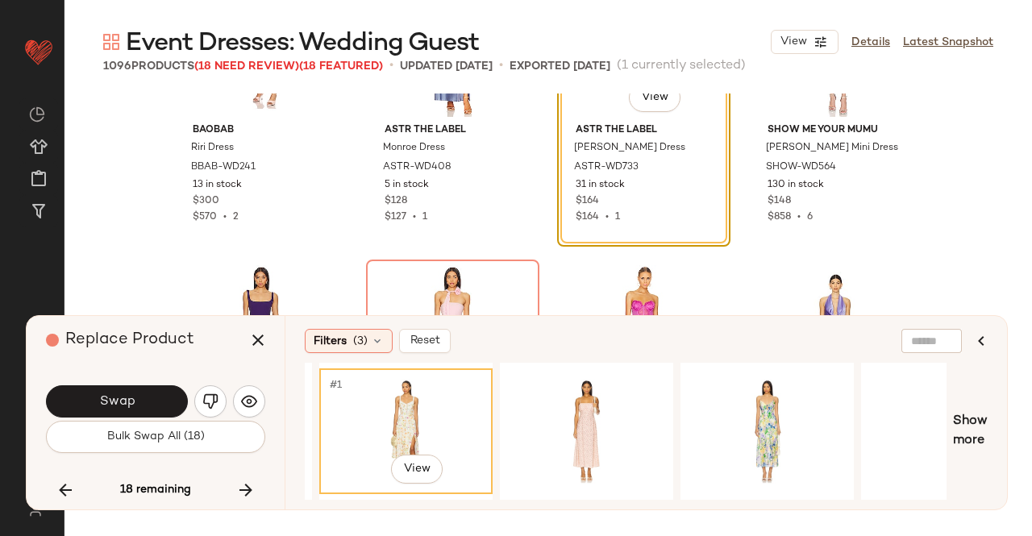
scroll to position [0, 352]
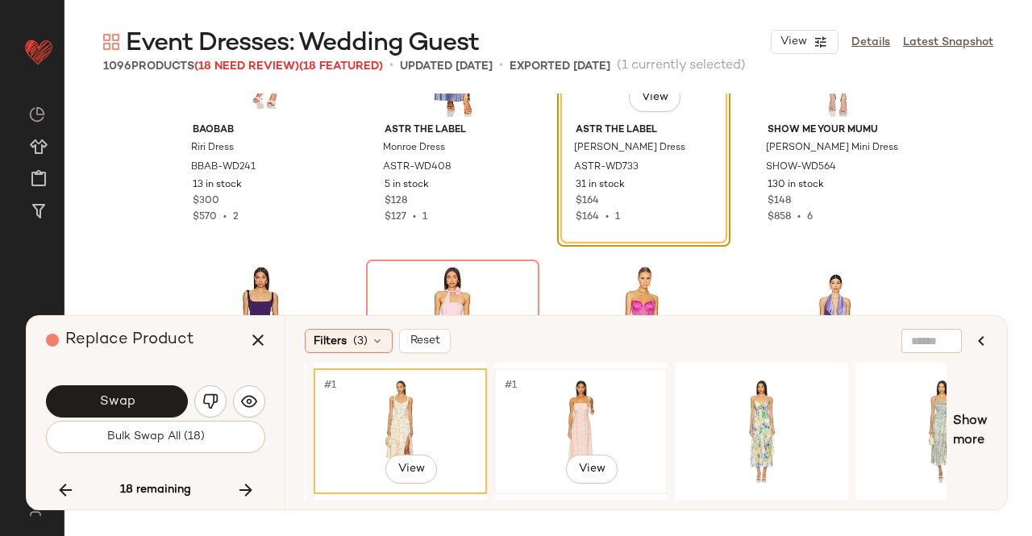
click at [564, 401] on div "#1 View" at bounding box center [581, 431] width 162 height 114
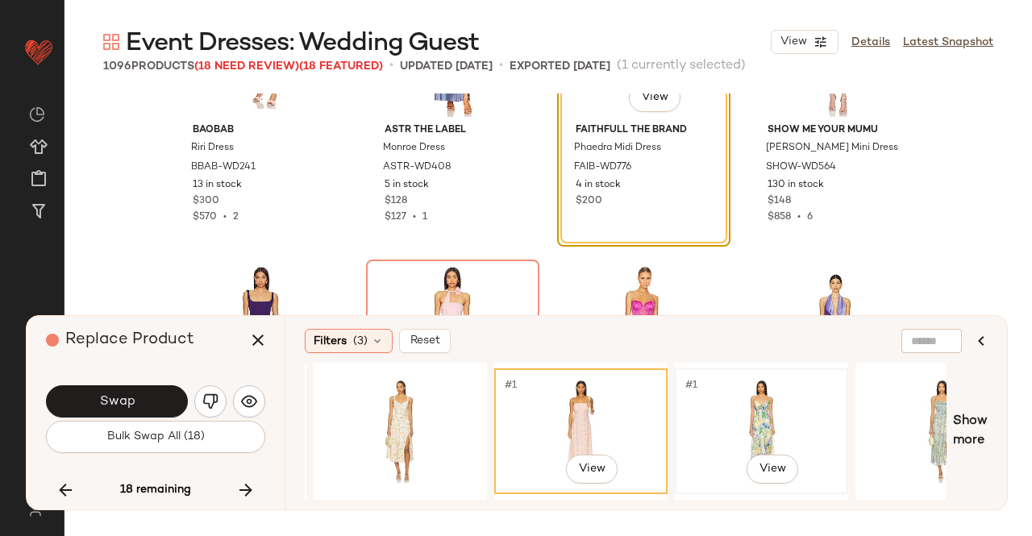
click at [708, 421] on div "#1 View" at bounding box center [761, 431] width 162 height 114
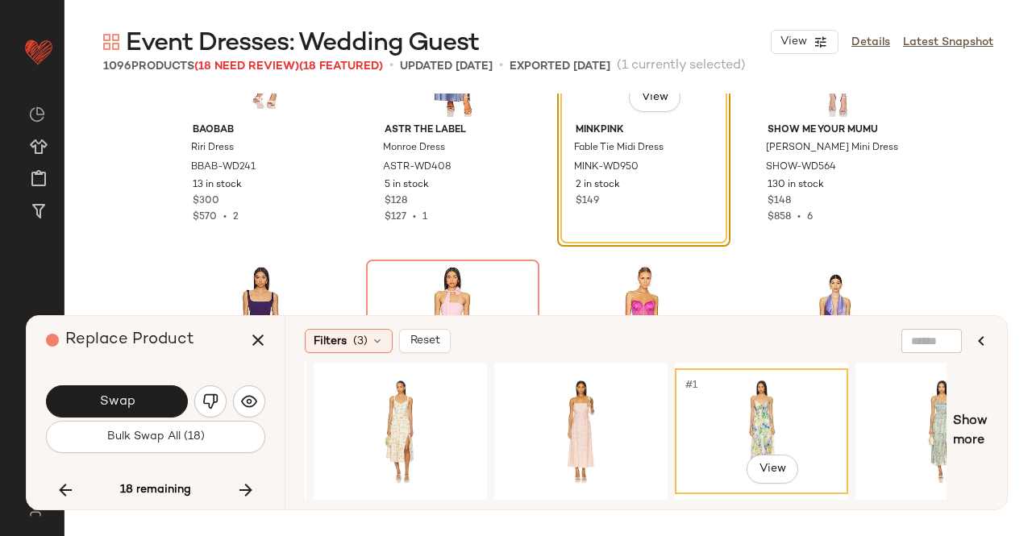
drag, startPoint x: 495, startPoint y: 500, endPoint x: 560, endPoint y: 504, distance: 65.4
click at [560, 504] on div "Filters (3) Reset #1 View Show more" at bounding box center [645, 412] width 722 height 193
drag, startPoint x: 567, startPoint y: 501, endPoint x: 604, endPoint y: 507, distance: 37.5
click at [604, 507] on div "Filters (3) Reset #1 View Show more" at bounding box center [645, 412] width 722 height 193
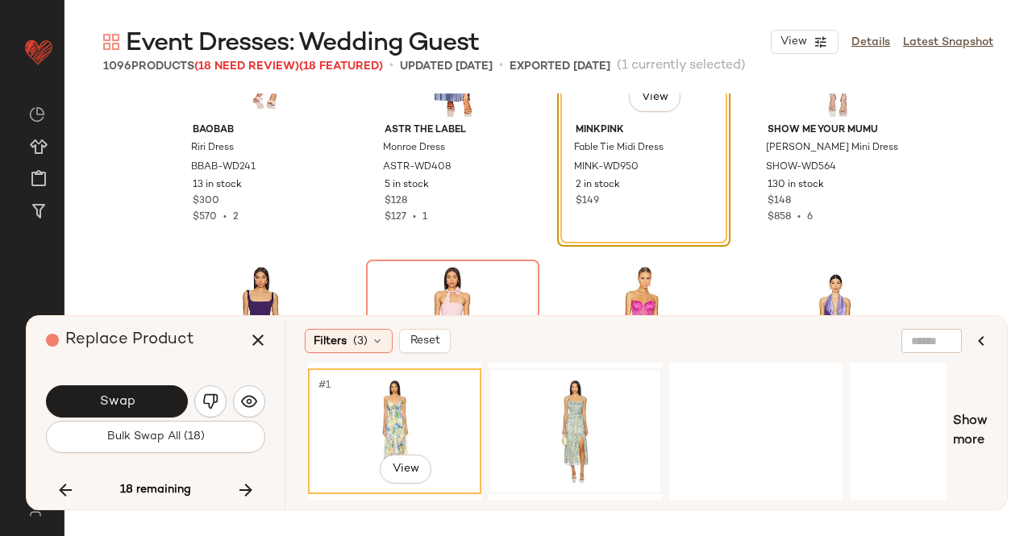
scroll to position [0, 719]
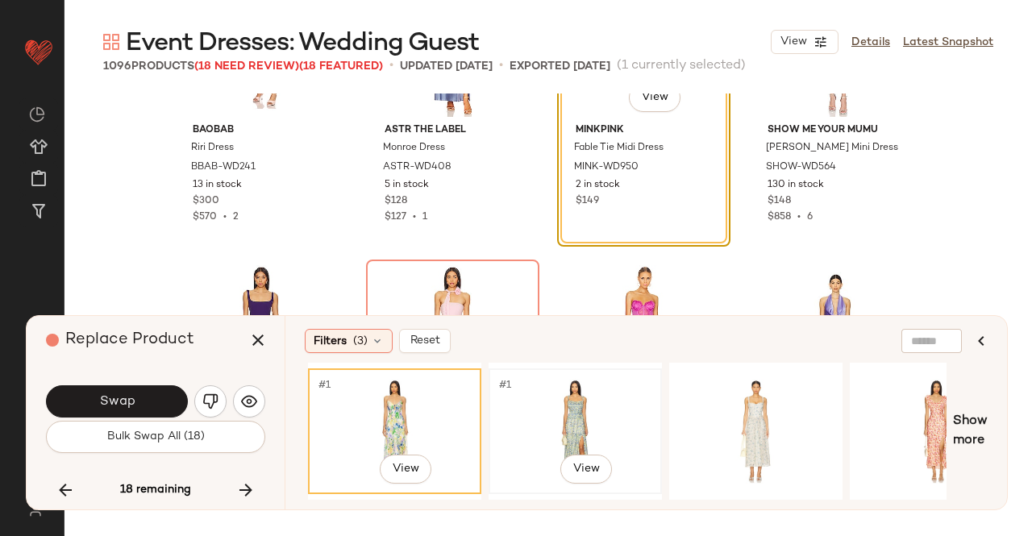
click at [596, 407] on div "#1 View" at bounding box center [575, 431] width 162 height 114
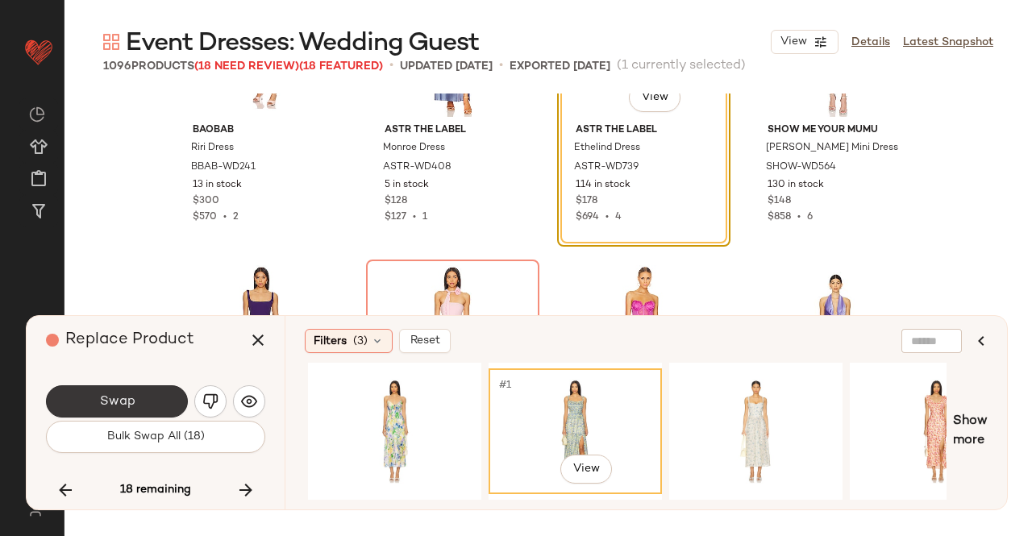
click at [110, 404] on span "Swap" at bounding box center [116, 401] width 36 height 15
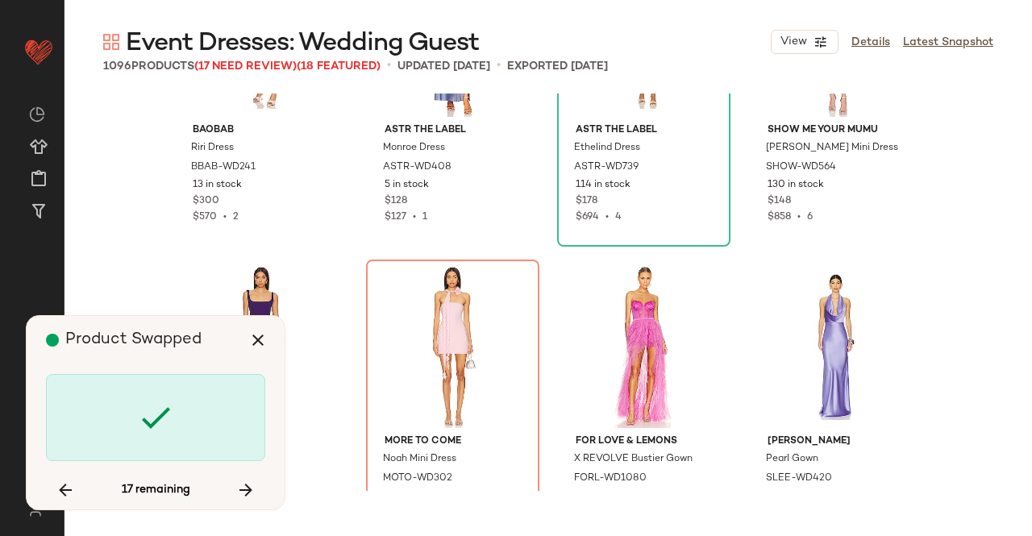
scroll to position [77148, 0]
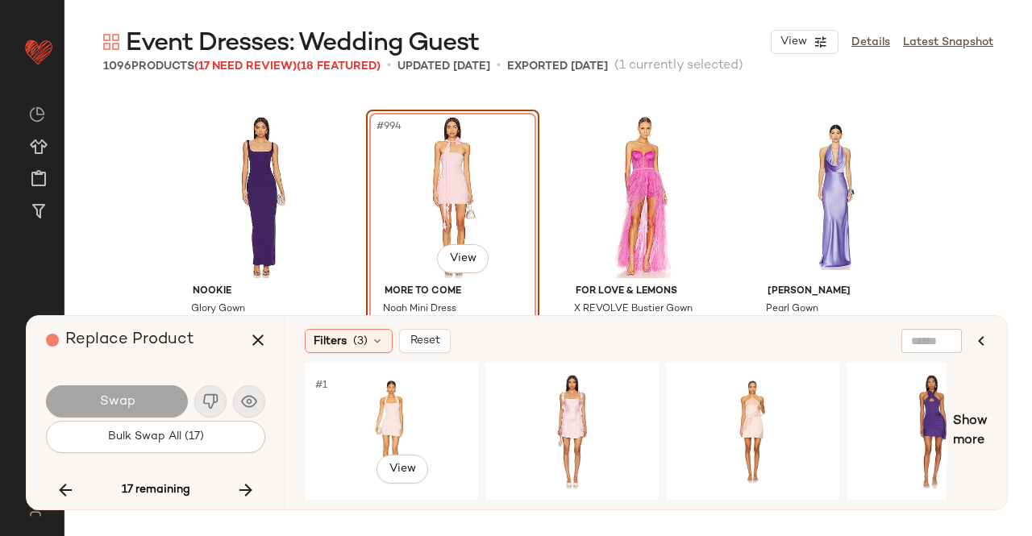
drag, startPoint x: 424, startPoint y: 409, endPoint x: 466, endPoint y: 343, distance: 77.6
click at [424, 409] on div "#1 View" at bounding box center [391, 431] width 162 height 114
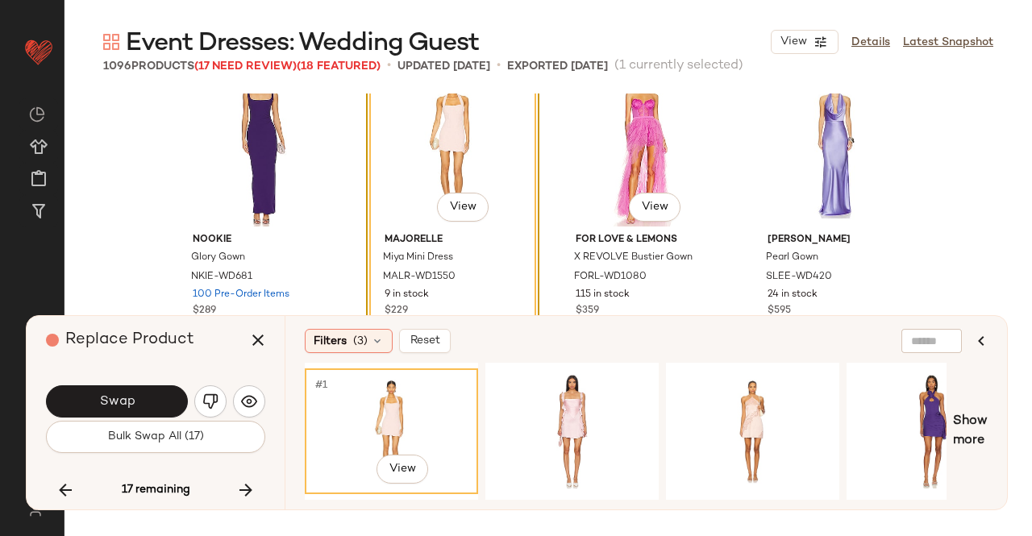
scroll to position [77309, 0]
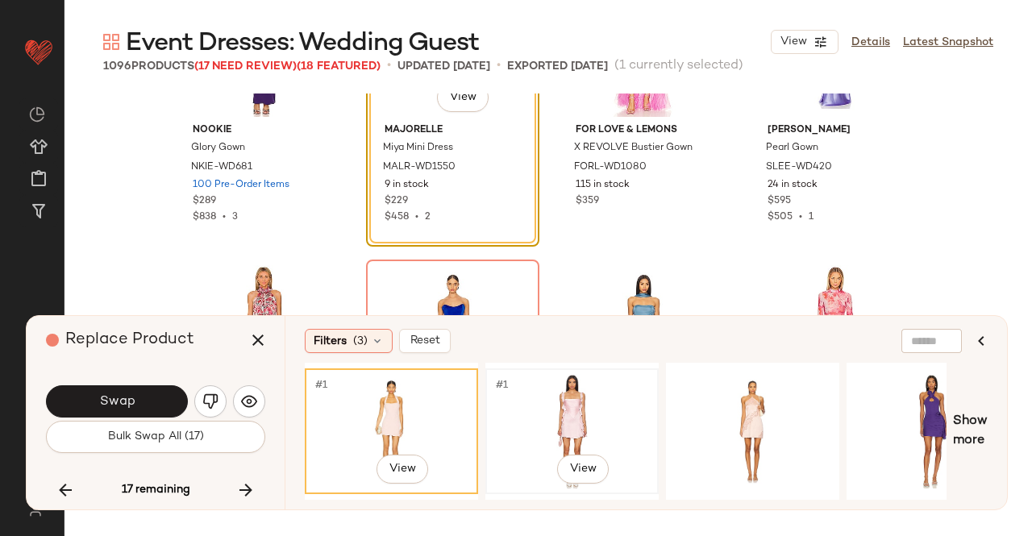
click at [554, 421] on div "#1 View" at bounding box center [572, 431] width 162 height 114
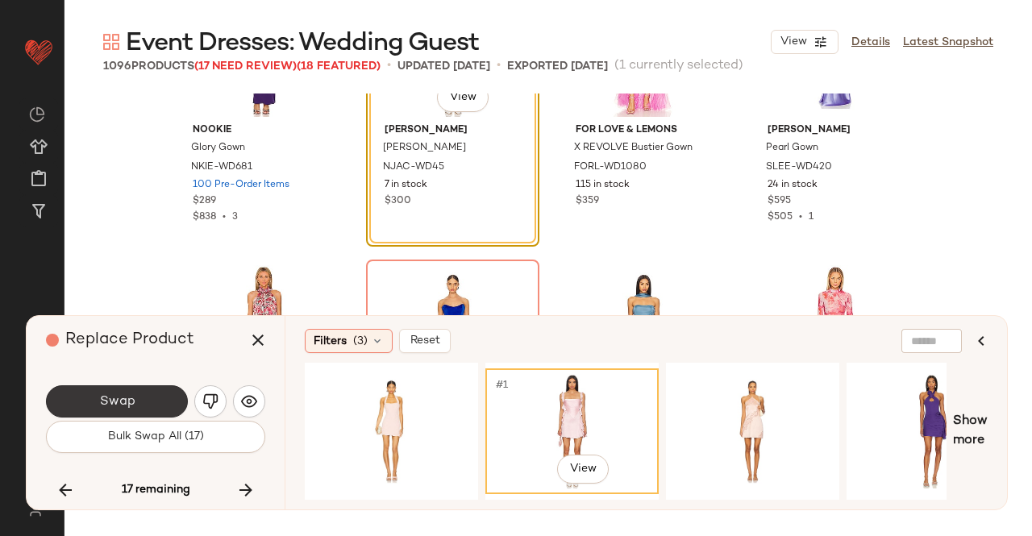
click at [114, 404] on span "Swap" at bounding box center [116, 401] width 36 height 15
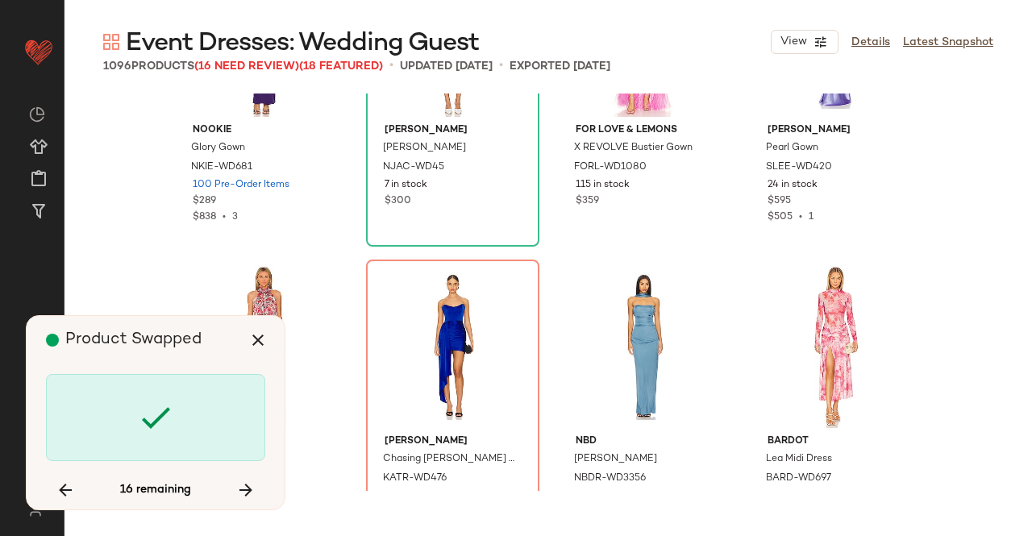
scroll to position [77459, 0]
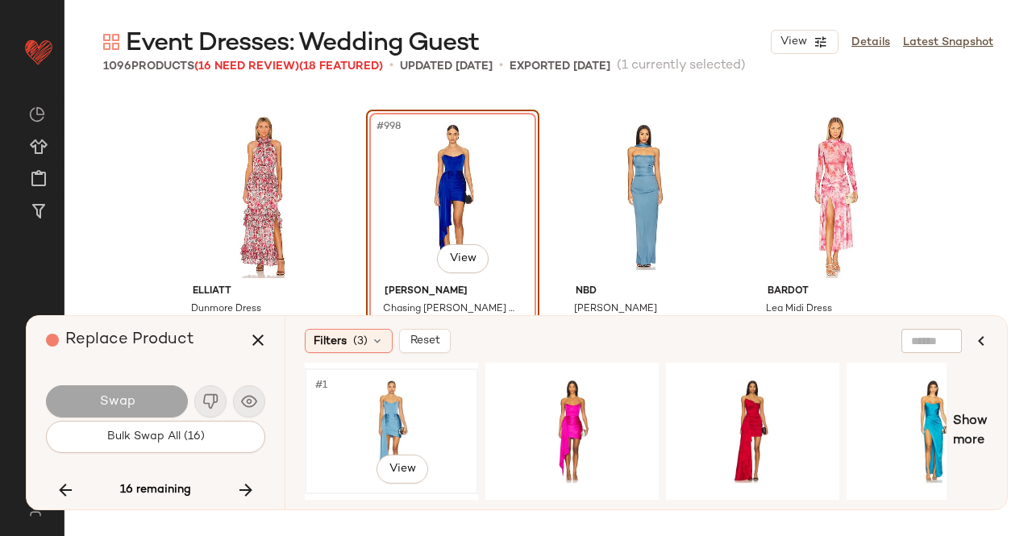
click at [437, 409] on div "#1 View" at bounding box center [391, 431] width 162 height 114
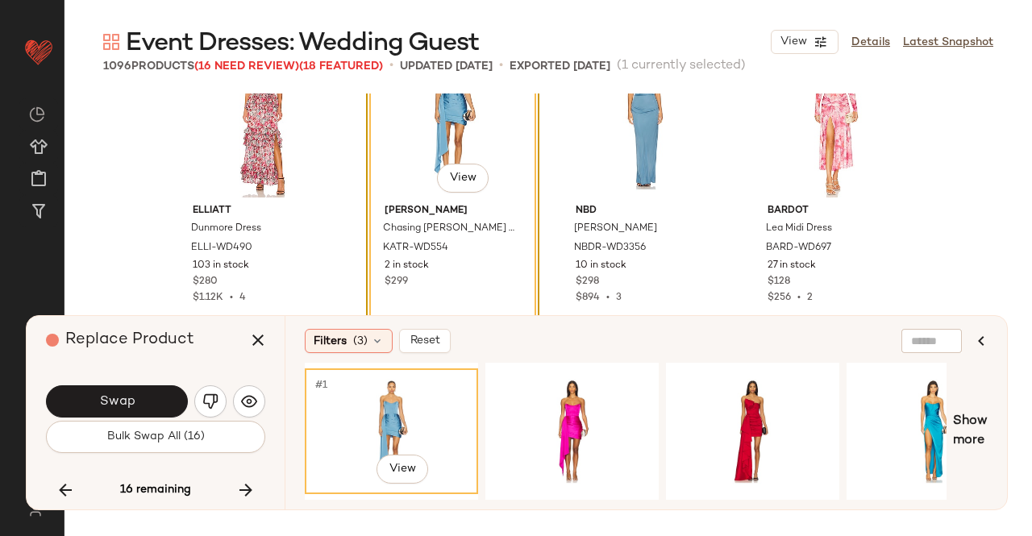
scroll to position [77621, 0]
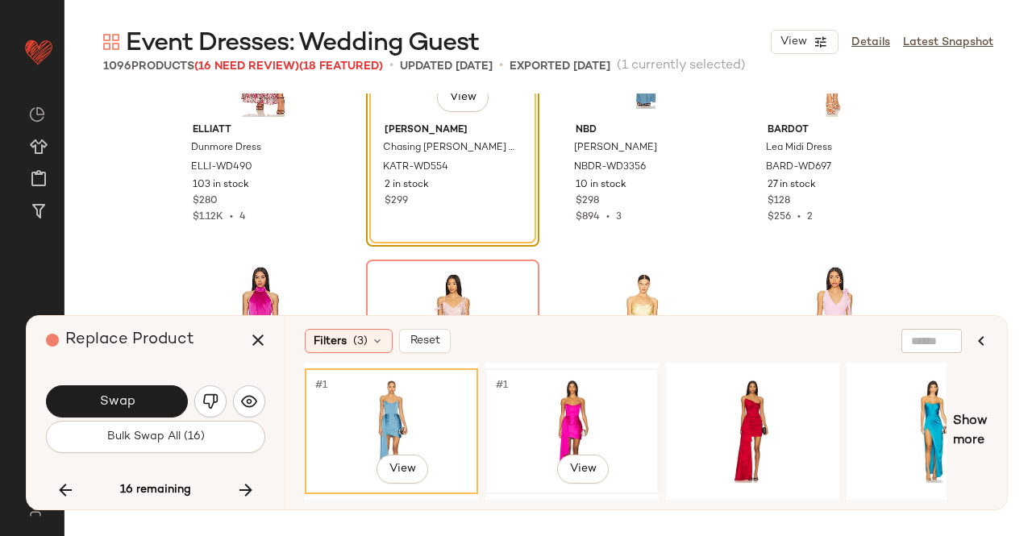
click at [548, 418] on div "#1 View" at bounding box center [572, 431] width 162 height 114
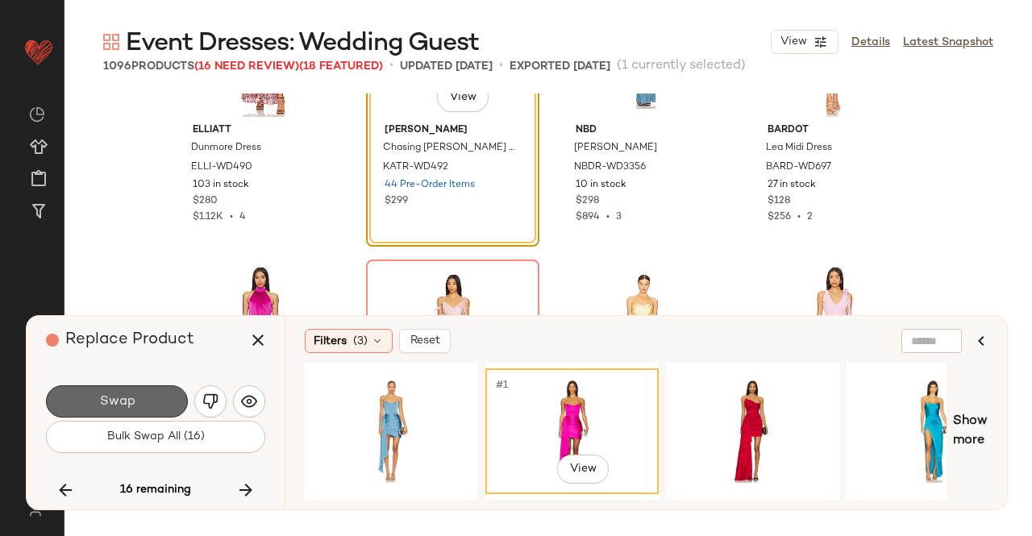
click at [124, 394] on span "Swap" at bounding box center [116, 401] width 36 height 15
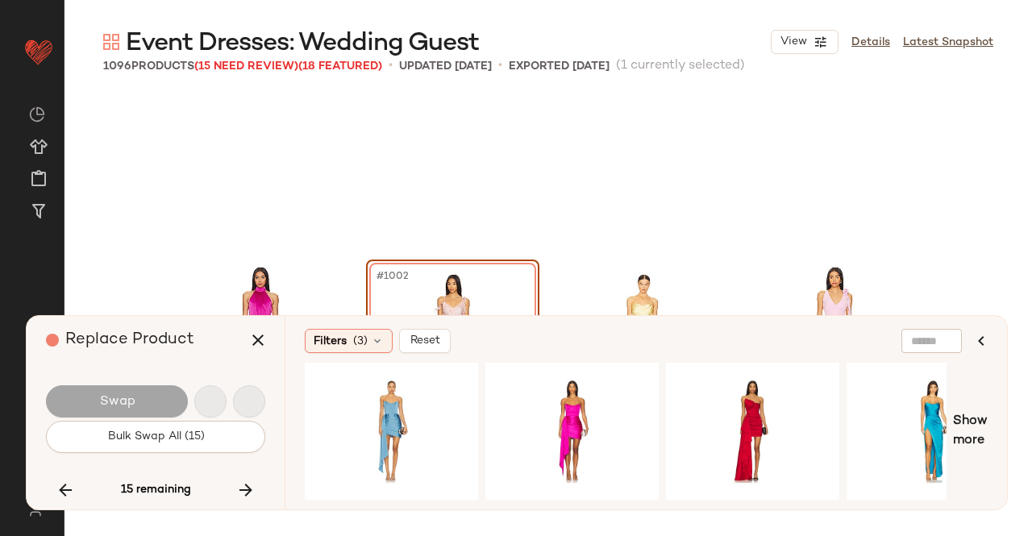
scroll to position [77770, 0]
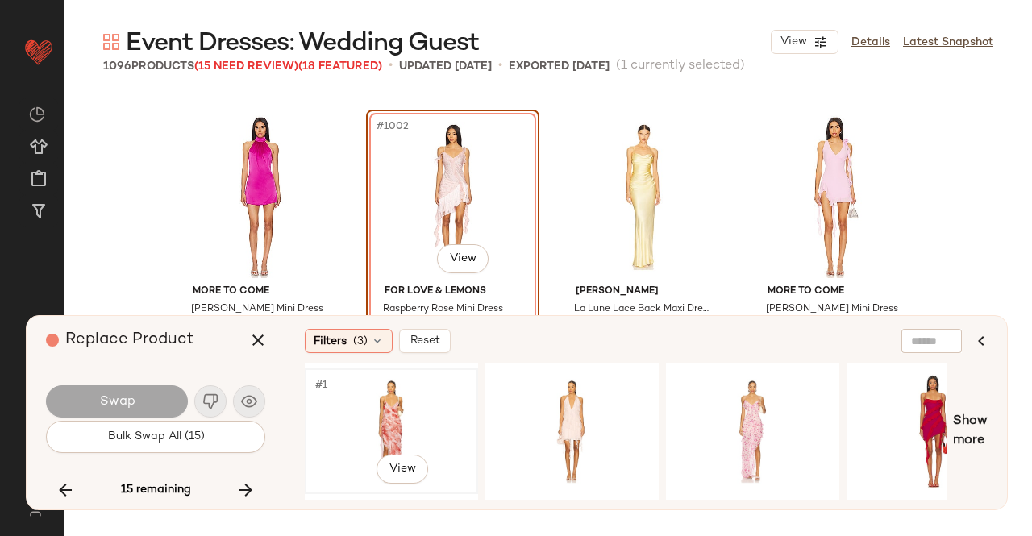
click at [421, 396] on div "#1 View" at bounding box center [391, 431] width 162 height 114
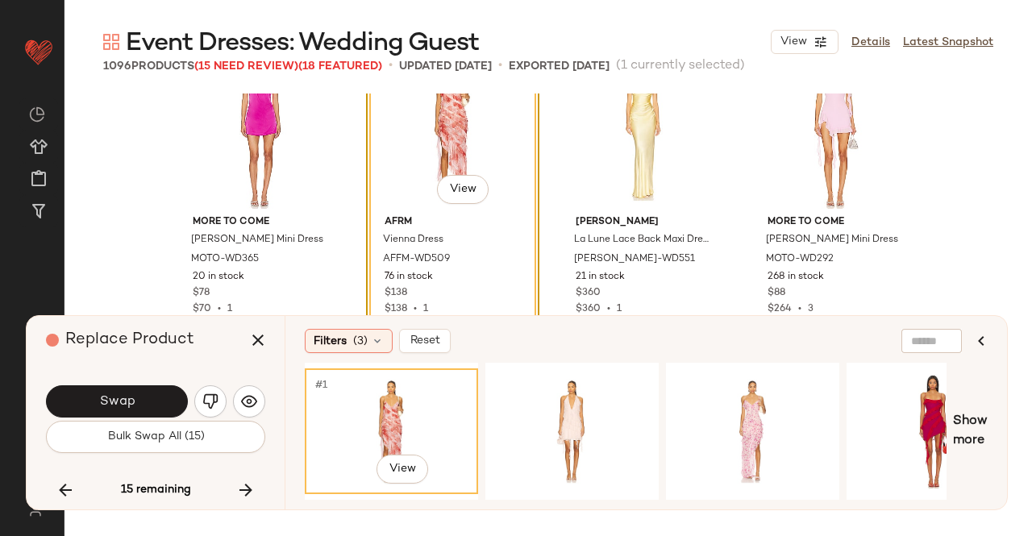
scroll to position [77932, 0]
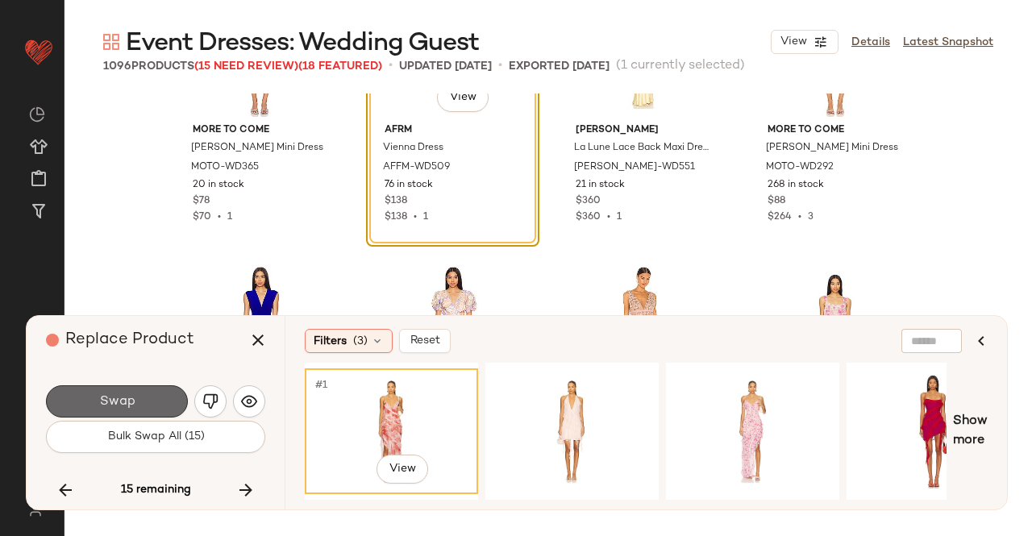
click at [161, 404] on button "Swap" at bounding box center [117, 401] width 142 height 32
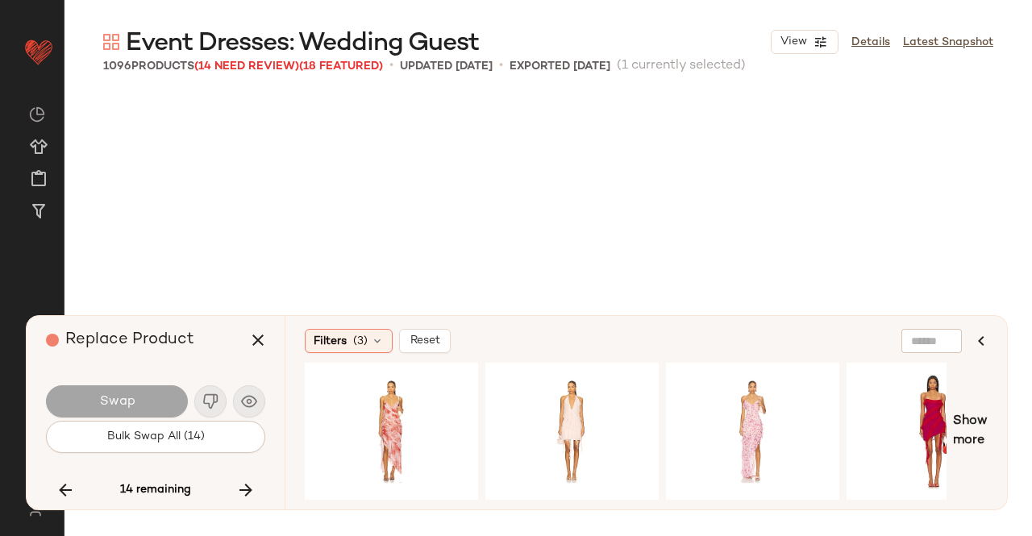
scroll to position [78393, 0]
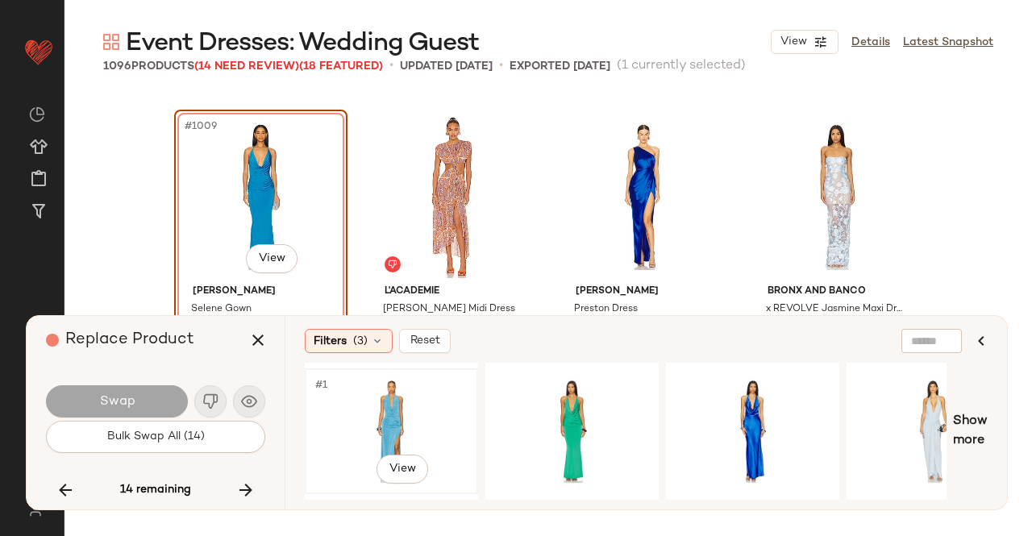
click at [403, 397] on div "#1 View" at bounding box center [391, 431] width 162 height 114
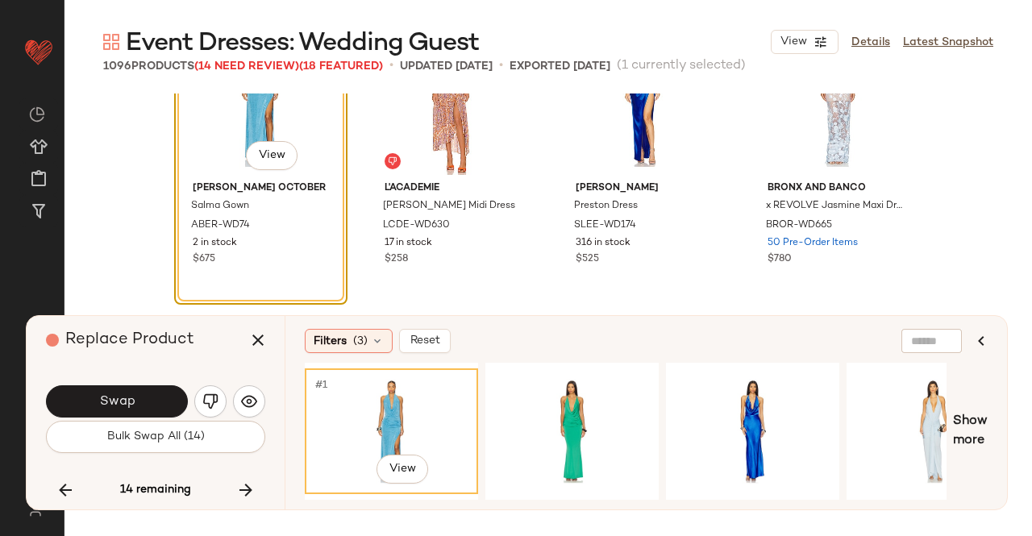
scroll to position [78634, 0]
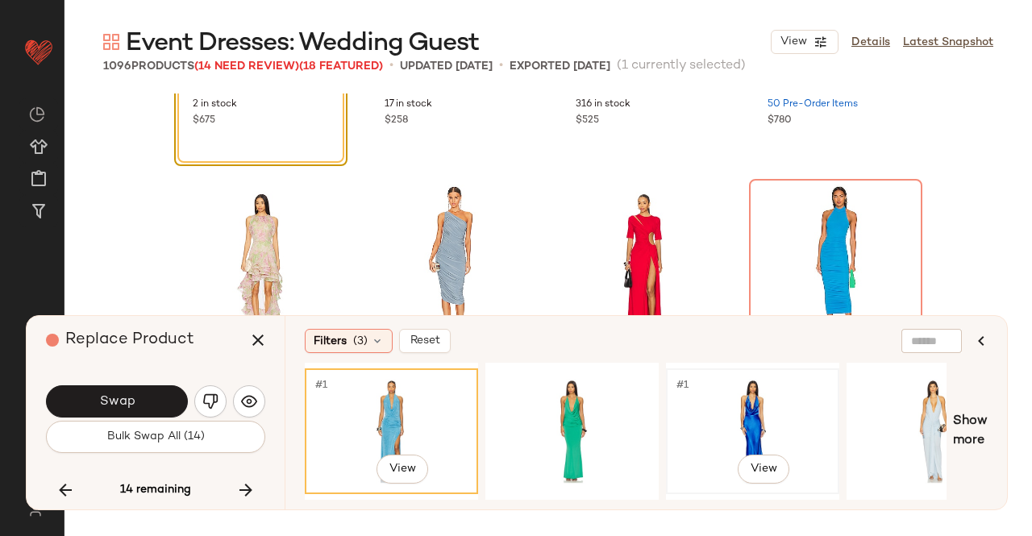
click at [739, 433] on div "#1 View" at bounding box center [752, 431] width 162 height 114
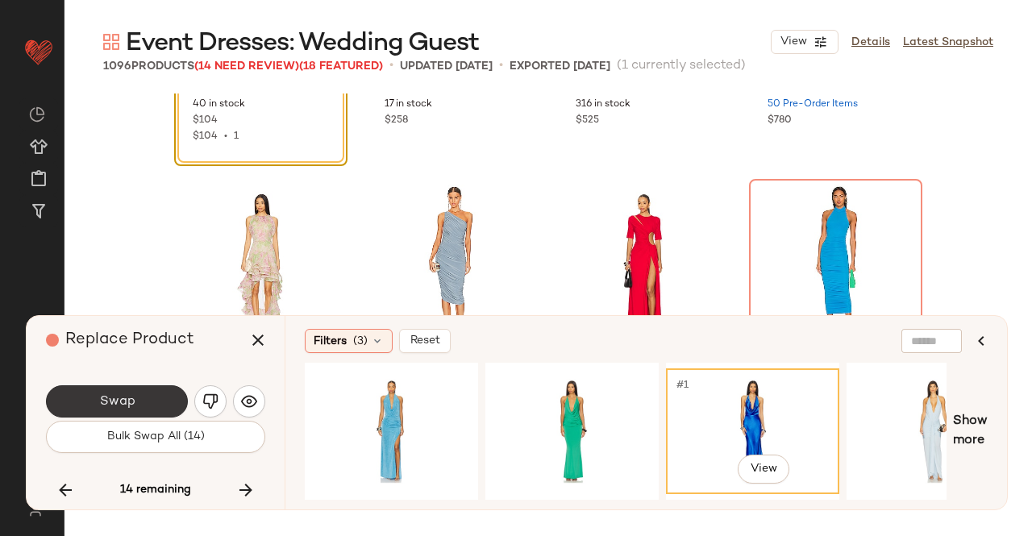
click at [139, 397] on button "Swap" at bounding box center [117, 401] width 142 height 32
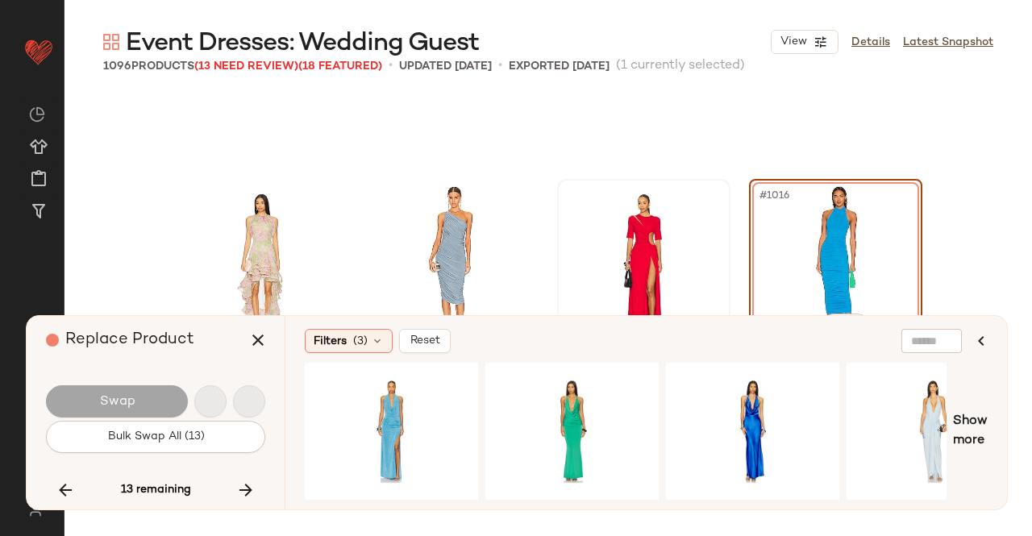
scroll to position [78704, 0]
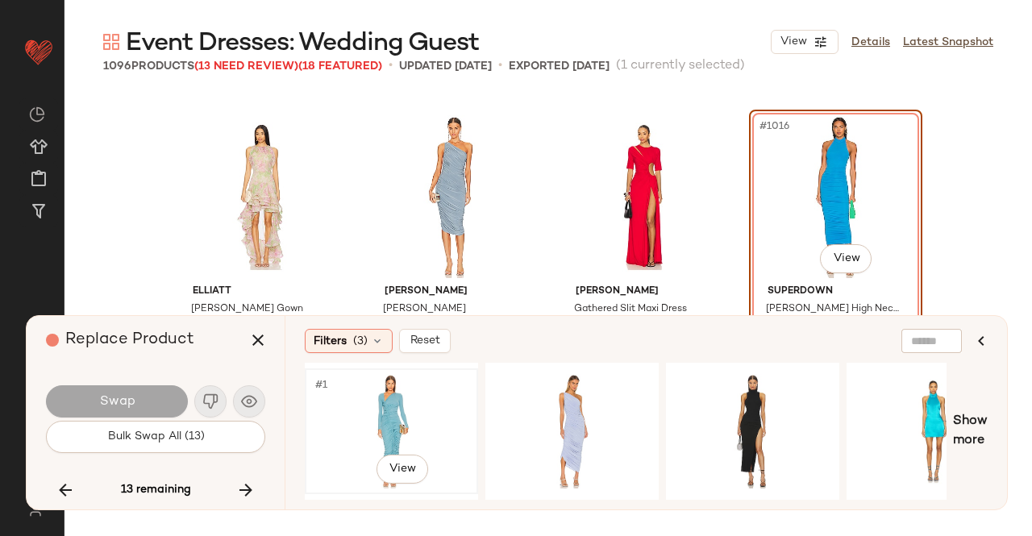
click at [446, 391] on div "#1 View" at bounding box center [391, 431] width 162 height 114
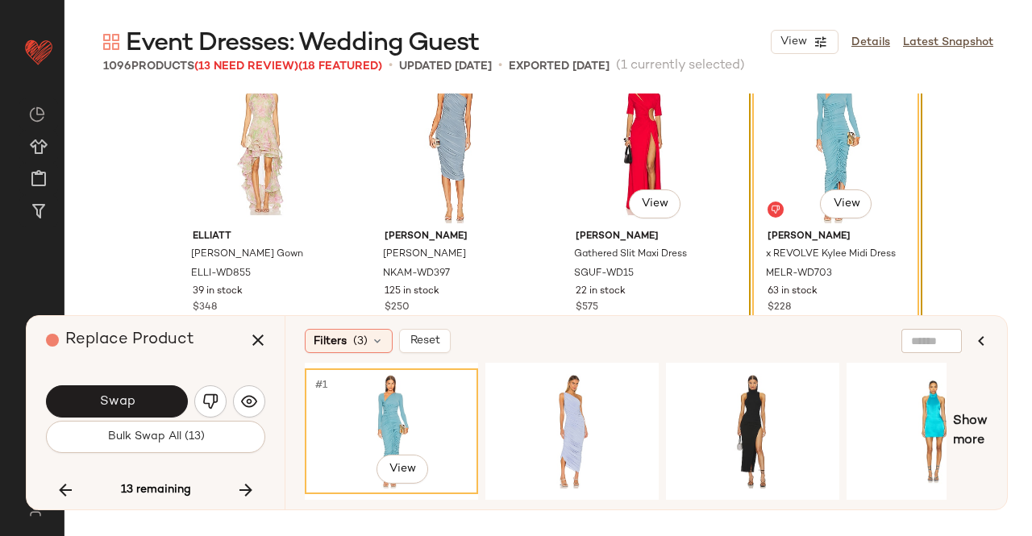
scroll to position [78784, 0]
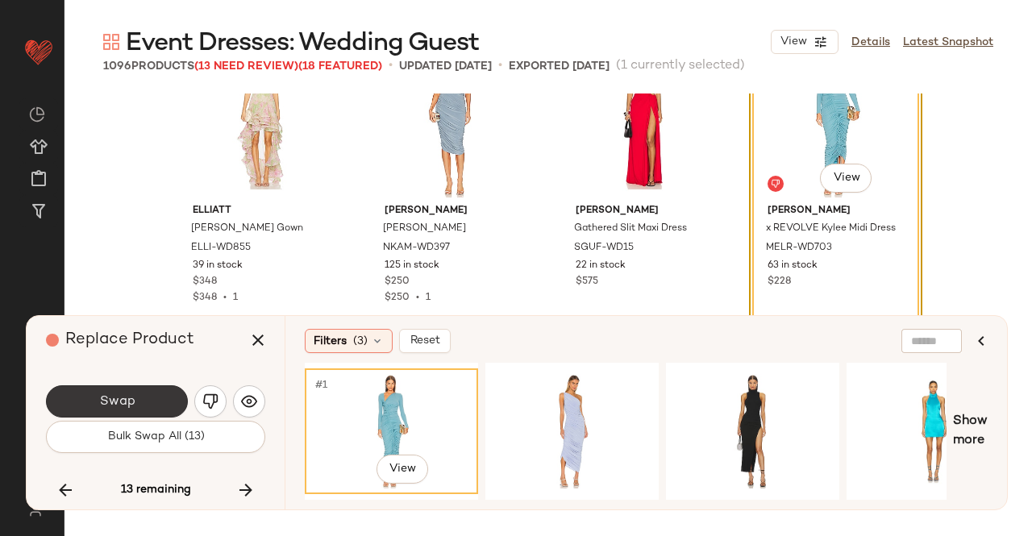
click at [159, 392] on button "Swap" at bounding box center [117, 401] width 142 height 32
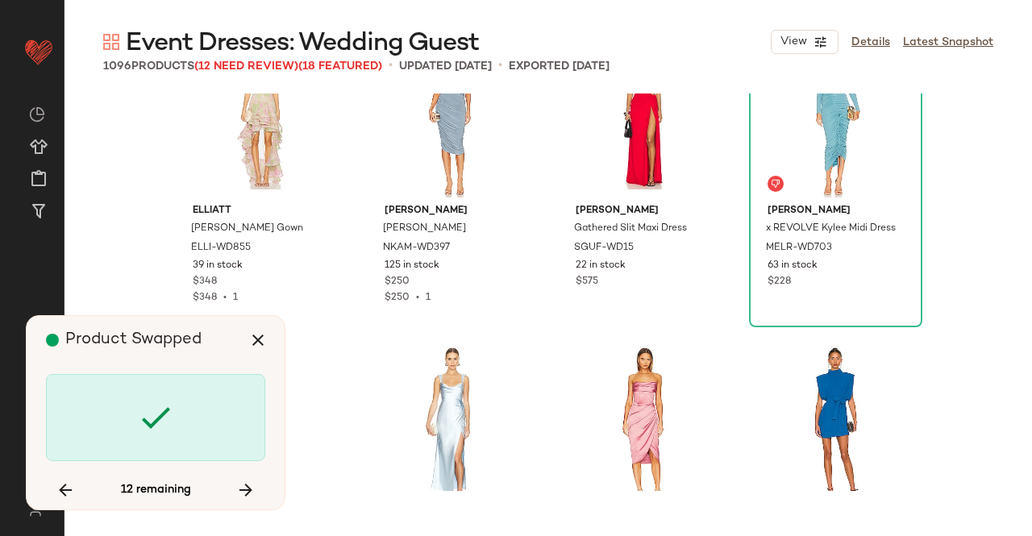
scroll to position [79326, 0]
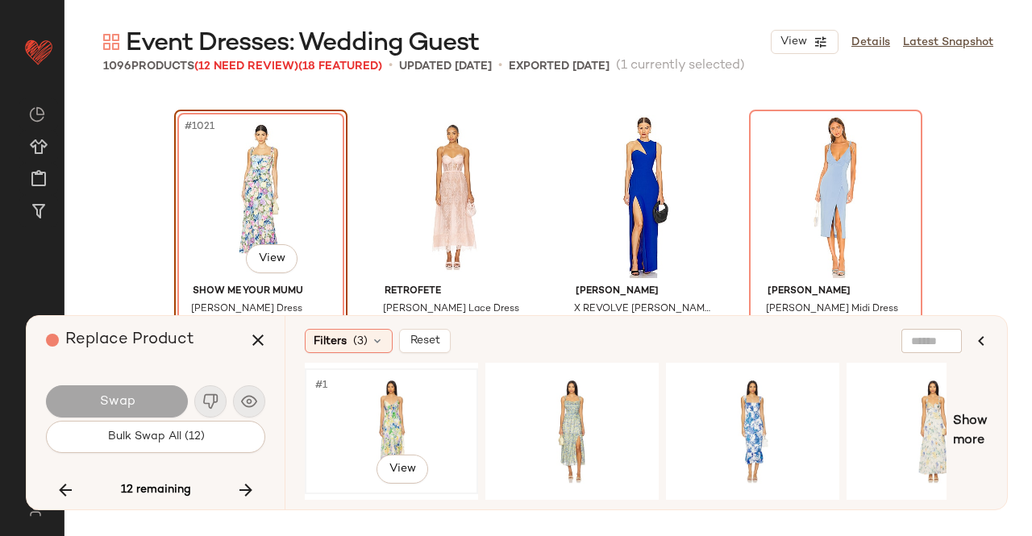
click at [409, 380] on div "#1 View" at bounding box center [391, 431] width 162 height 114
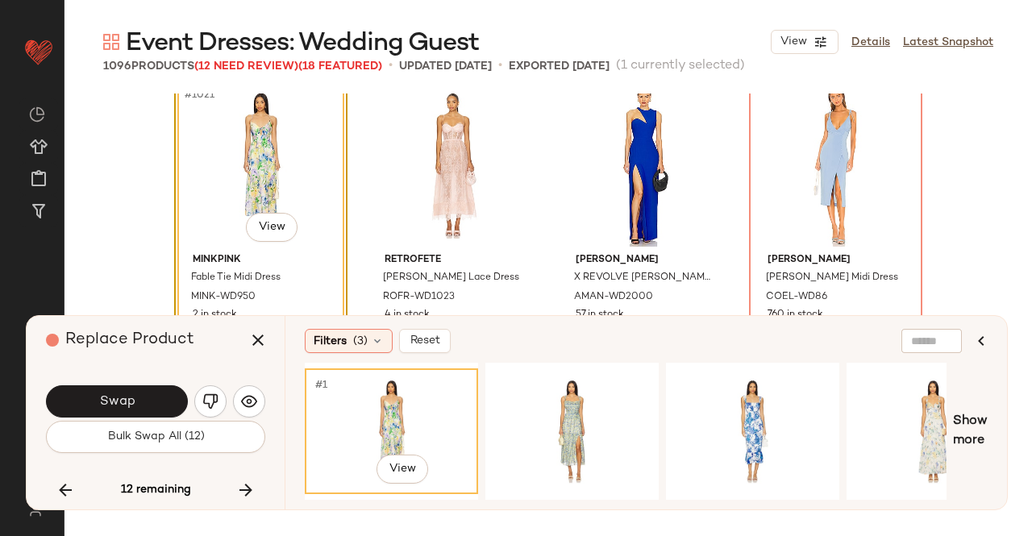
scroll to position [79406, 0]
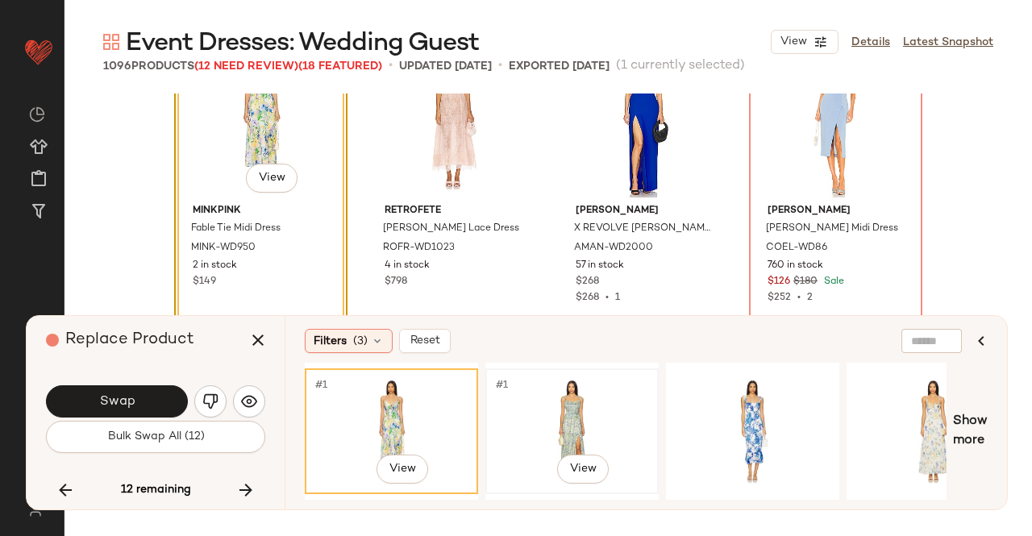
click at [635, 407] on div "#1 View" at bounding box center [572, 431] width 162 height 114
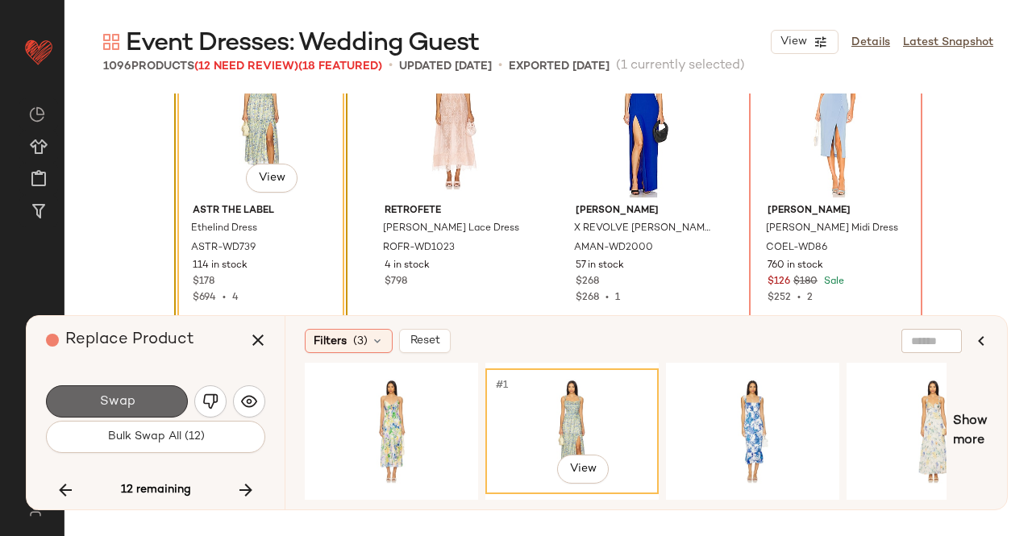
click at [119, 392] on button "Swap" at bounding box center [117, 401] width 142 height 32
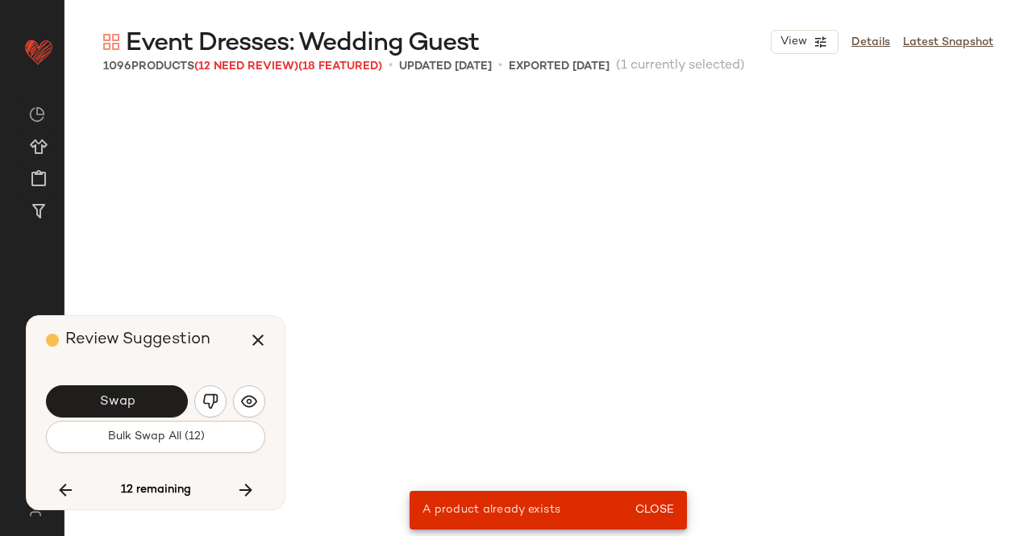
scroll to position [76837, 0]
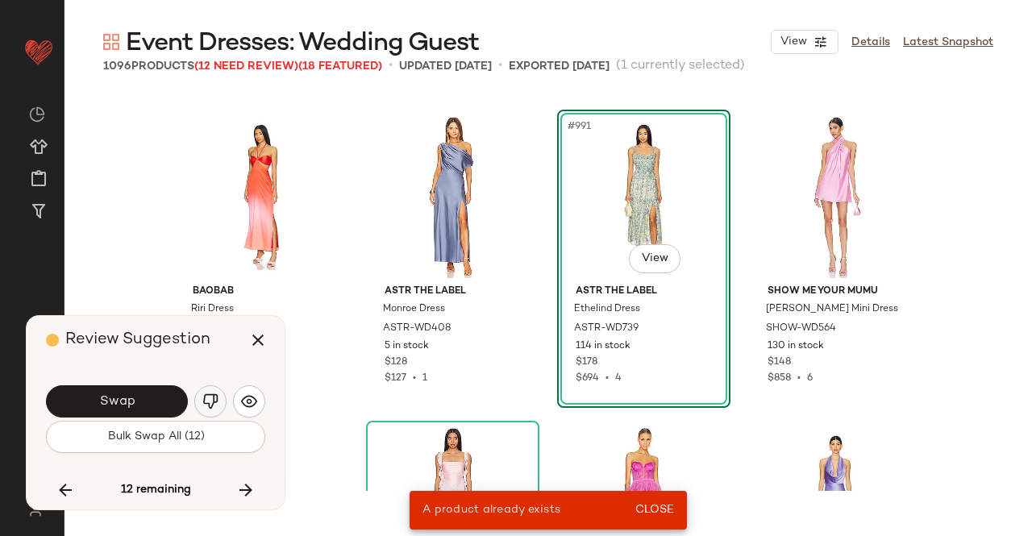
click at [213, 407] on img "button" at bounding box center [210, 401] width 16 height 16
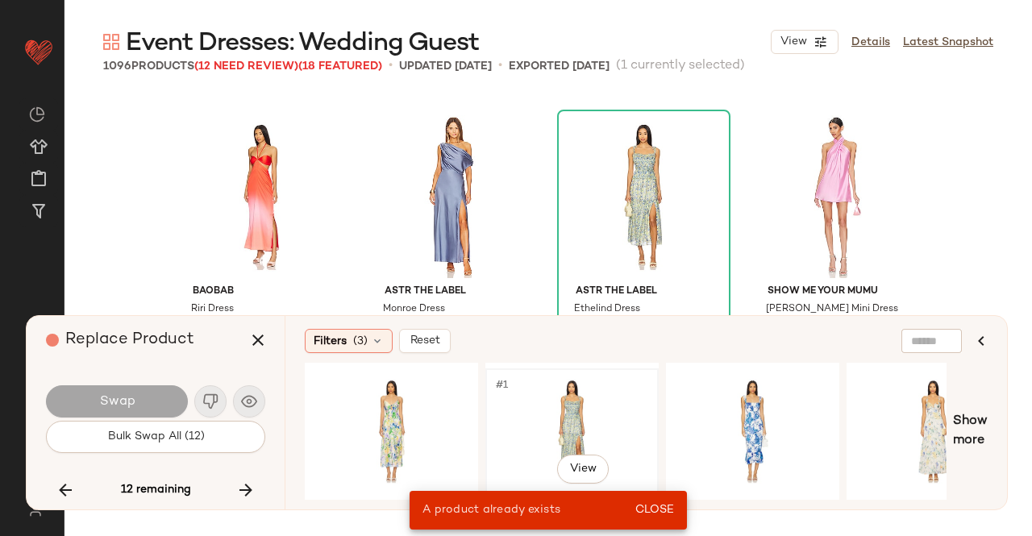
click at [567, 409] on div "#1 View" at bounding box center [572, 431] width 162 height 114
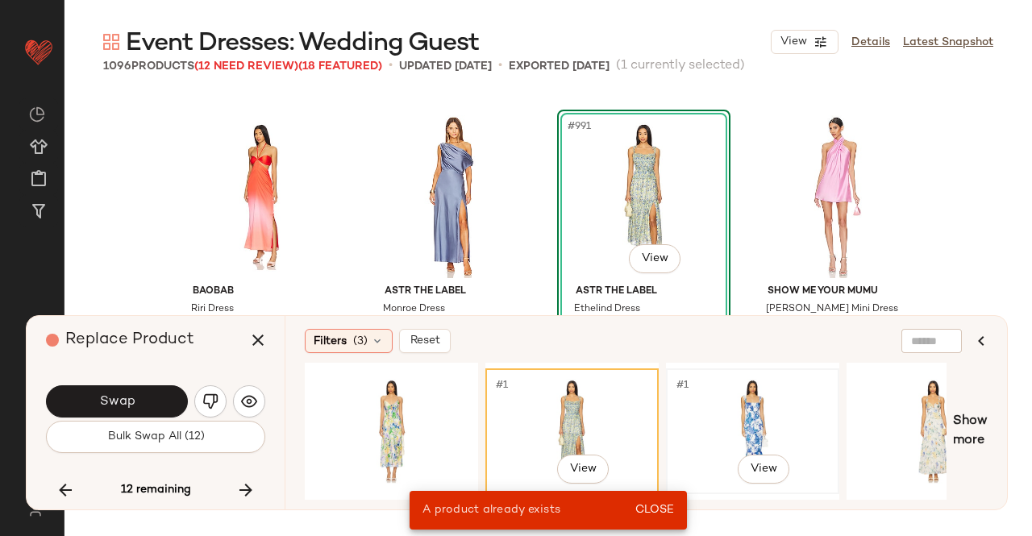
click at [725, 397] on div "#1 View" at bounding box center [752, 431] width 162 height 114
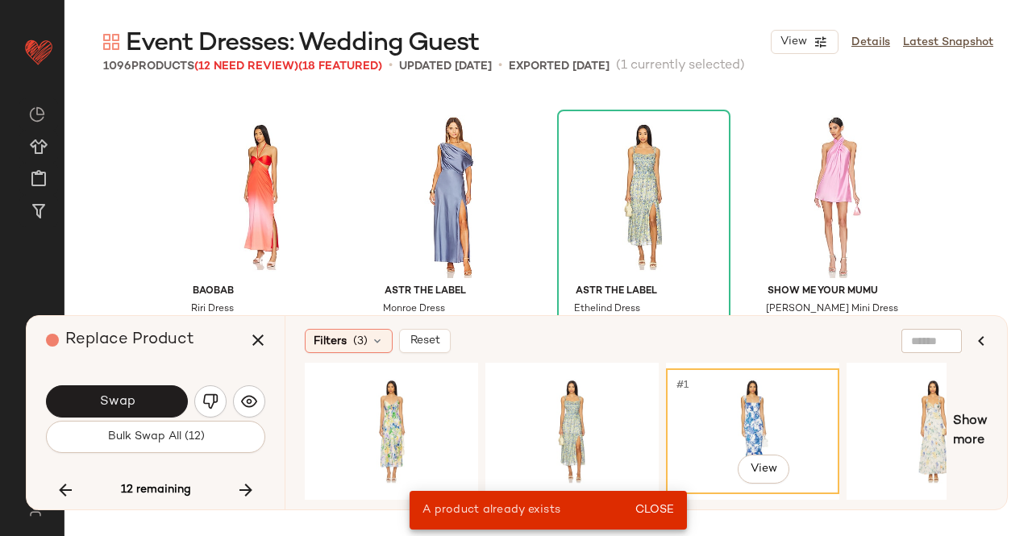
click at [758, 417] on div "#1 View" at bounding box center [752, 431] width 162 height 114
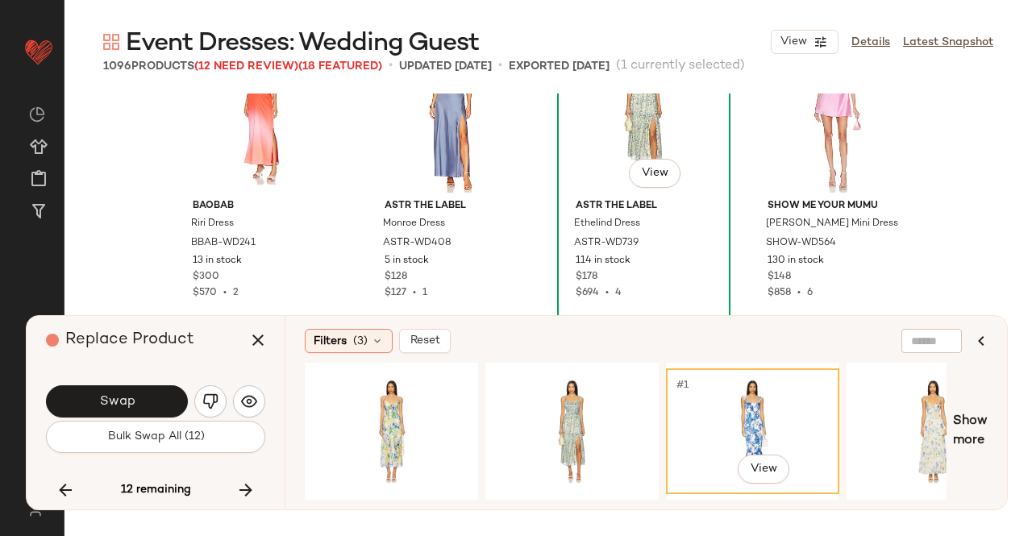
scroll to position [76998, 0]
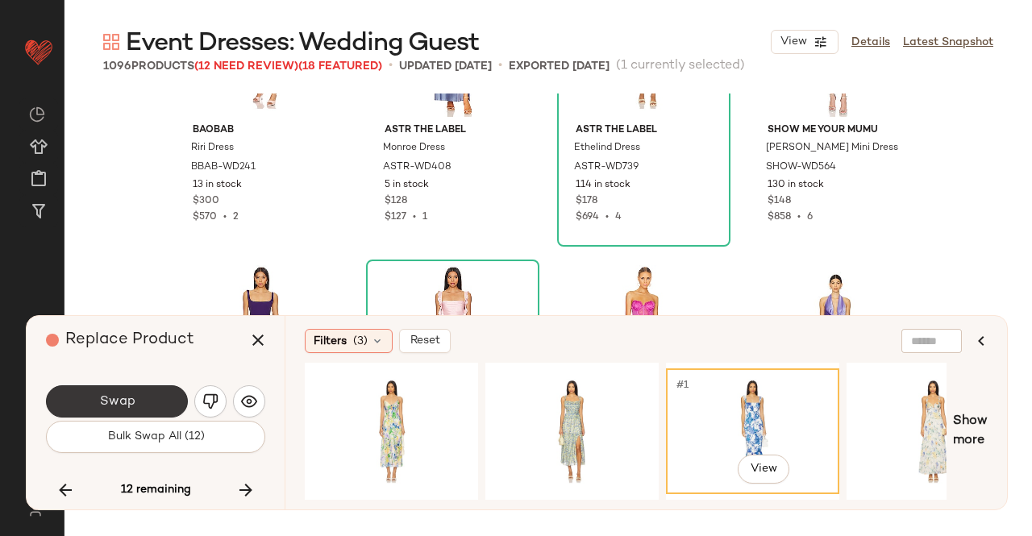
click at [133, 405] on span "Swap" at bounding box center [116, 401] width 36 height 15
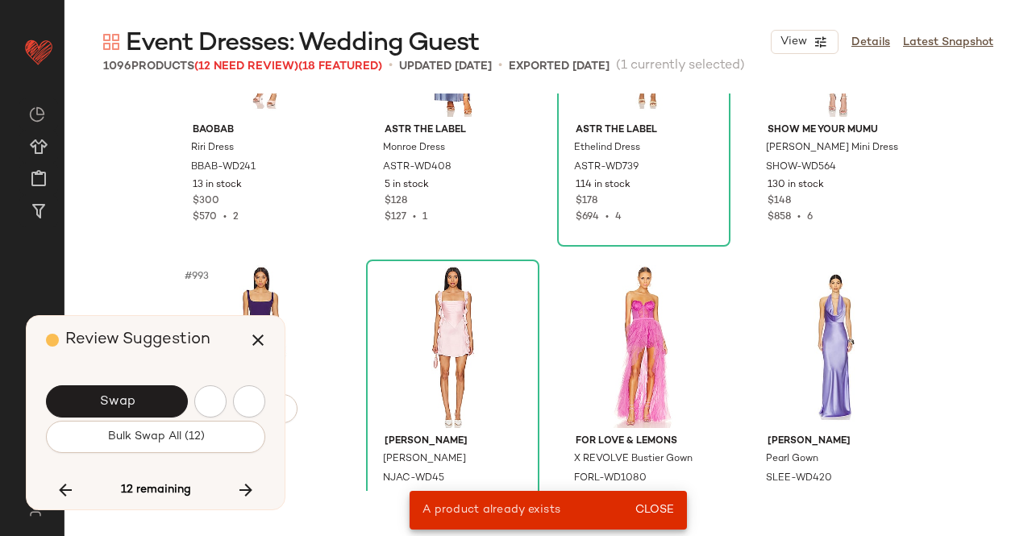
scroll to position [28931, 0]
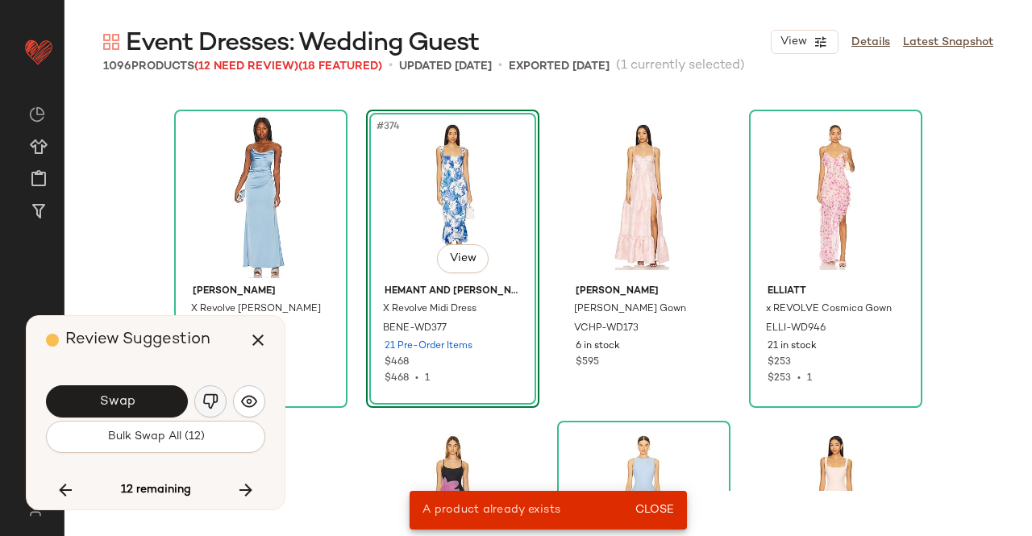
click at [206, 402] on img "button" at bounding box center [210, 401] width 16 height 16
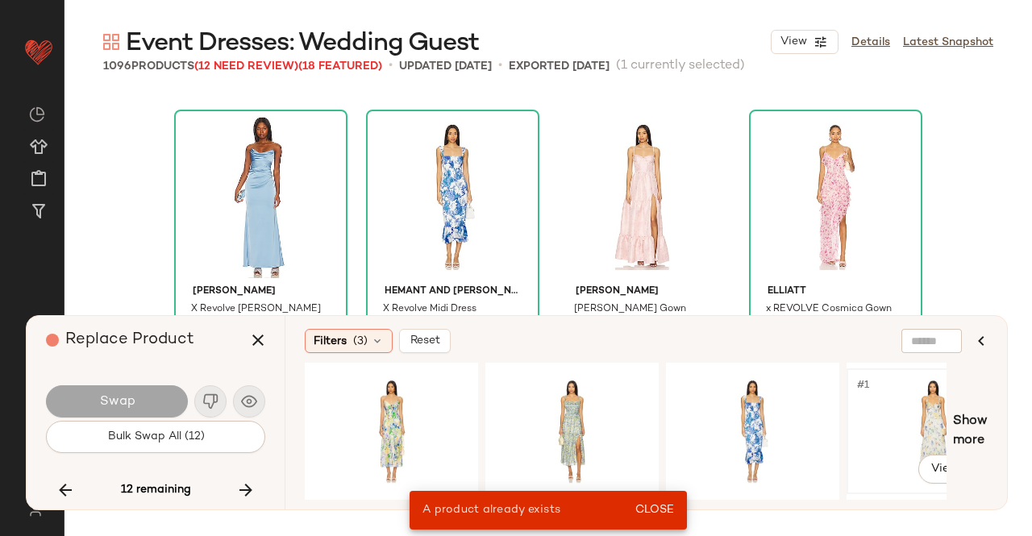
click at [936, 432] on div "#1 View" at bounding box center [933, 431] width 162 height 114
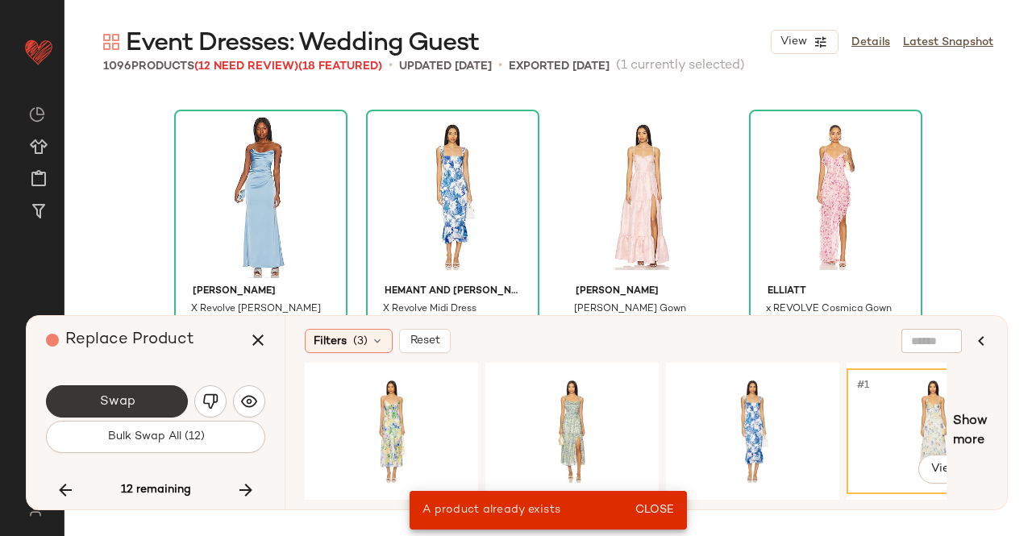
click at [152, 396] on button "Swap" at bounding box center [117, 401] width 142 height 32
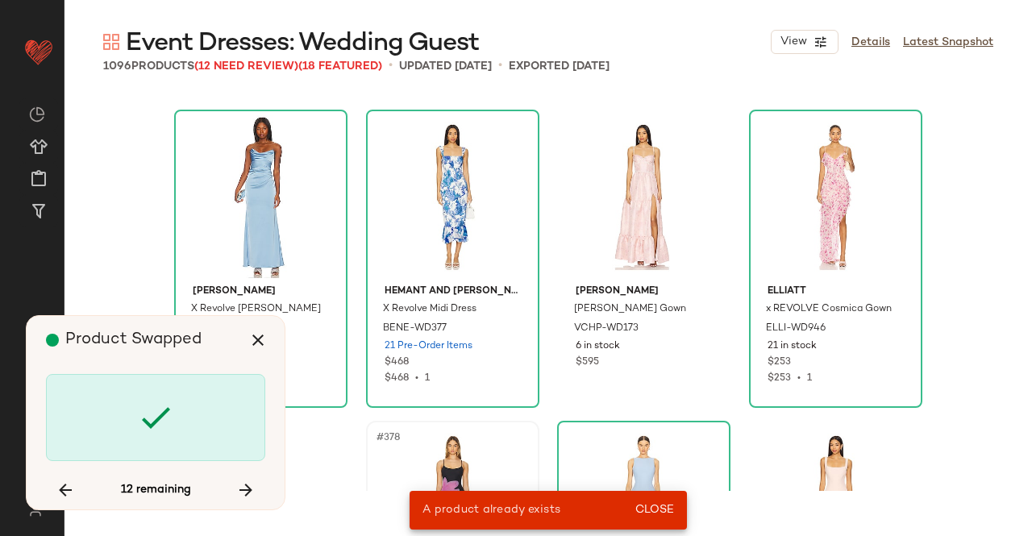
scroll to position [23331, 0]
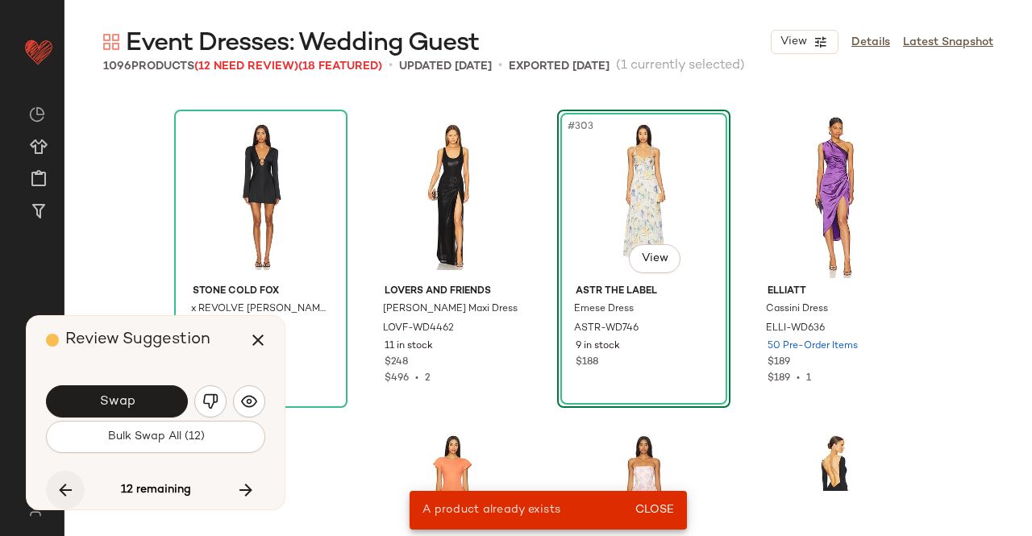
click at [63, 488] on icon "button" at bounding box center [65, 489] width 19 height 19
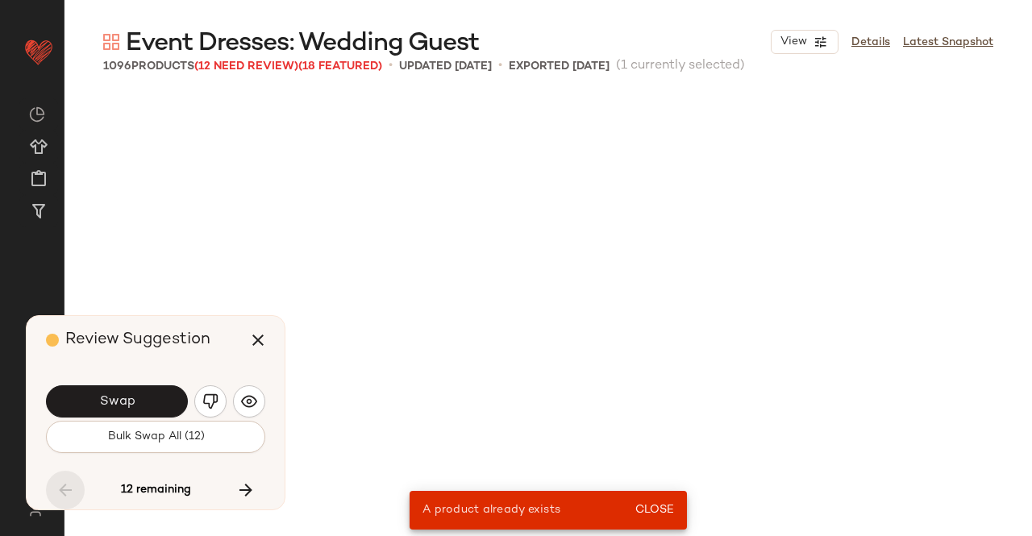
scroll to position [28931, 0]
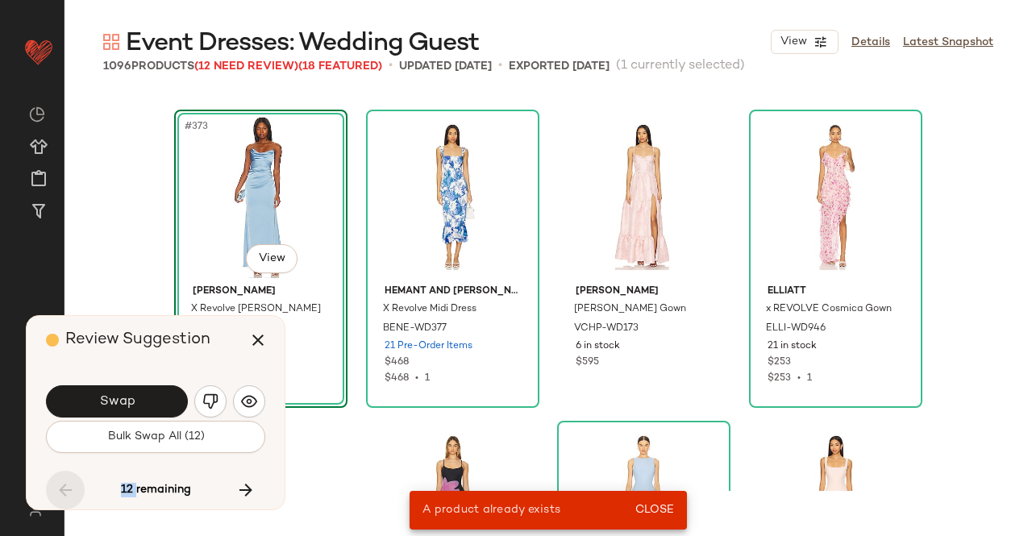
click at [63, 488] on div "12 remaining" at bounding box center [155, 490] width 219 height 39
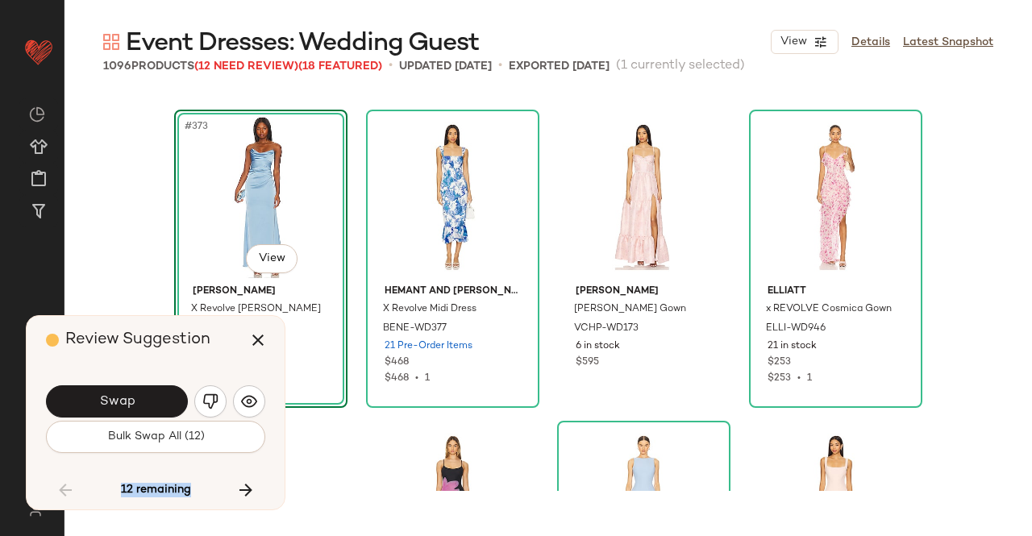
click at [205, 400] on img "button" at bounding box center [210, 401] width 16 height 16
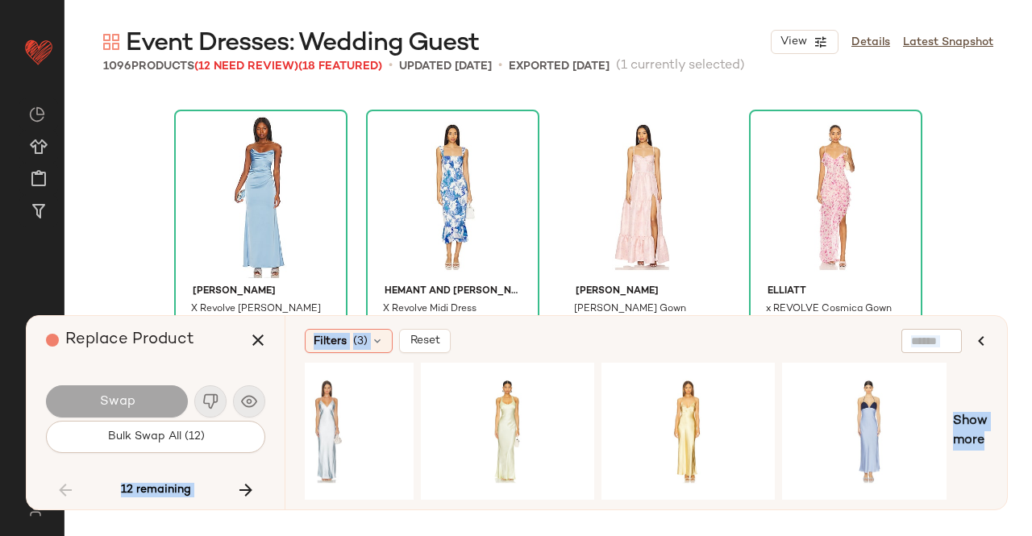
scroll to position [0, 928]
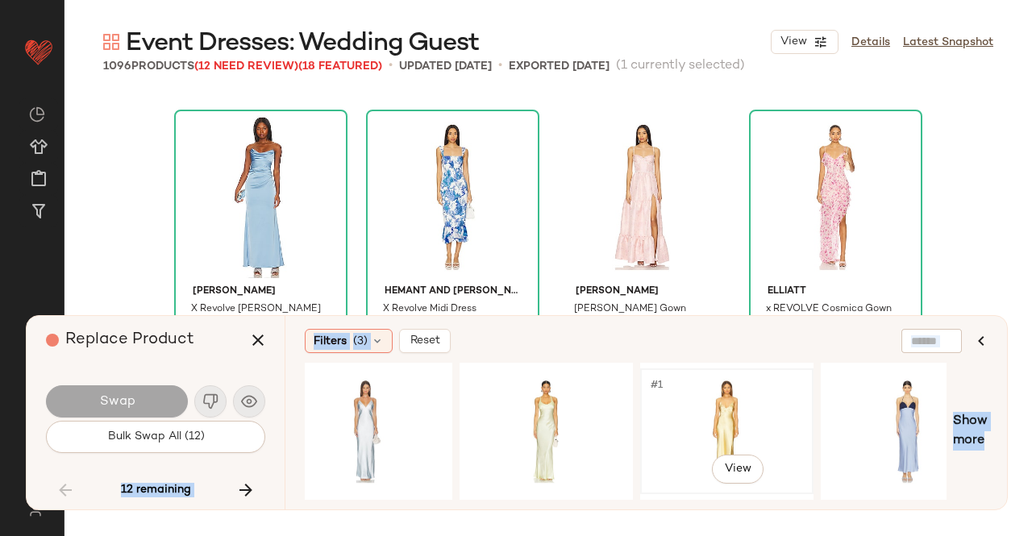
click at [733, 427] on div "#1 View" at bounding box center [727, 431] width 162 height 114
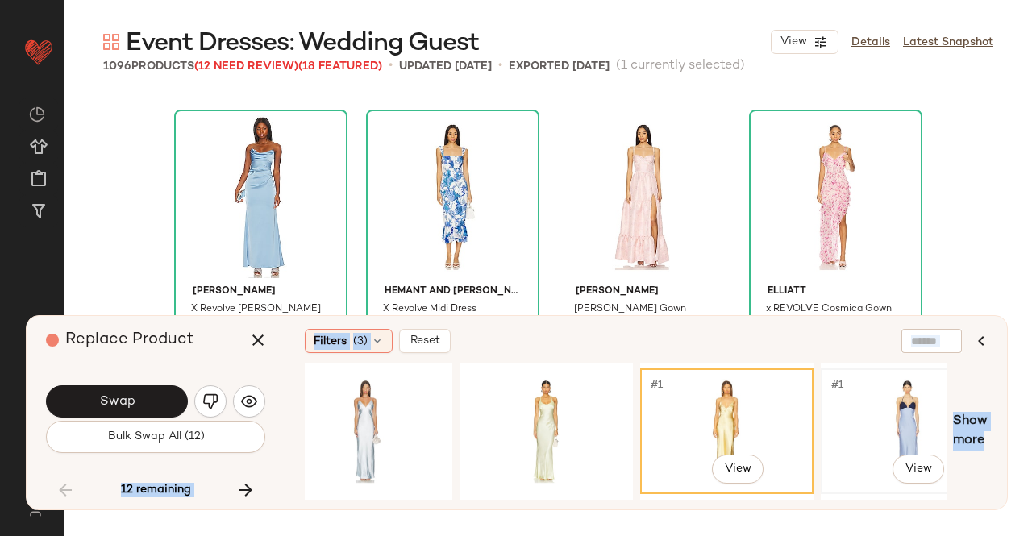
click at [922, 420] on div "#1 View" at bounding box center [907, 431] width 162 height 114
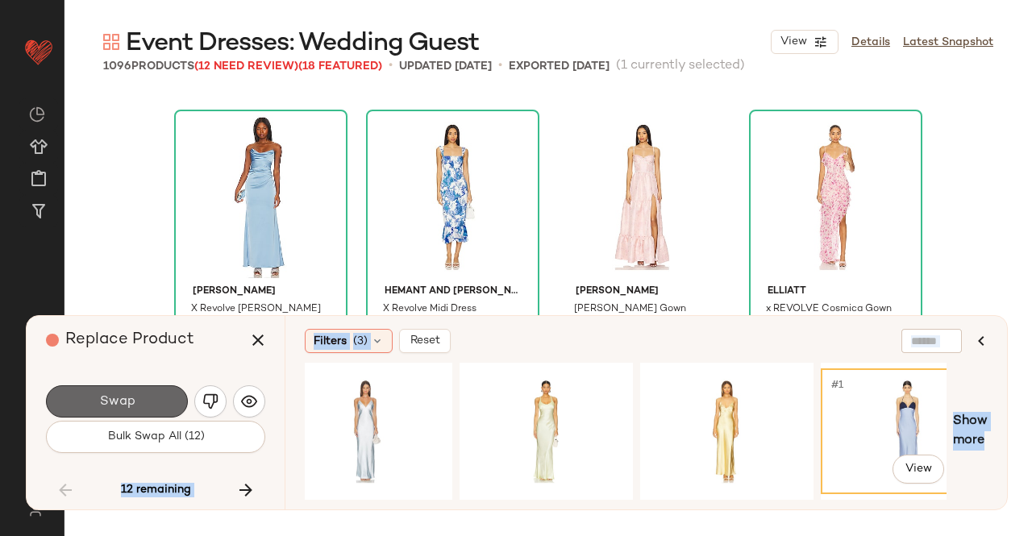
click at [146, 412] on button "Swap" at bounding box center [117, 401] width 142 height 32
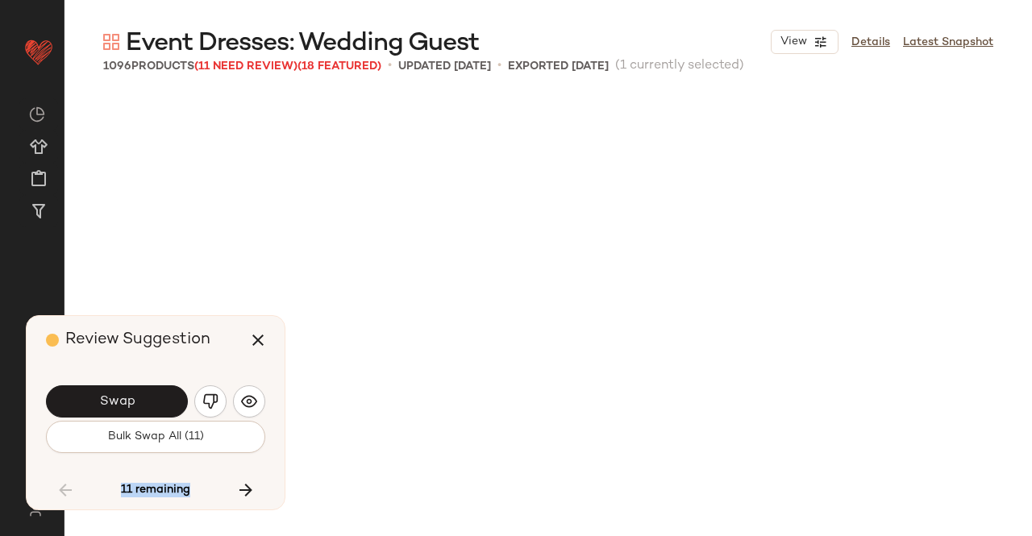
scroll to position [23331, 0]
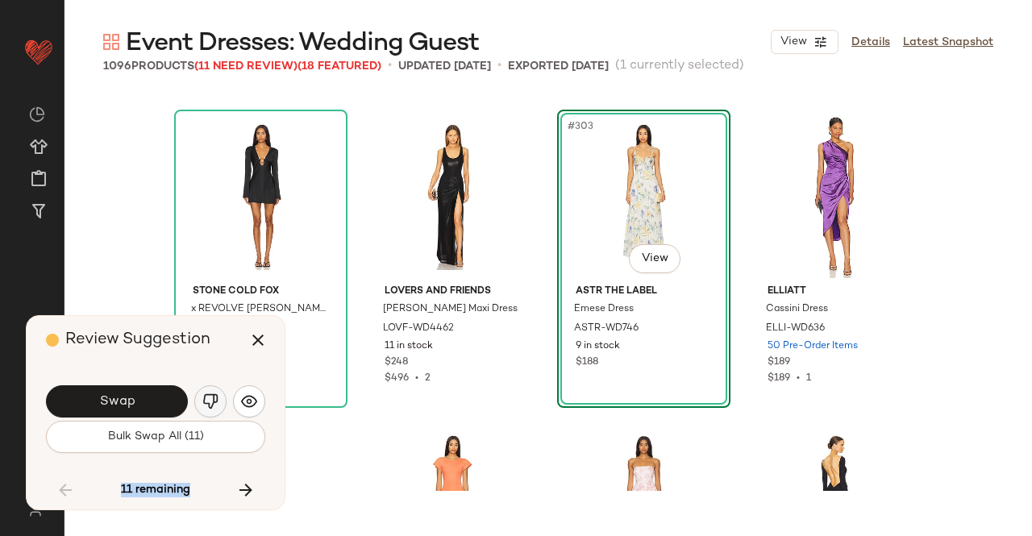
click at [206, 405] on img "button" at bounding box center [210, 401] width 16 height 16
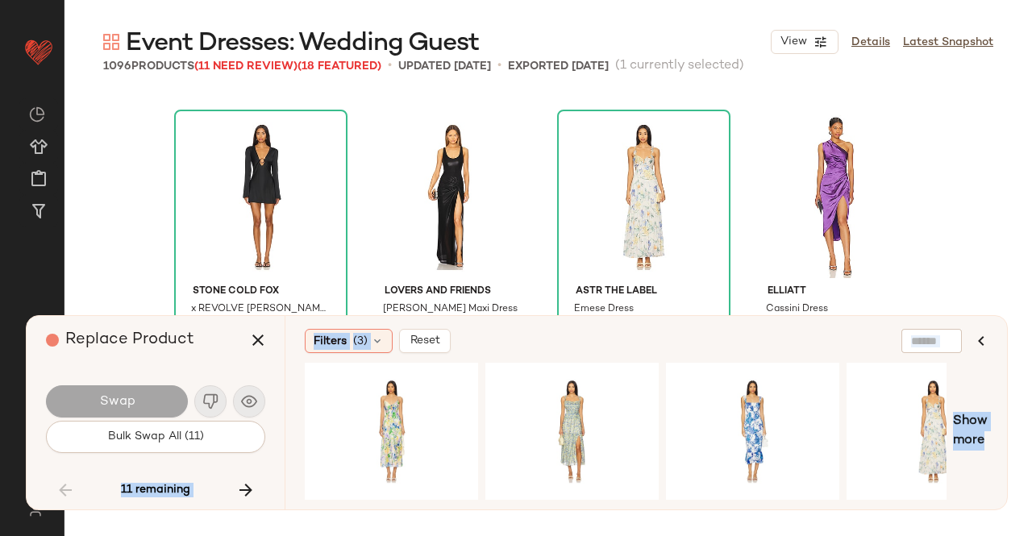
click at [401, 491] on div at bounding box center [391, 431] width 173 height 137
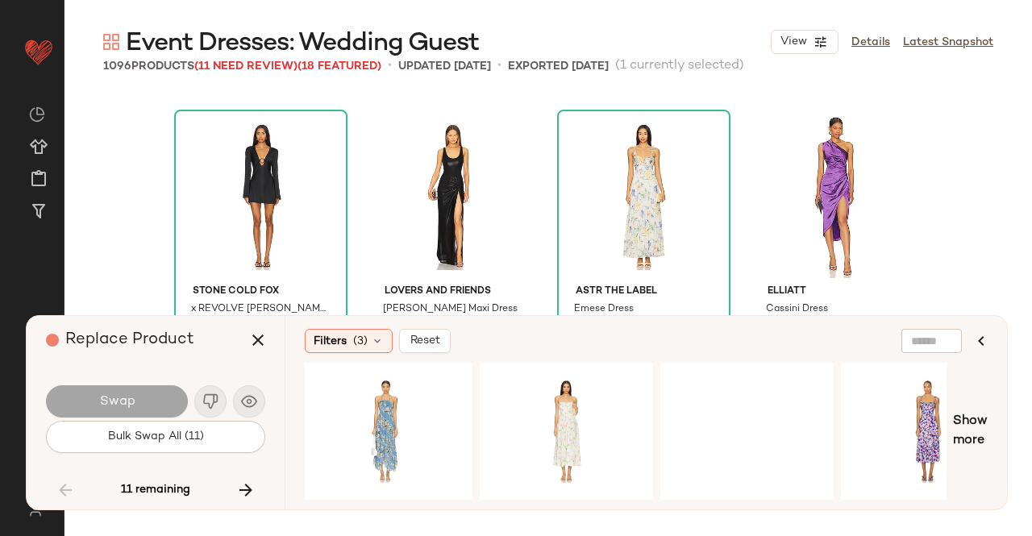
scroll to position [0, 1335]
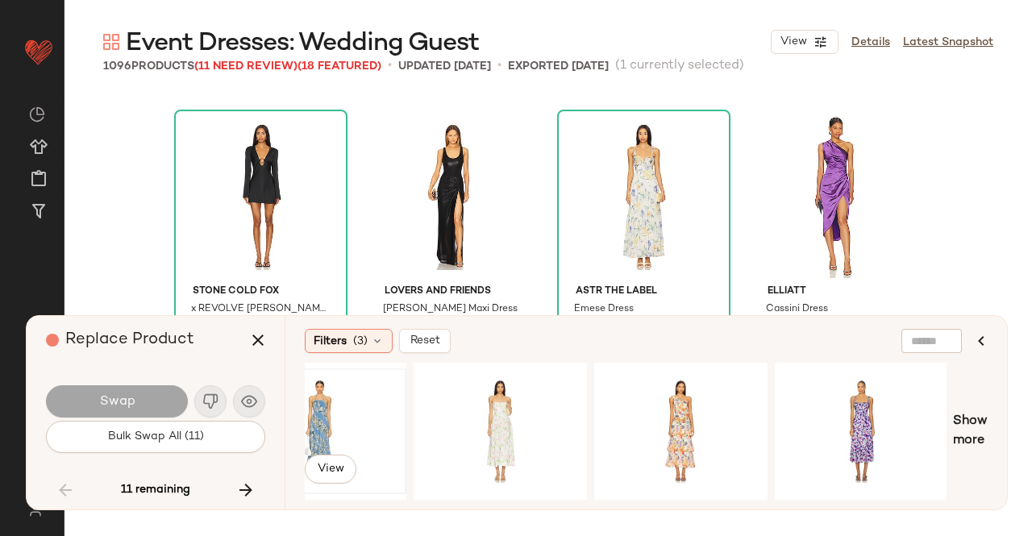
click at [336, 421] on div "#1 View" at bounding box center [320, 431] width 162 height 114
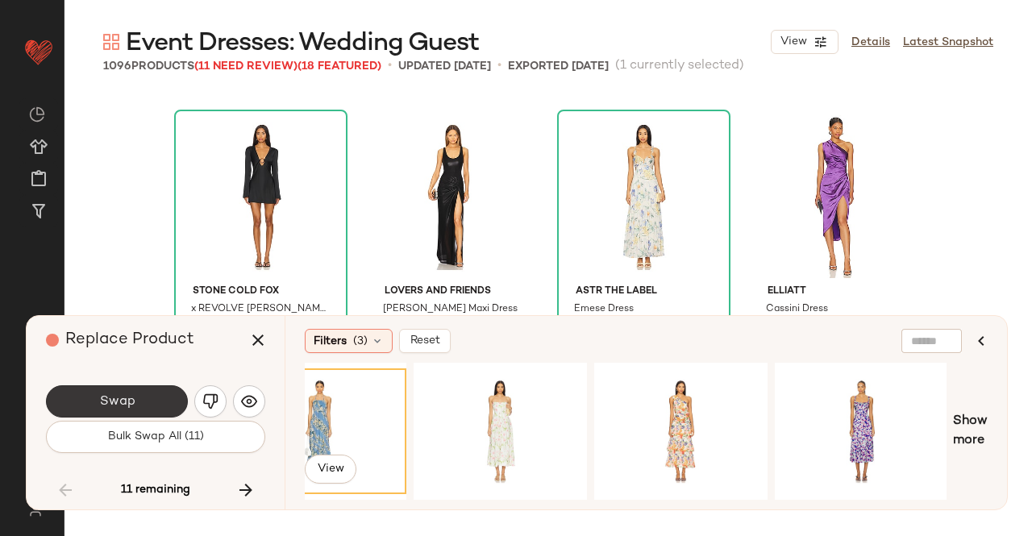
click at [95, 397] on button "Swap" at bounding box center [117, 401] width 142 height 32
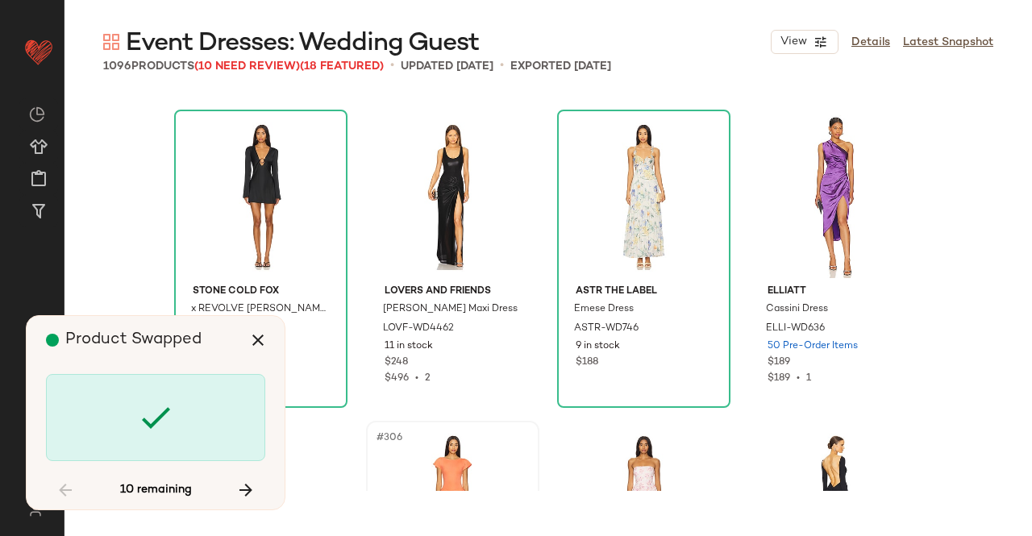
scroll to position [79326, 0]
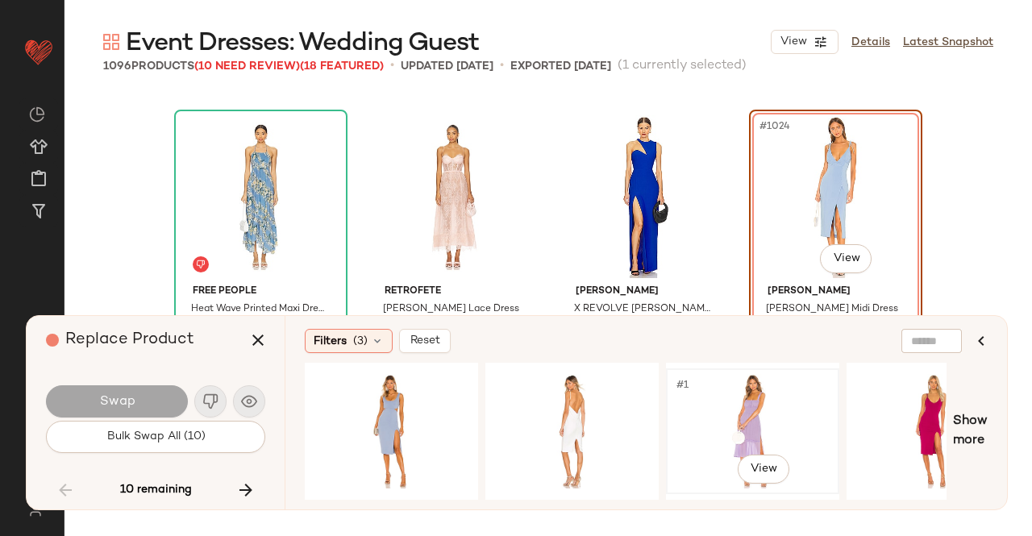
click at [732, 388] on div "#1 View" at bounding box center [752, 431] width 162 height 114
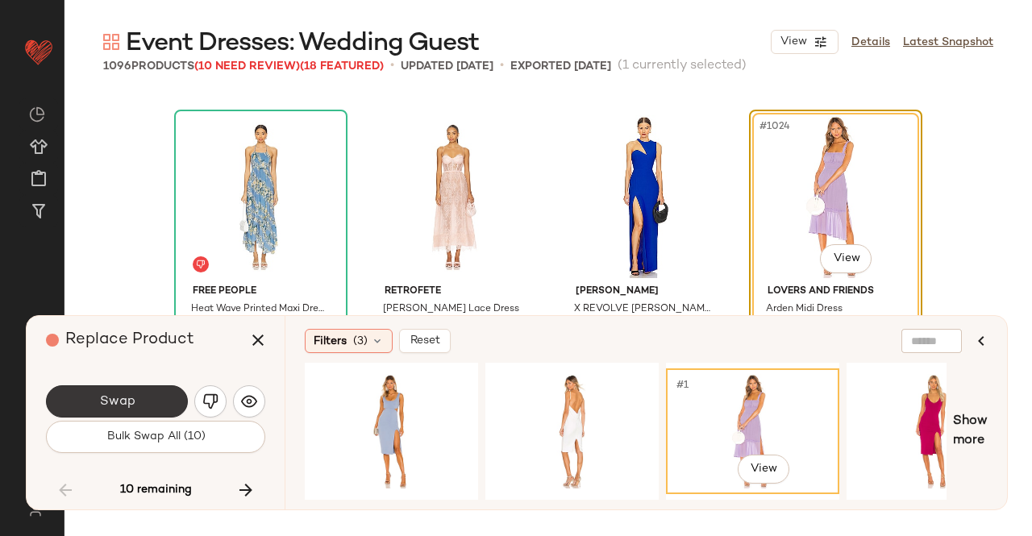
click at [157, 411] on button "Swap" at bounding box center [117, 401] width 142 height 32
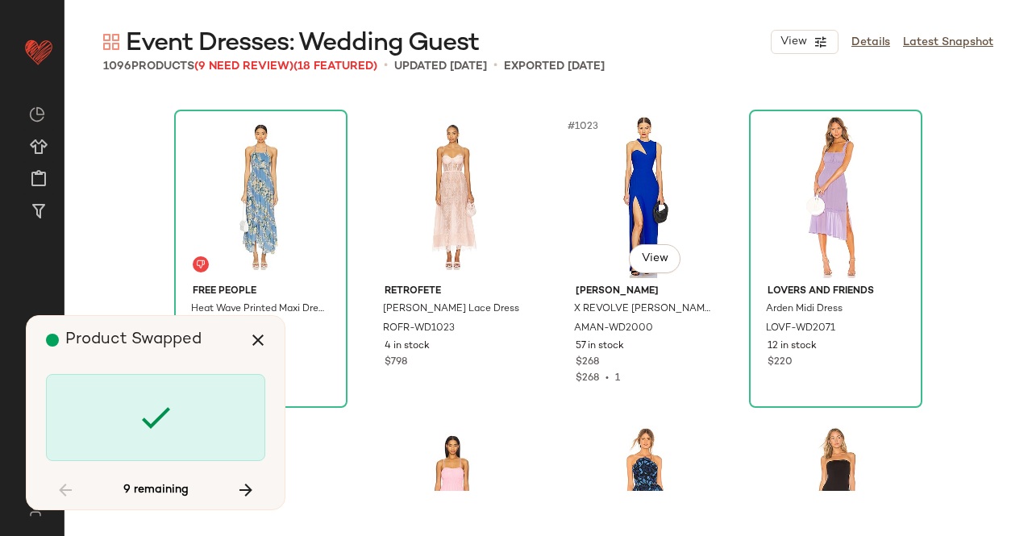
scroll to position [80570, 0]
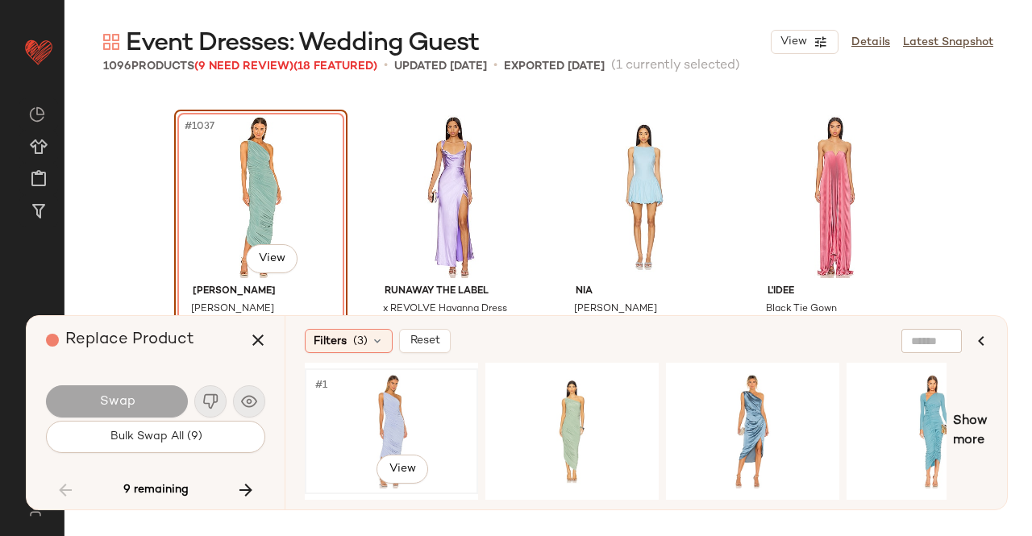
click at [436, 418] on div "#1 View" at bounding box center [391, 431] width 162 height 114
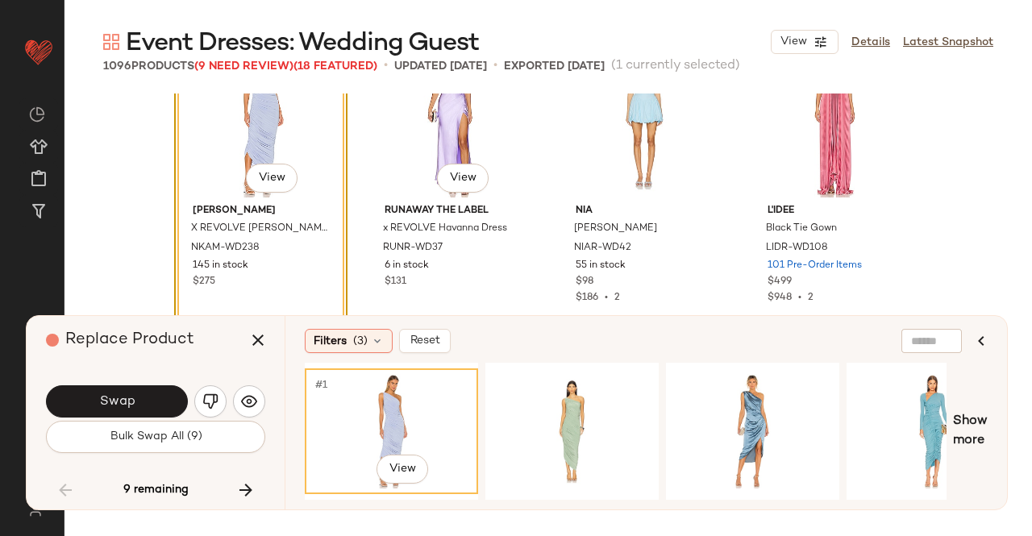
scroll to position [80731, 0]
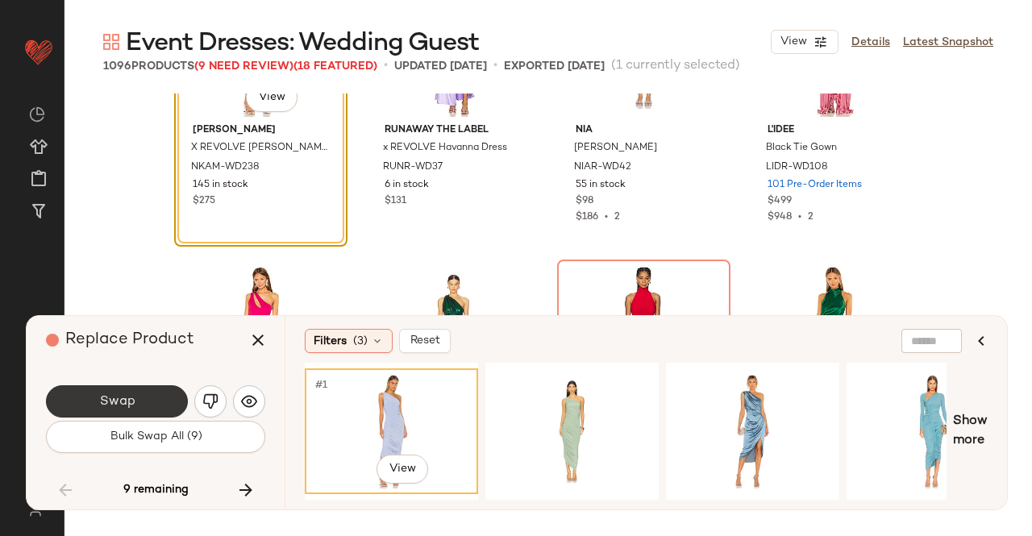
click at [132, 407] on span "Swap" at bounding box center [116, 401] width 36 height 15
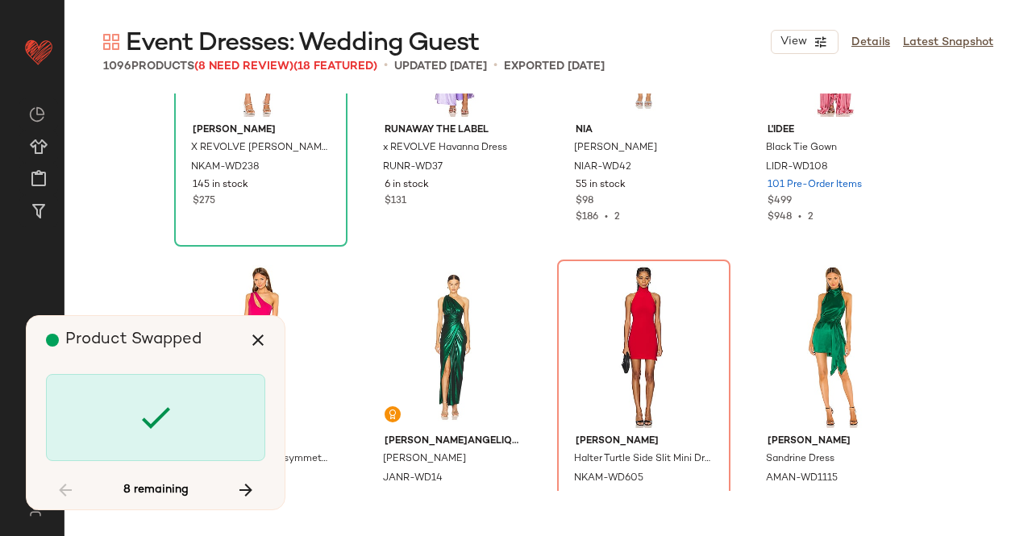
scroll to position [80881, 0]
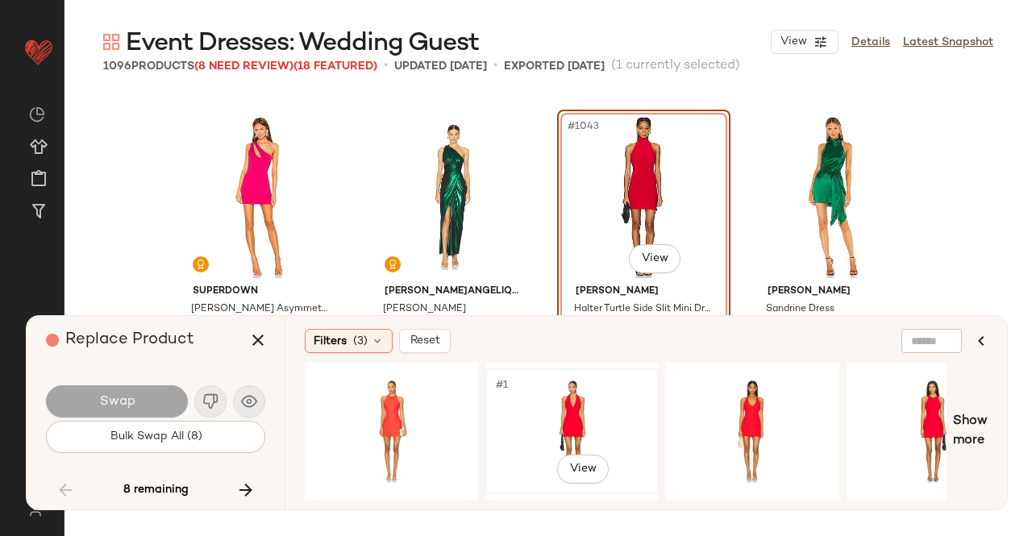
click at [561, 397] on div "#1 View" at bounding box center [572, 431] width 162 height 114
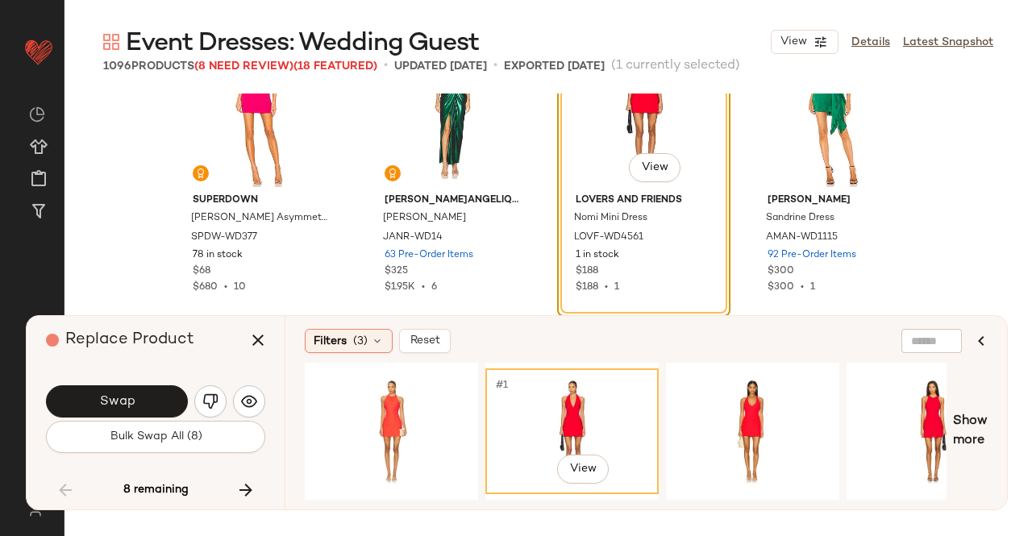
scroll to position [81042, 0]
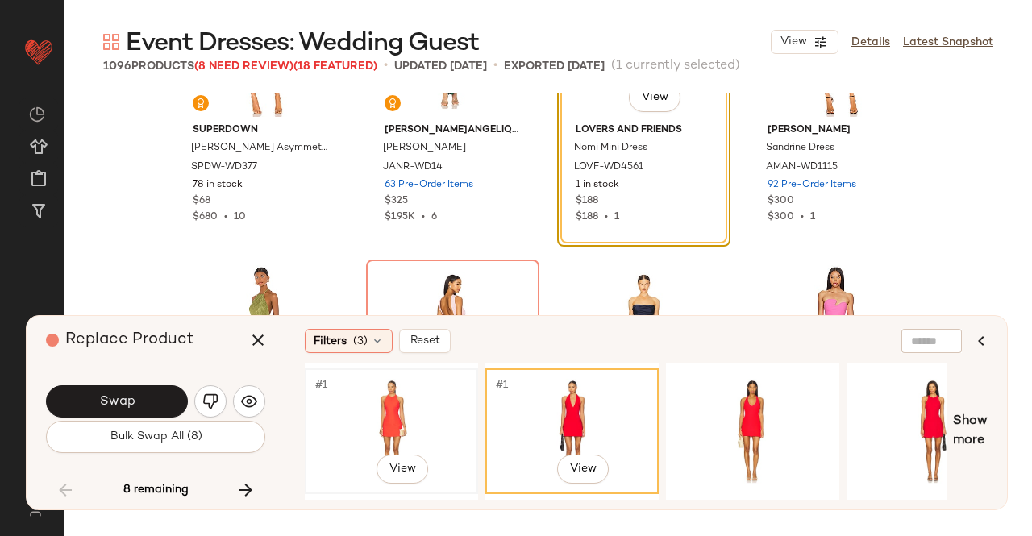
click at [382, 425] on div "#1 View" at bounding box center [391, 431] width 162 height 114
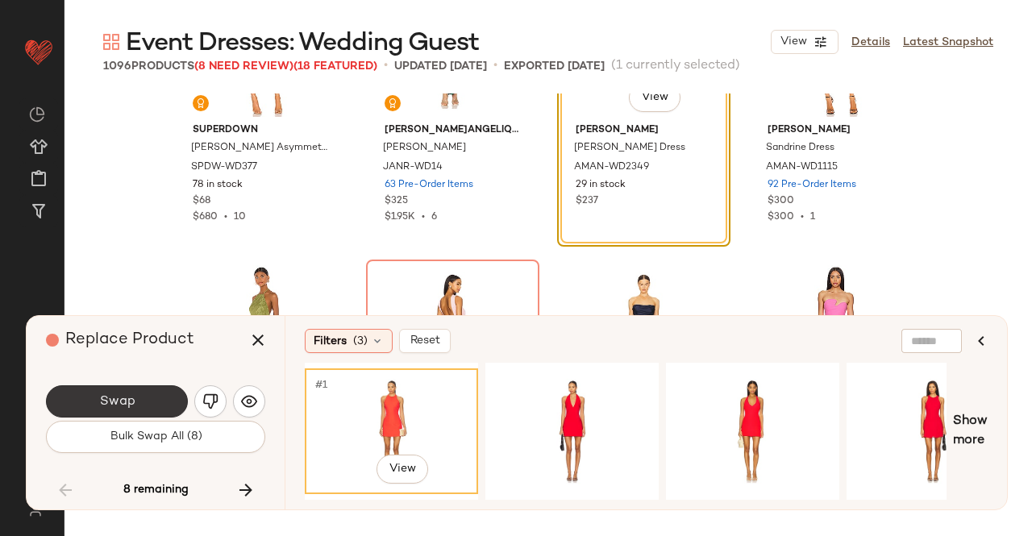
click at [160, 410] on button "Swap" at bounding box center [117, 401] width 142 height 32
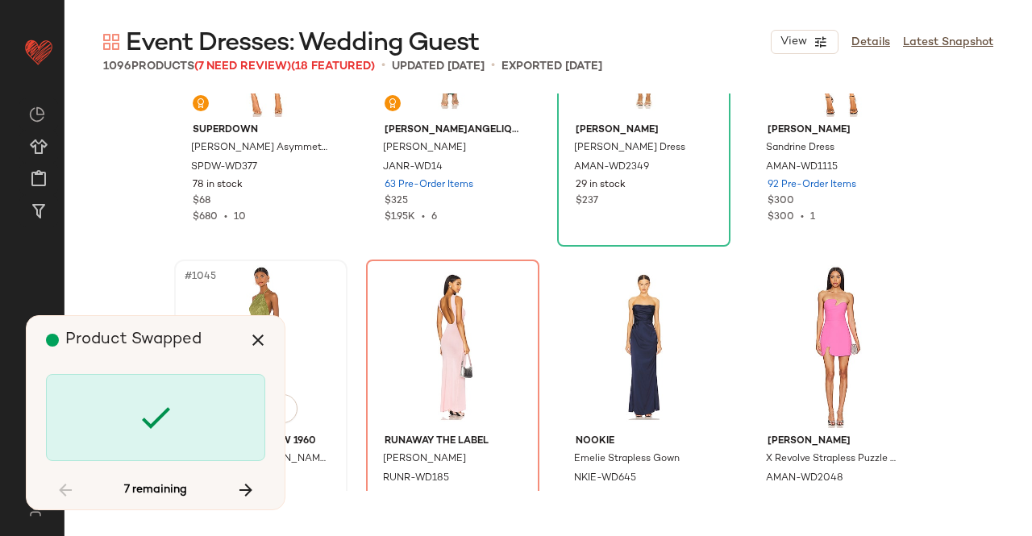
scroll to position [81192, 0]
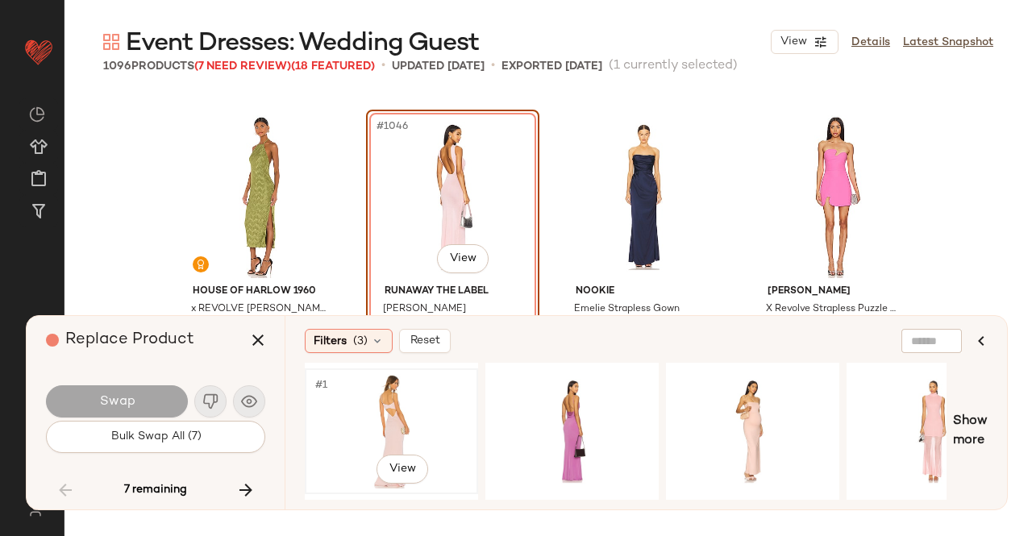
drag, startPoint x: 385, startPoint y: 424, endPoint x: 376, endPoint y: 418, distance: 11.2
click at [386, 424] on div "#1 View" at bounding box center [391, 431] width 162 height 114
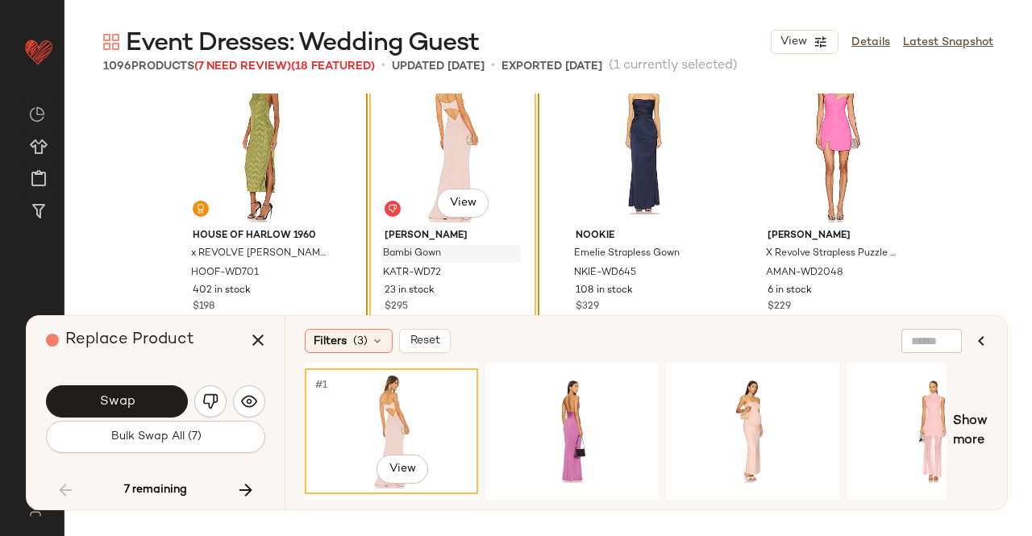
scroll to position [81273, 0]
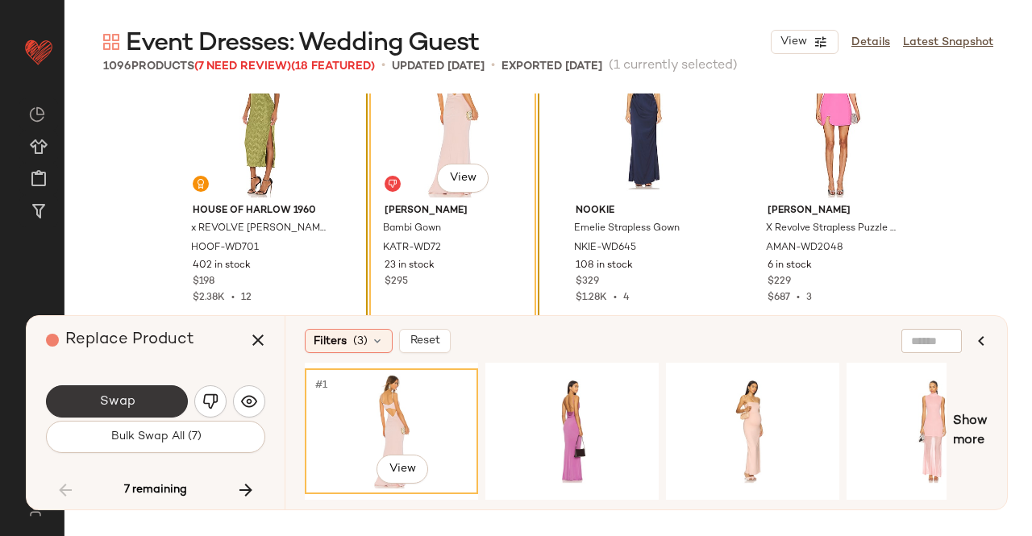
click at [120, 409] on span "Swap" at bounding box center [116, 401] width 36 height 15
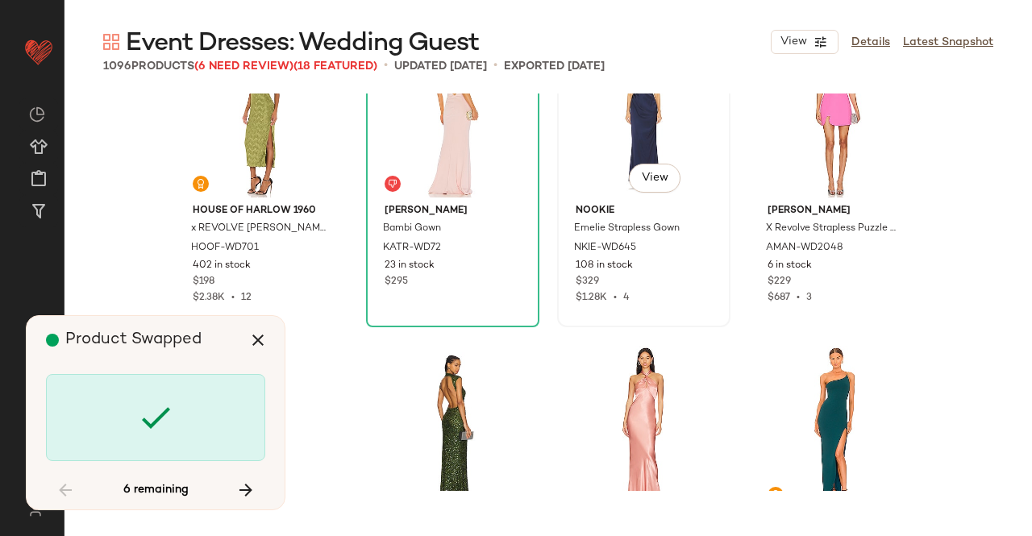
scroll to position [82126, 0]
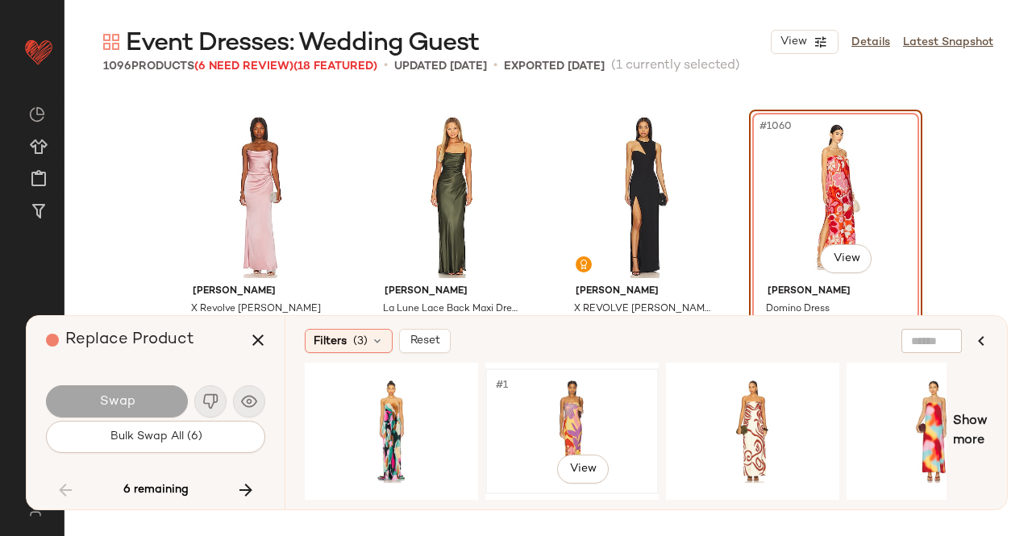
drag, startPoint x: 544, startPoint y: 412, endPoint x: 577, endPoint y: 410, distance: 33.1
click at [544, 413] on div "#1 View" at bounding box center [572, 431] width 162 height 114
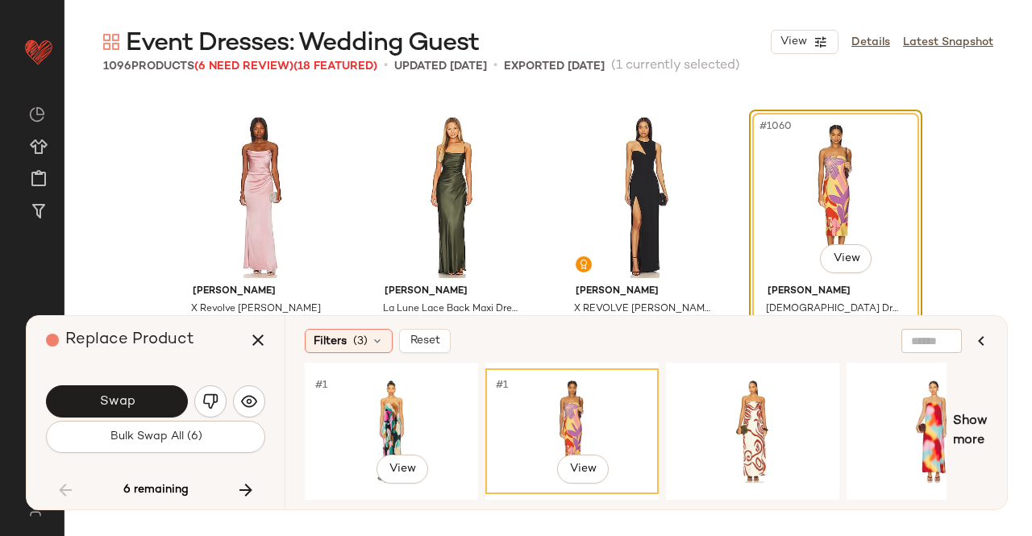
drag, startPoint x: 397, startPoint y: 397, endPoint x: 271, endPoint y: 390, distance: 125.9
click at [398, 397] on div "#1 View" at bounding box center [391, 431] width 162 height 114
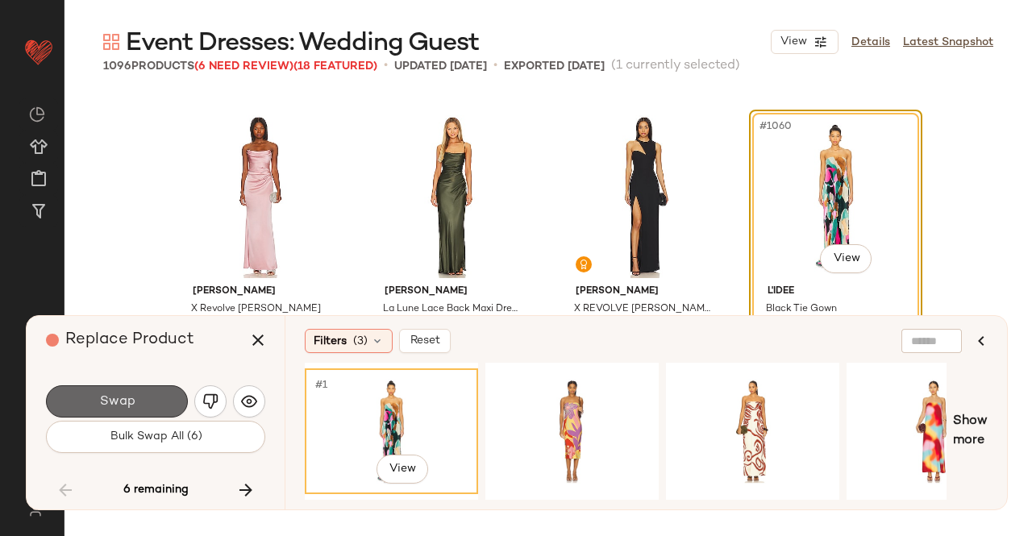
click at [79, 405] on button "Swap" at bounding box center [117, 401] width 142 height 32
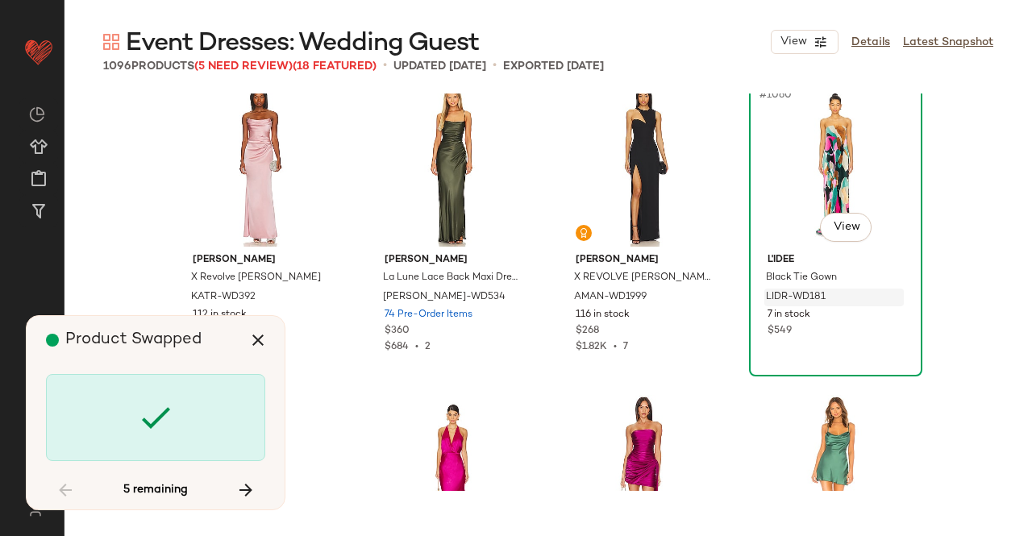
scroll to position [82206, 0]
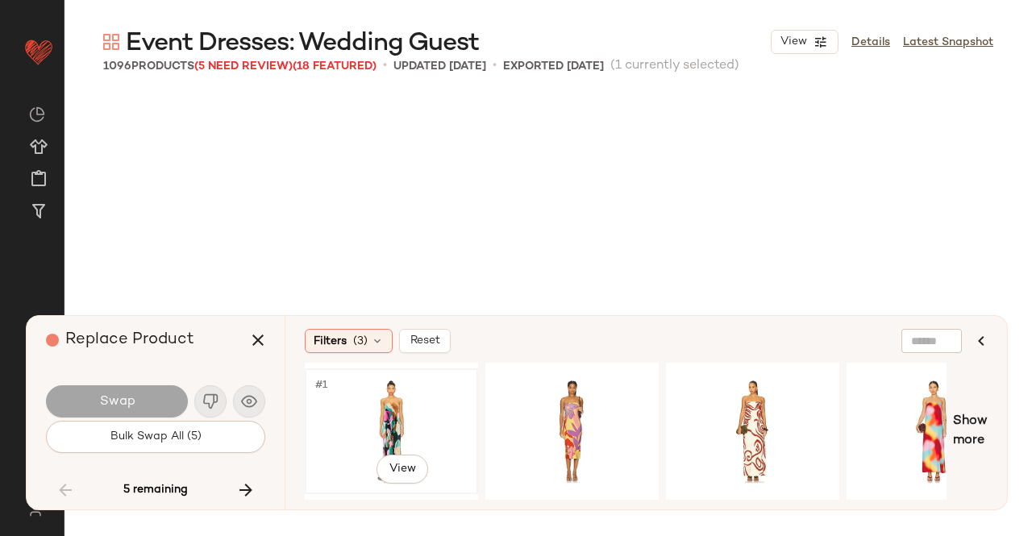
scroll to position [82748, 0]
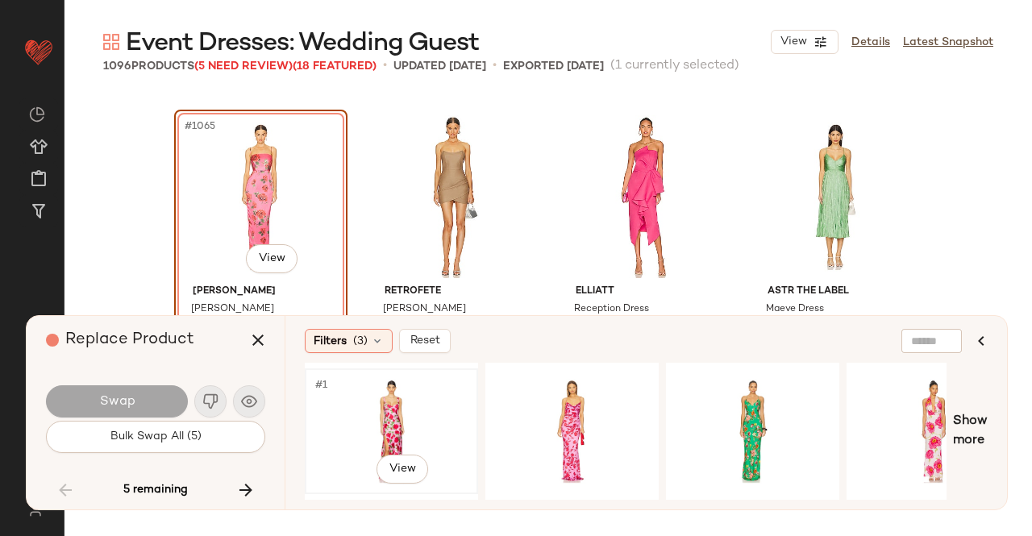
click at [428, 413] on div "#1 View" at bounding box center [391, 431] width 162 height 114
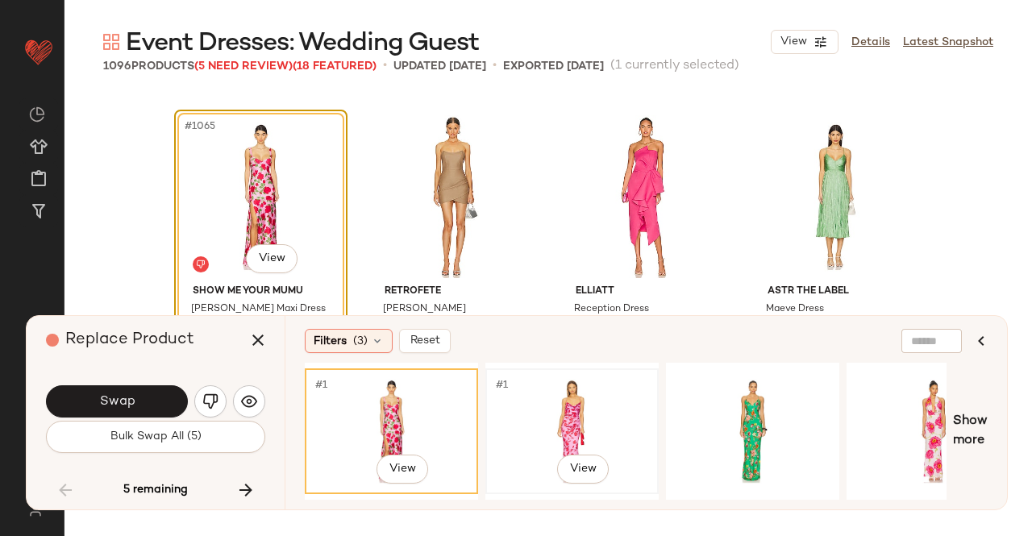
click at [574, 416] on div "#1 View" at bounding box center [572, 431] width 162 height 114
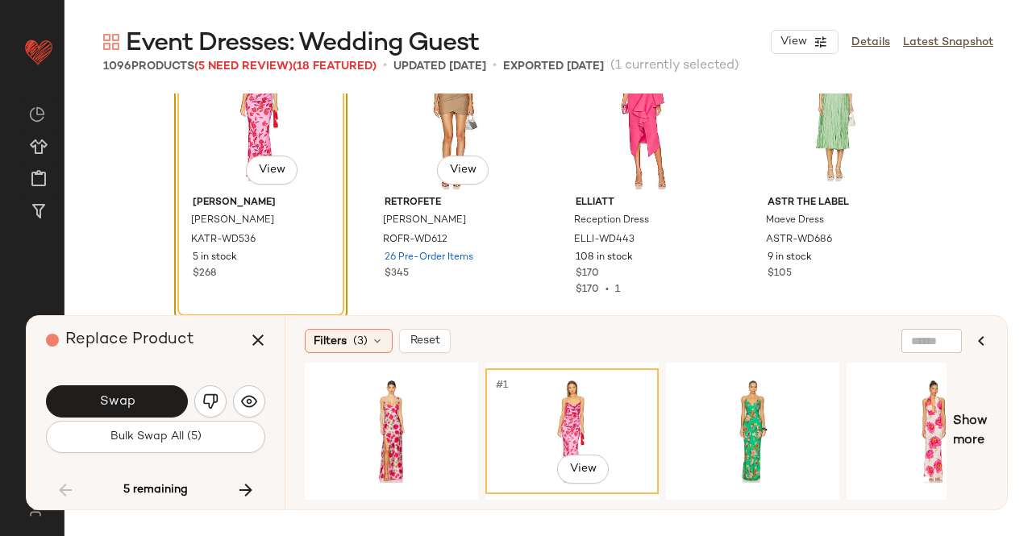
scroll to position [82909, 0]
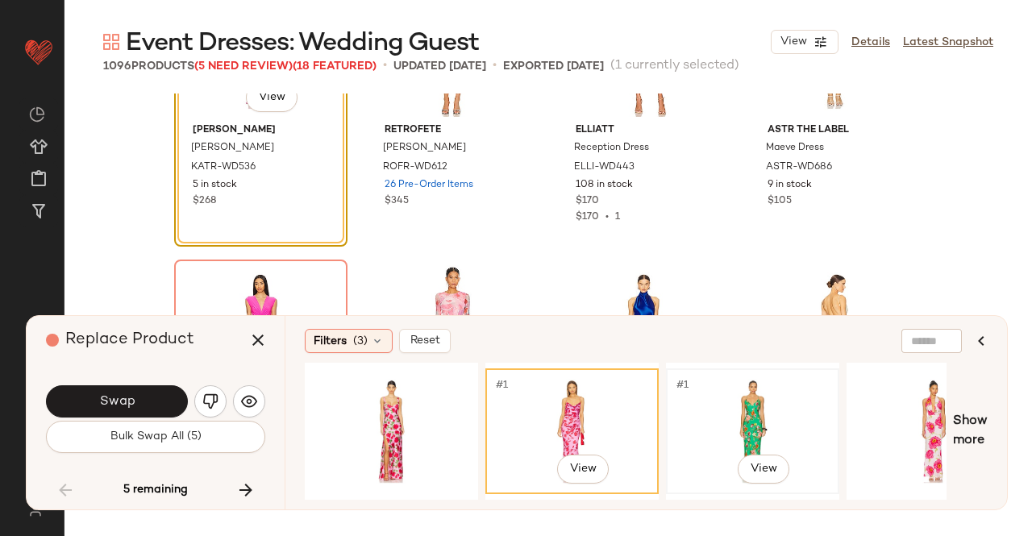
click at [775, 411] on div "#1 View" at bounding box center [752, 431] width 162 height 114
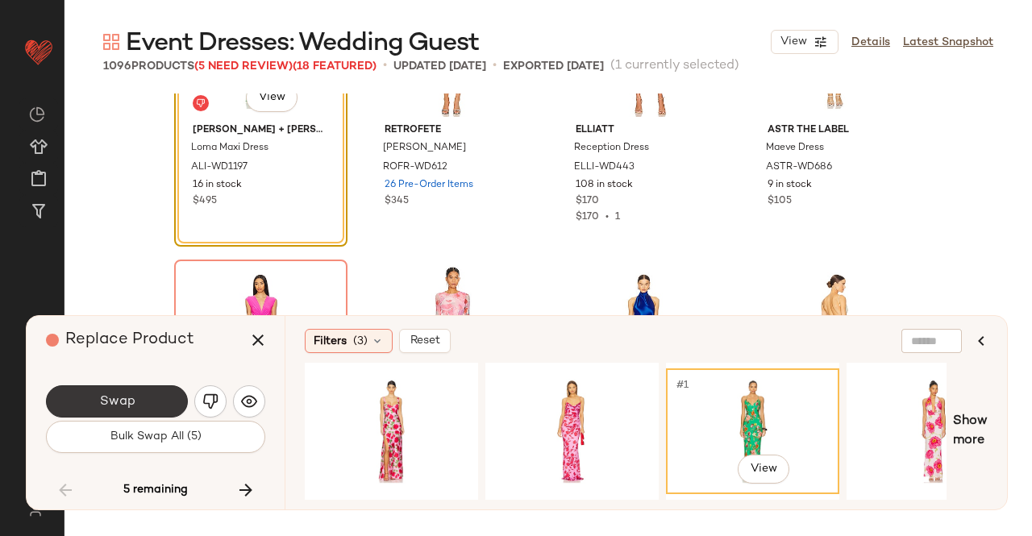
click at [110, 403] on span "Swap" at bounding box center [116, 401] width 36 height 15
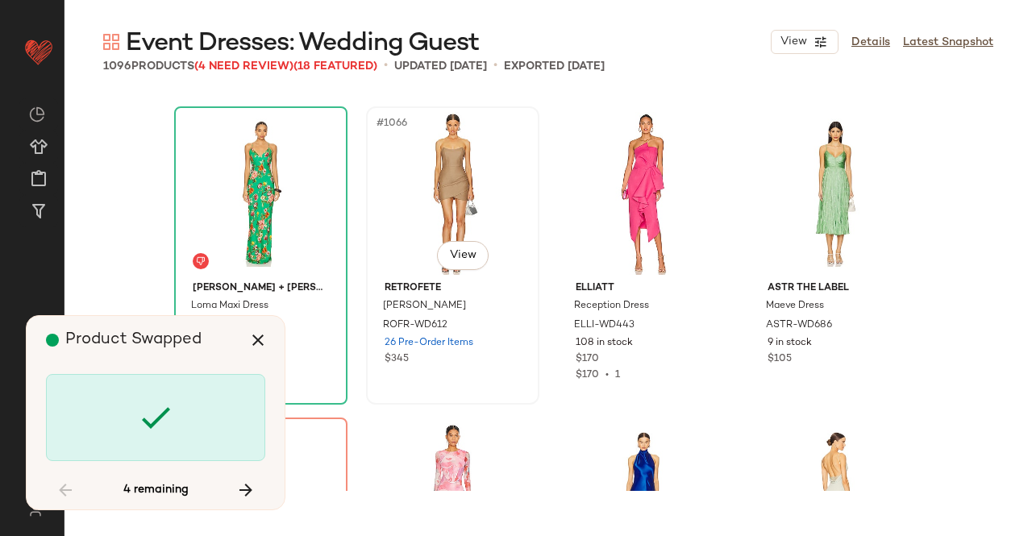
scroll to position [82748, 0]
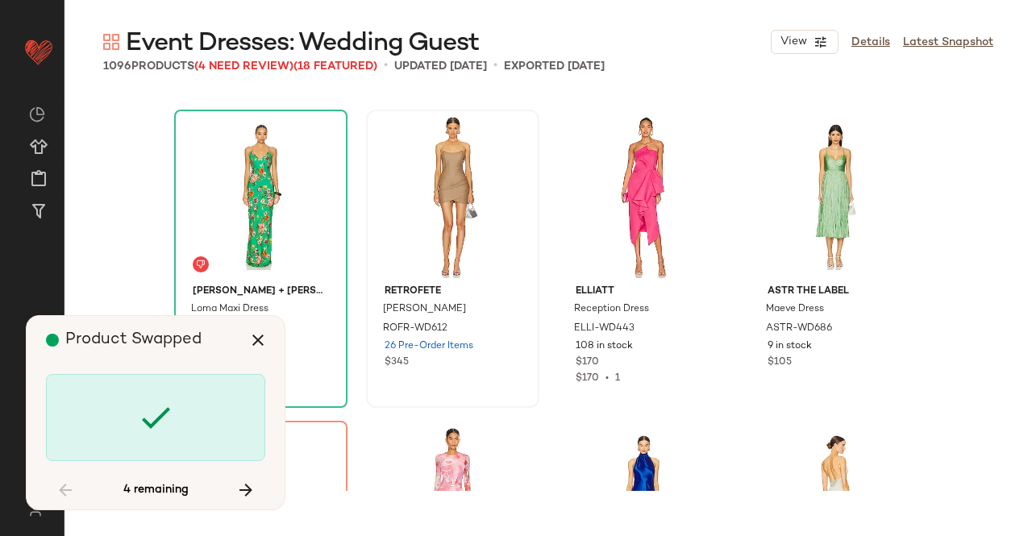
scroll to position [83059, 0]
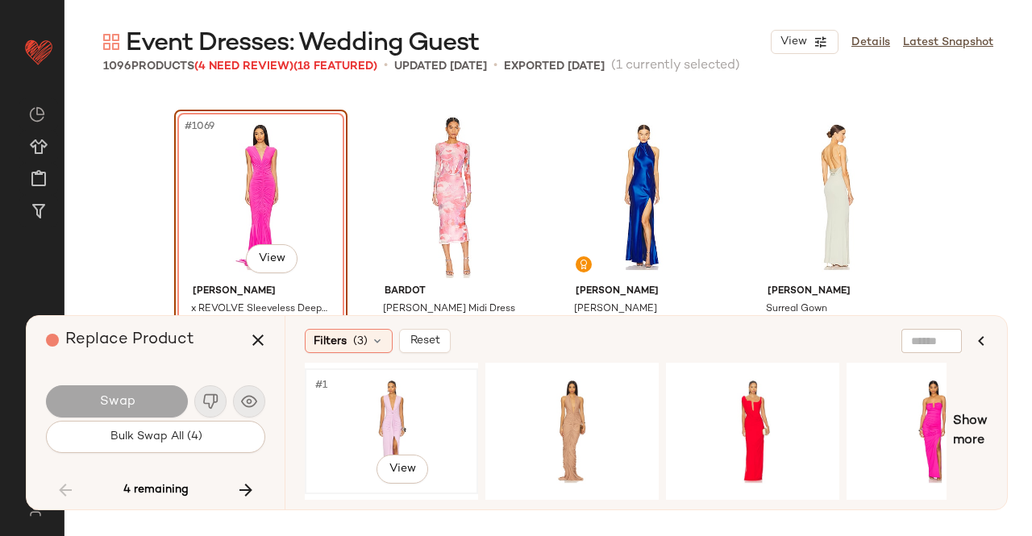
click at [398, 403] on div "#1 View" at bounding box center [391, 431] width 162 height 114
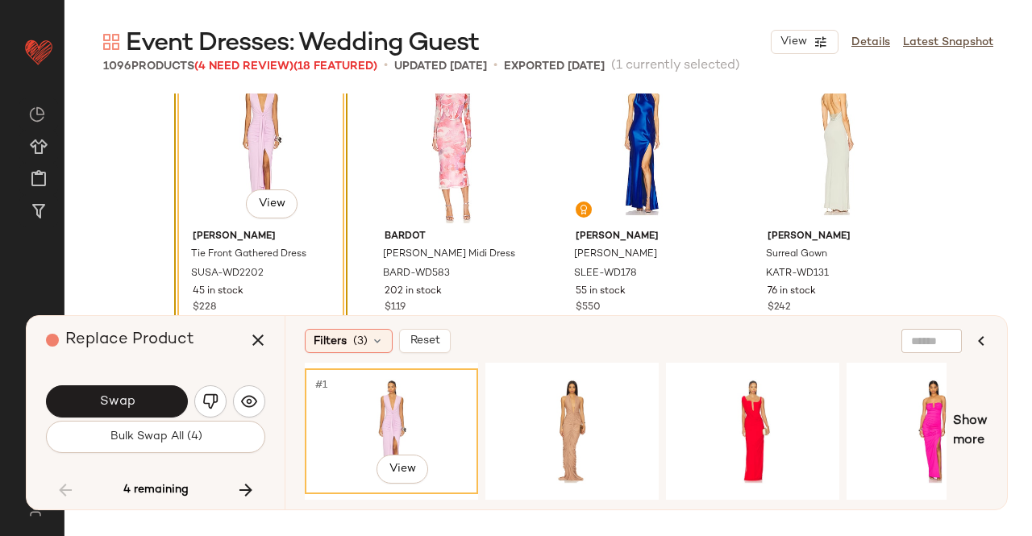
scroll to position [83139, 0]
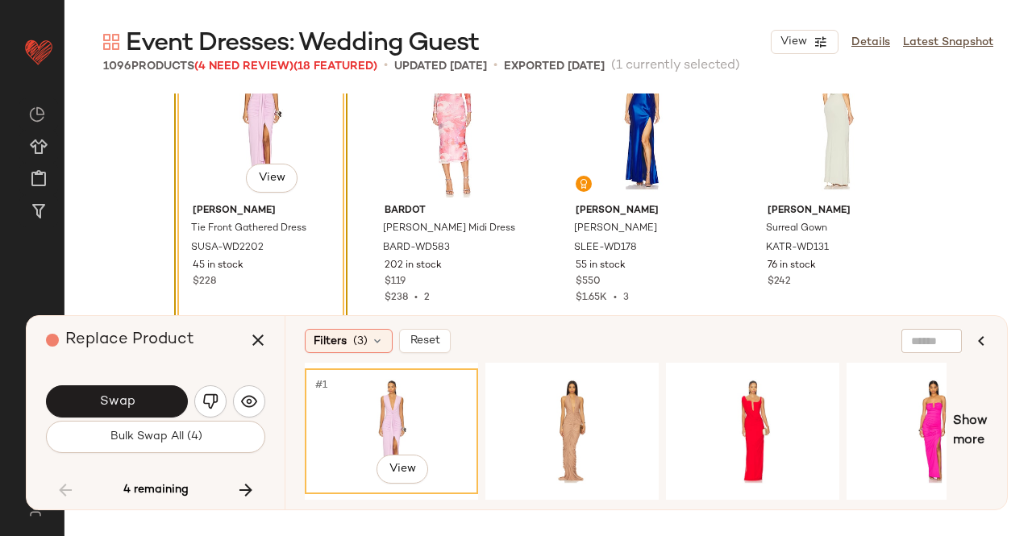
click at [138, 392] on button "Swap" at bounding box center [117, 401] width 142 height 32
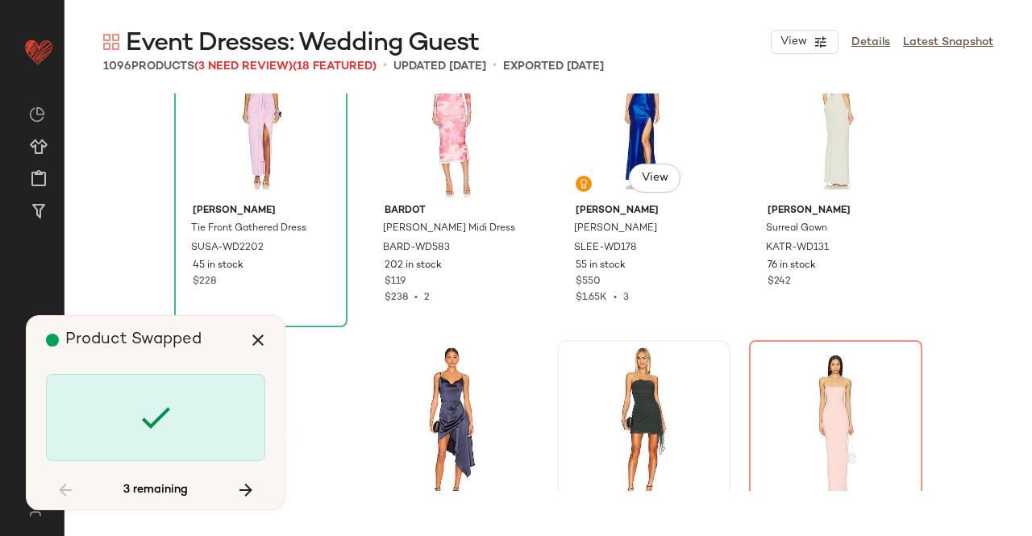
scroll to position [83370, 0]
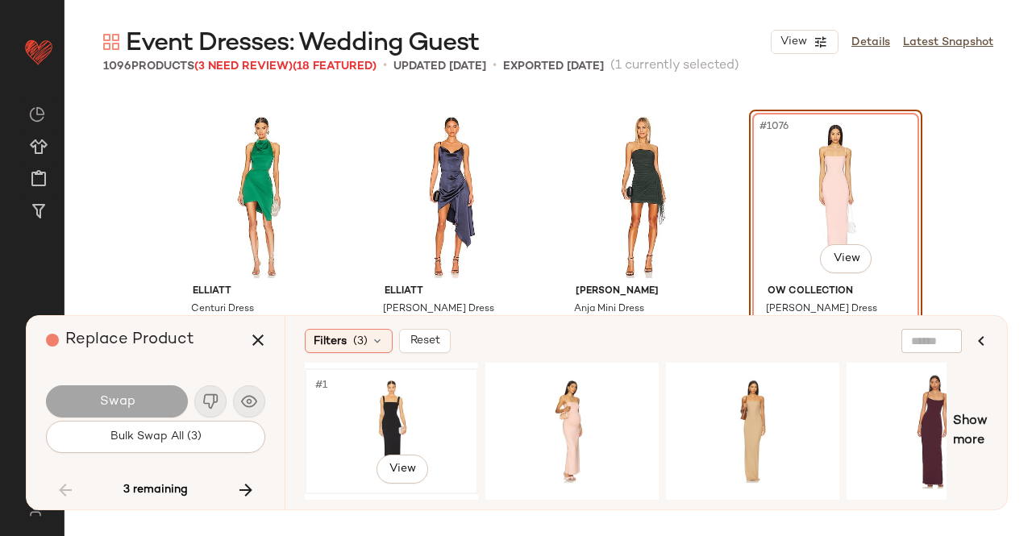
click at [418, 407] on div "#1 View" at bounding box center [391, 431] width 162 height 114
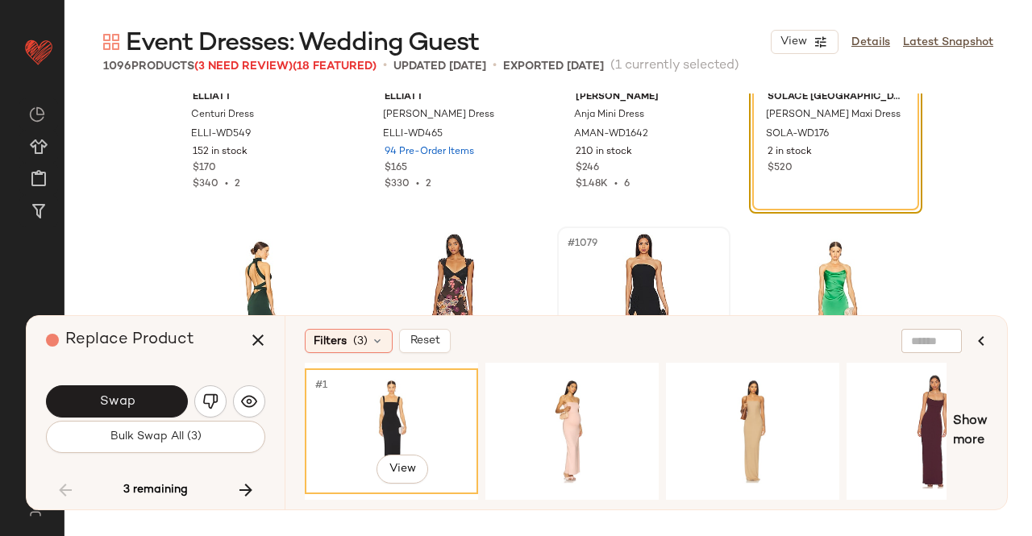
scroll to position [83531, 0]
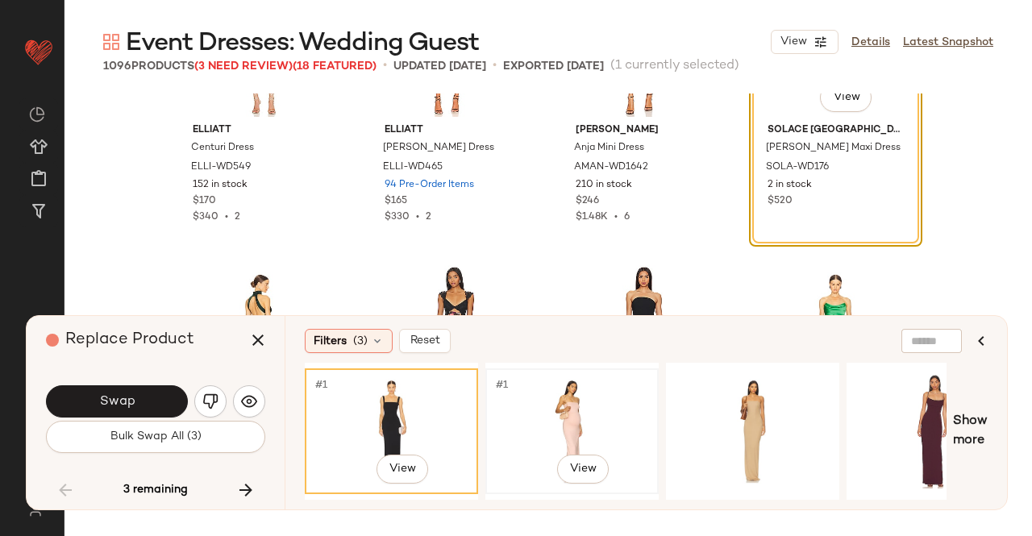
click at [550, 441] on div "#1 View" at bounding box center [572, 431] width 162 height 114
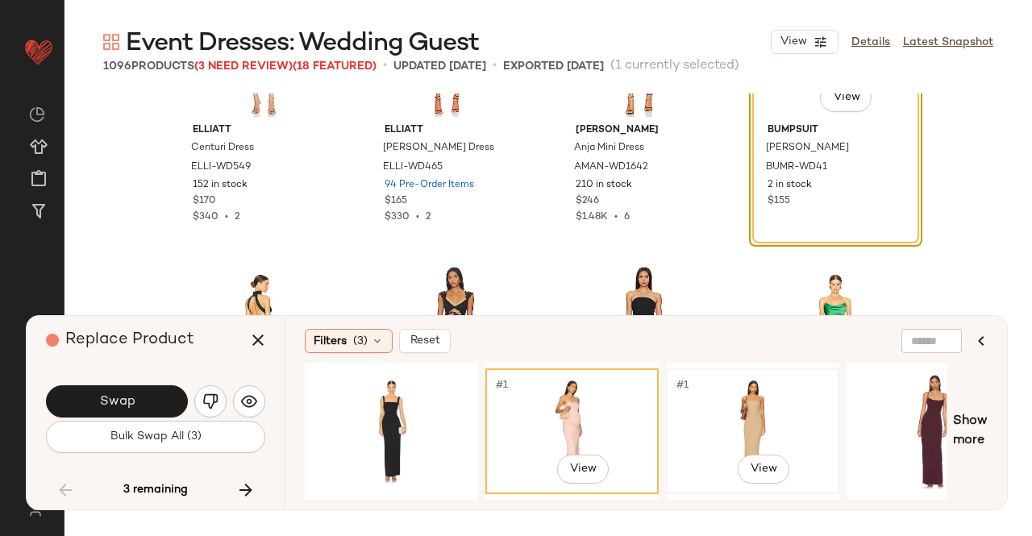
click at [745, 412] on div "#1 View" at bounding box center [752, 431] width 162 height 114
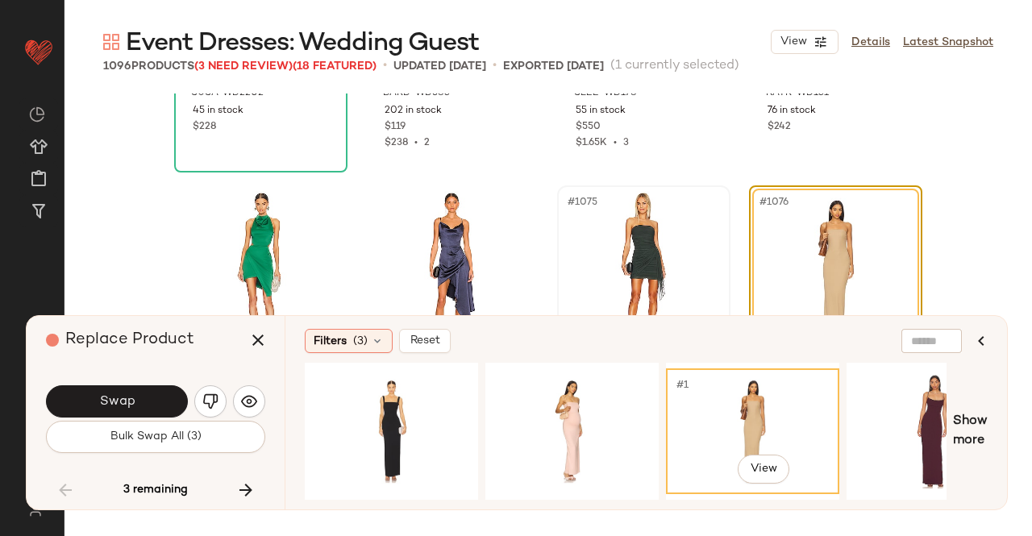
scroll to position [83289, 0]
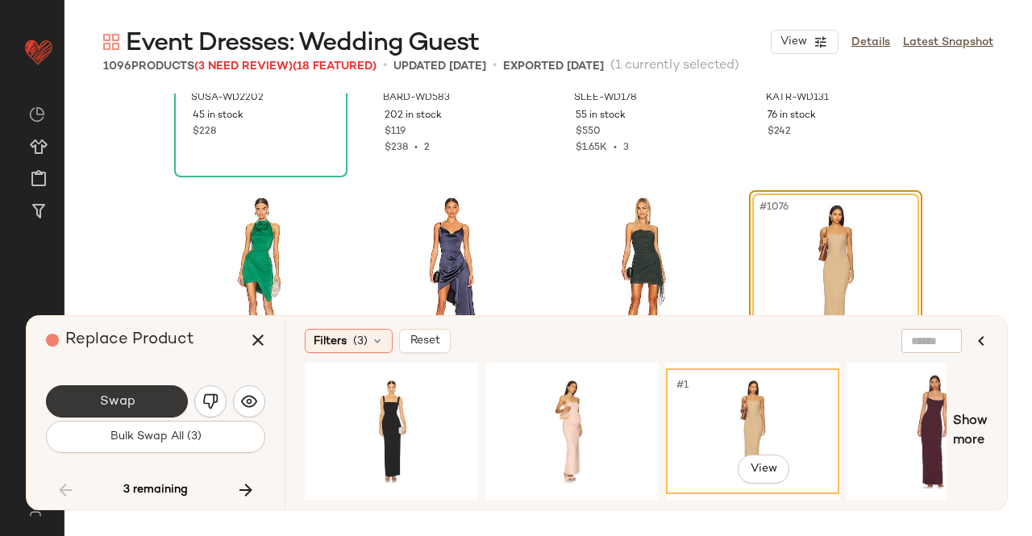
click at [133, 397] on span "Swap" at bounding box center [116, 401] width 36 height 15
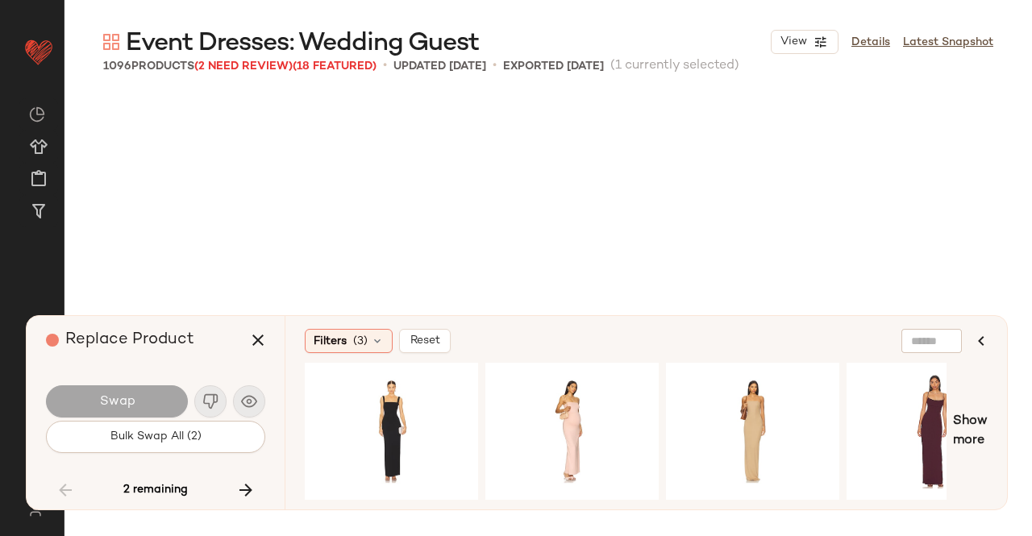
scroll to position [83992, 0]
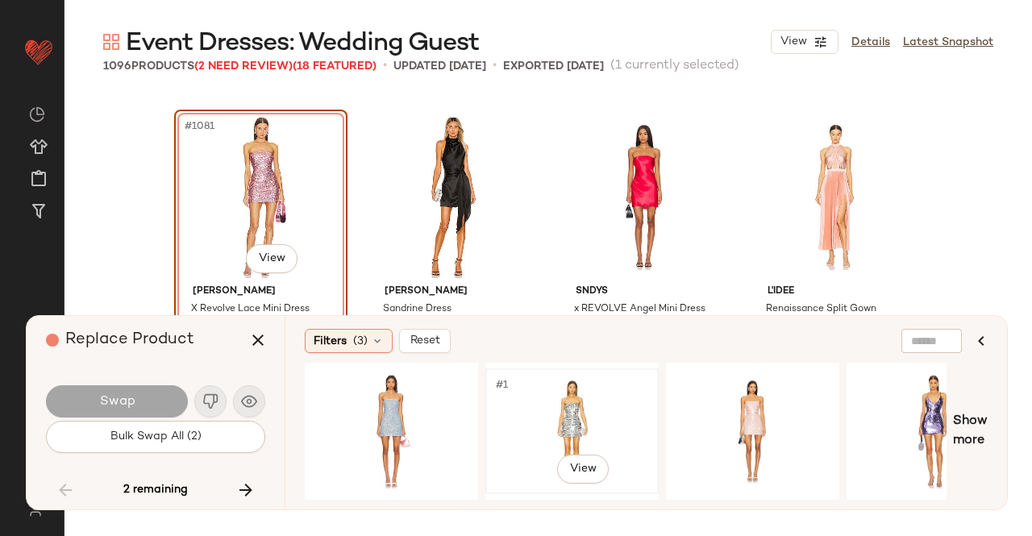
click at [565, 417] on div "#1 View" at bounding box center [572, 431] width 162 height 114
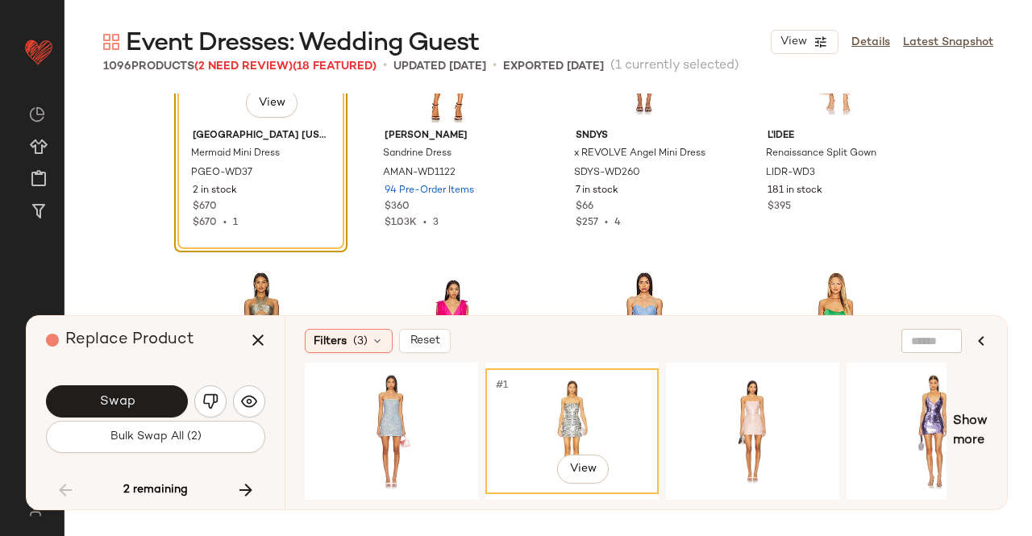
scroll to position [84153, 0]
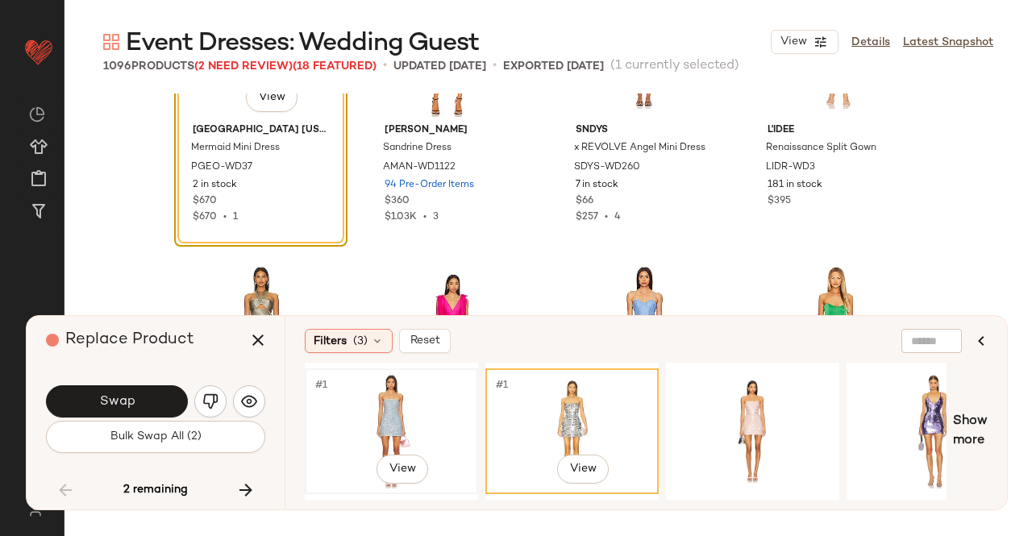
click at [462, 417] on div "#1 View" at bounding box center [391, 431] width 162 height 114
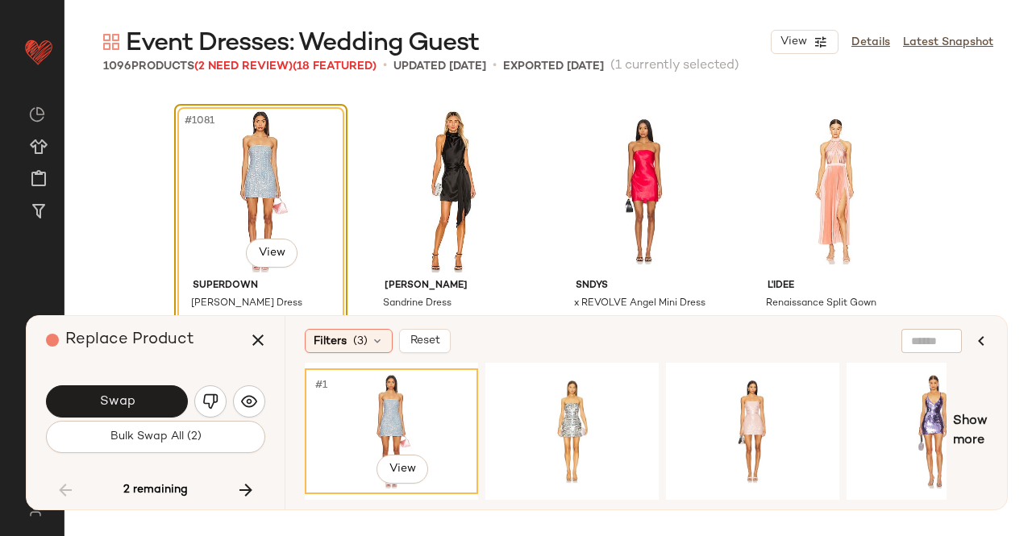
scroll to position [83992, 0]
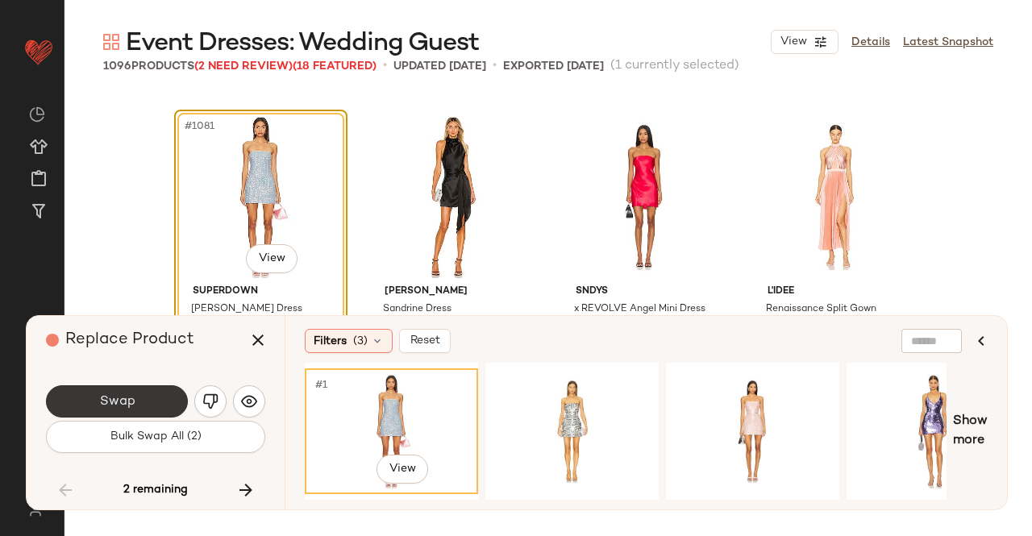
click at [114, 396] on span "Swap" at bounding box center [116, 401] width 36 height 15
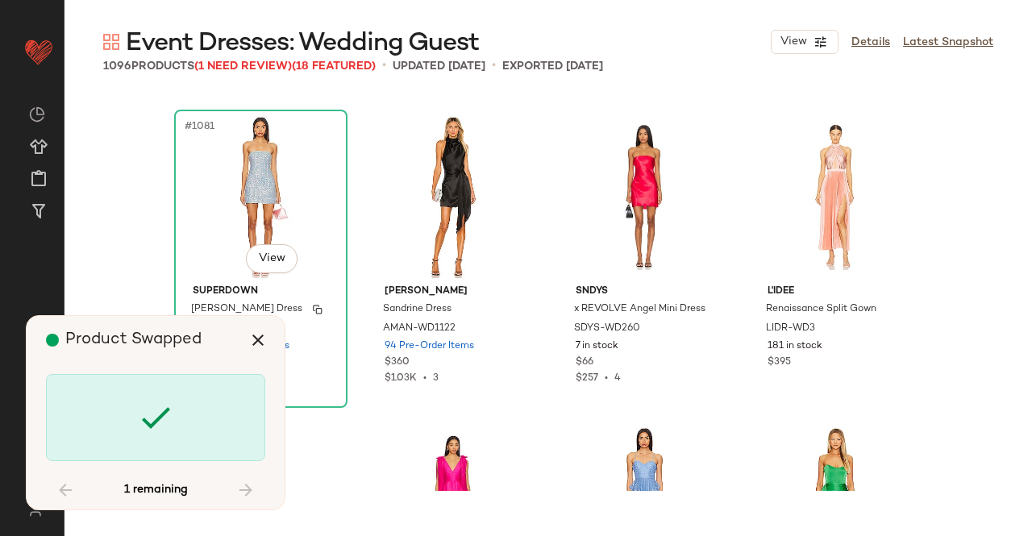
scroll to position [84842, 0]
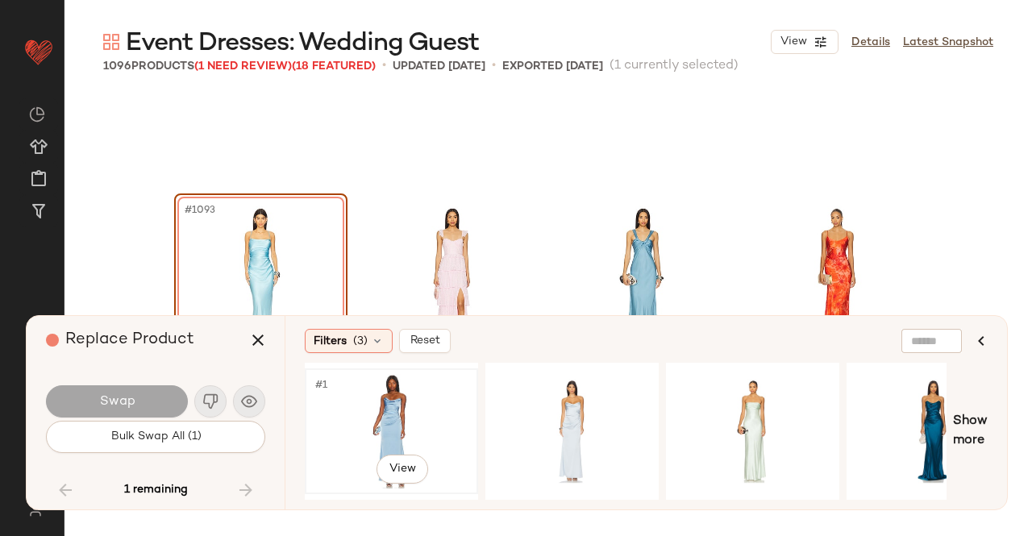
click at [419, 427] on div "#1 View" at bounding box center [391, 431] width 162 height 114
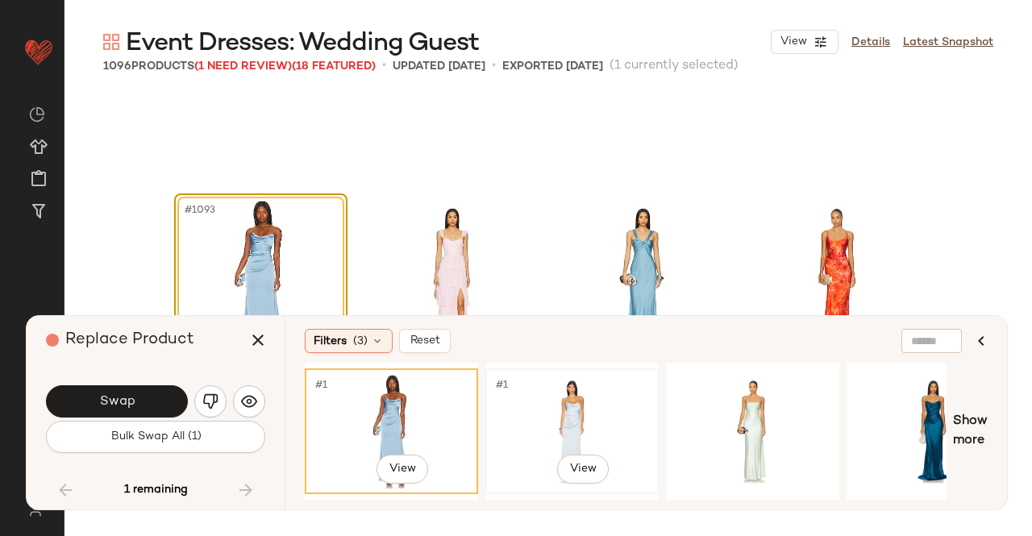
click at [580, 425] on div "#1 View" at bounding box center [572, 431] width 162 height 114
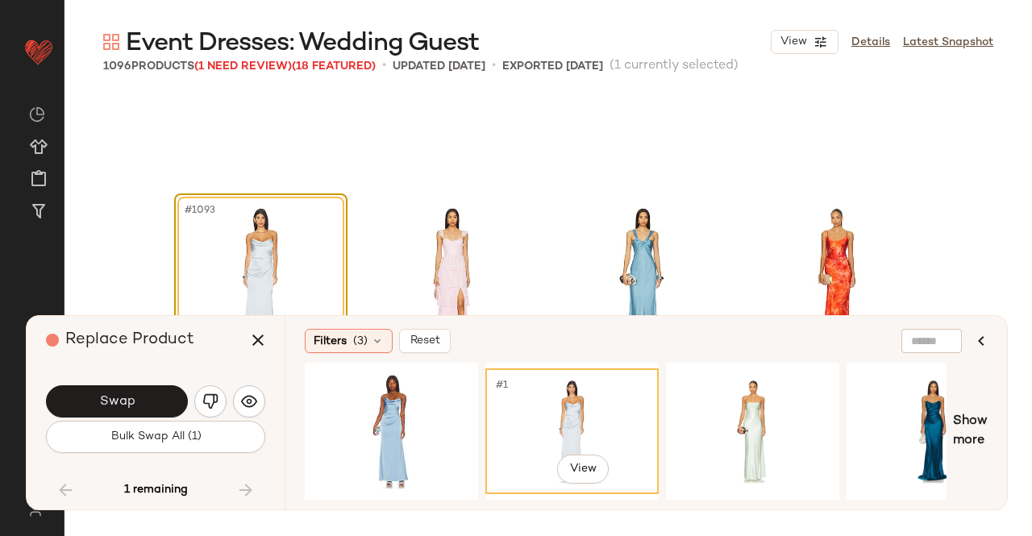
click at [143, 390] on button "Swap" at bounding box center [117, 401] width 142 height 32
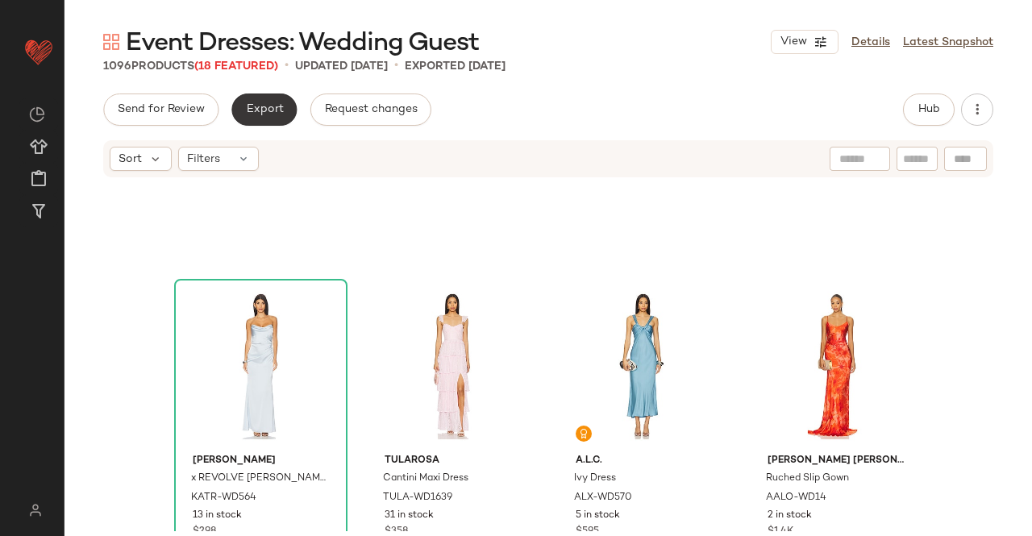
click at [255, 117] on button "Export" at bounding box center [263, 109] width 65 height 32
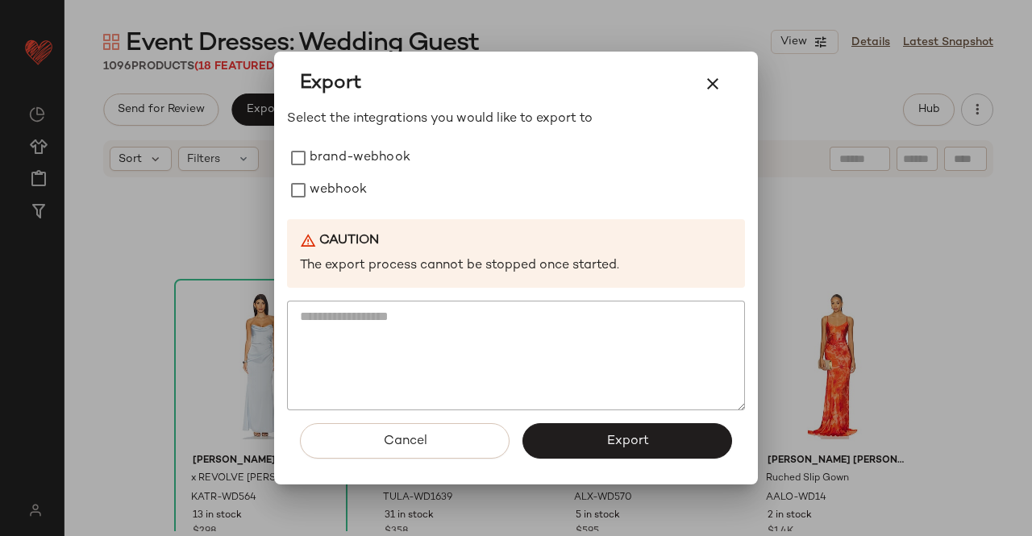
click at [315, 207] on div "Select the integrations you would like to export to brand-webhook webhook Cauti…" at bounding box center [516, 260] width 458 height 301
click at [323, 196] on label "webhook" at bounding box center [337, 190] width 57 height 32
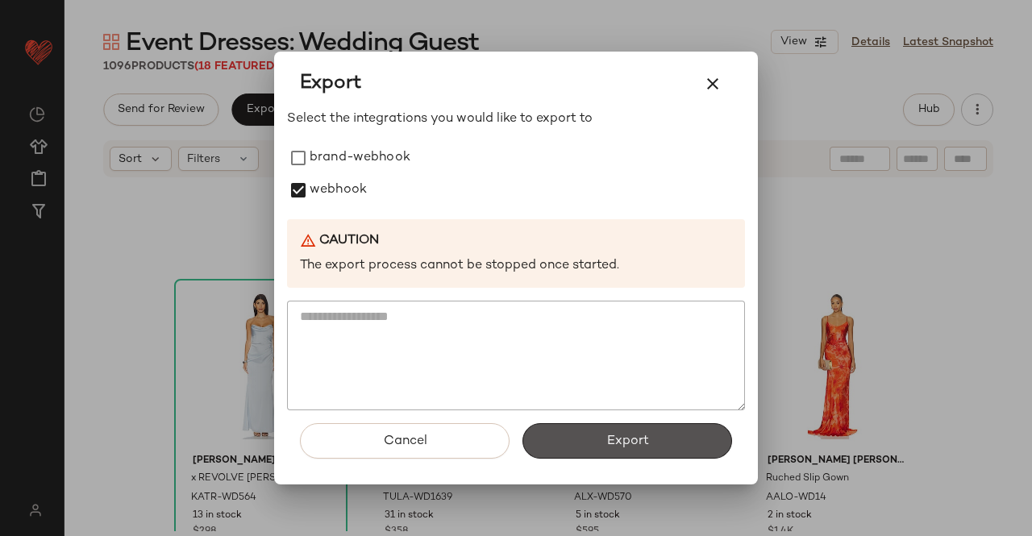
click at [635, 437] on span "Export" at bounding box center [626, 441] width 43 height 15
